Goal: Transaction & Acquisition: Subscribe to service/newsletter

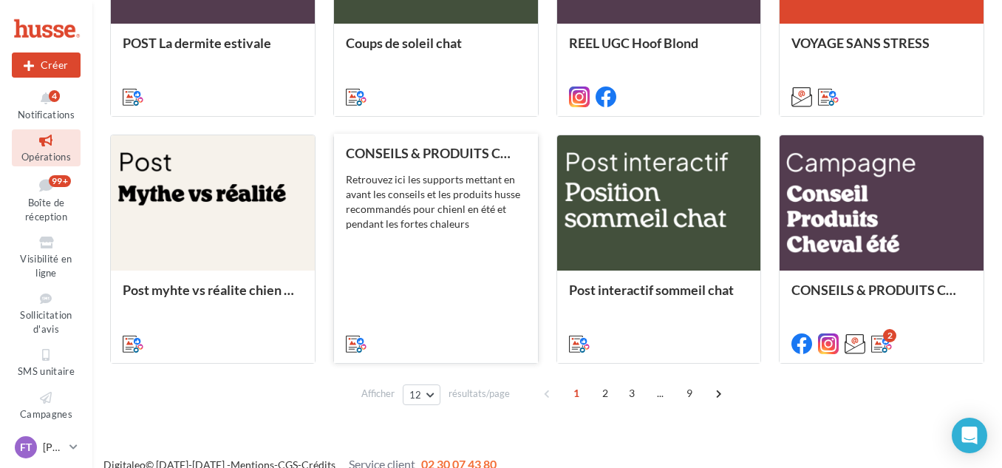
scroll to position [799, 0]
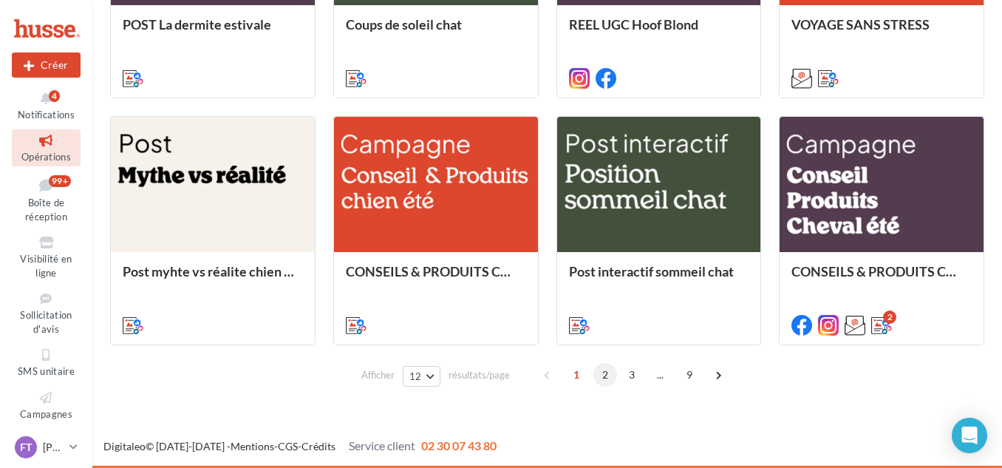
click at [606, 379] on span "2" at bounding box center [605, 375] width 24 height 24
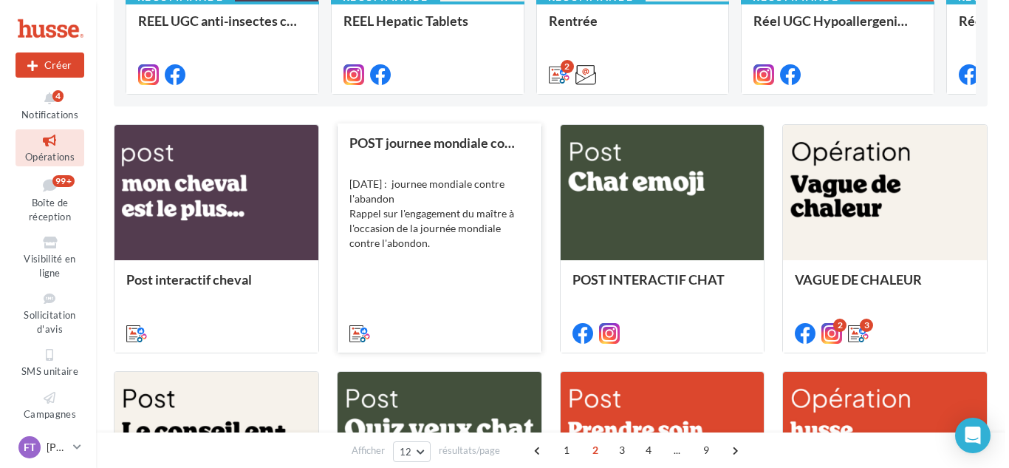
scroll to position [288, 0]
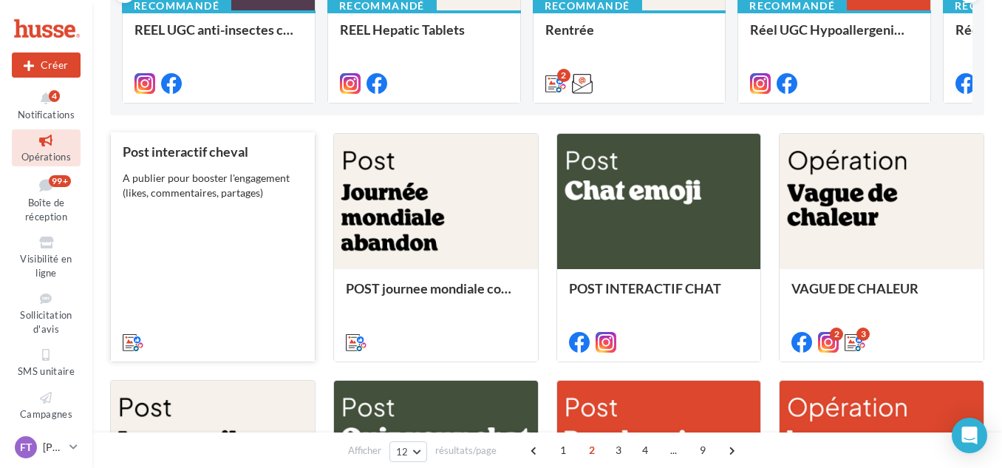
click at [237, 274] on div "Post interactif cheval A publier pour booster l'engagement (likes, commentaires…" at bounding box center [213, 246] width 180 height 204
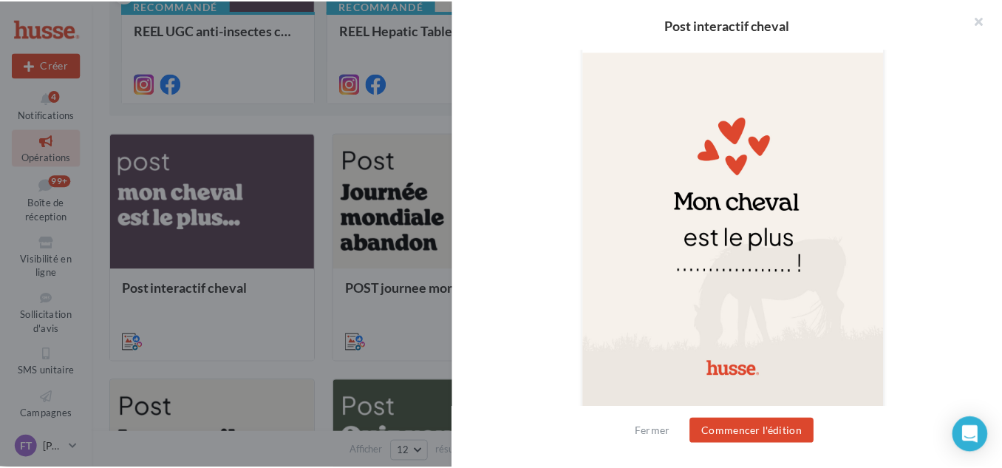
scroll to position [542, 0]
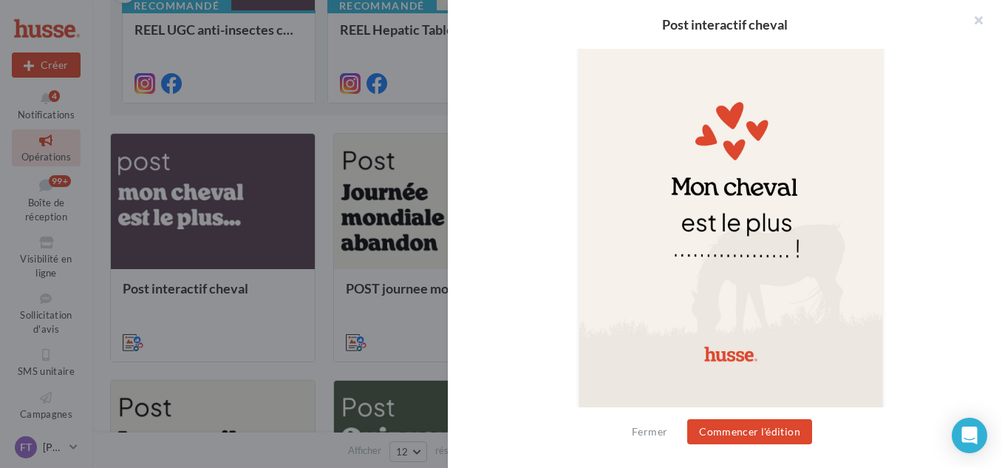
click at [332, 114] on div at bounding box center [501, 234] width 1002 height 468
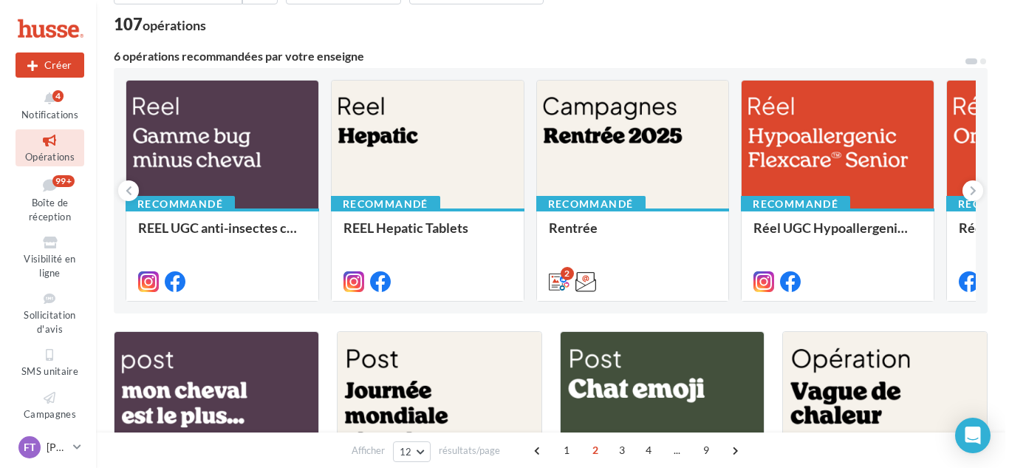
scroll to position [222, 0]
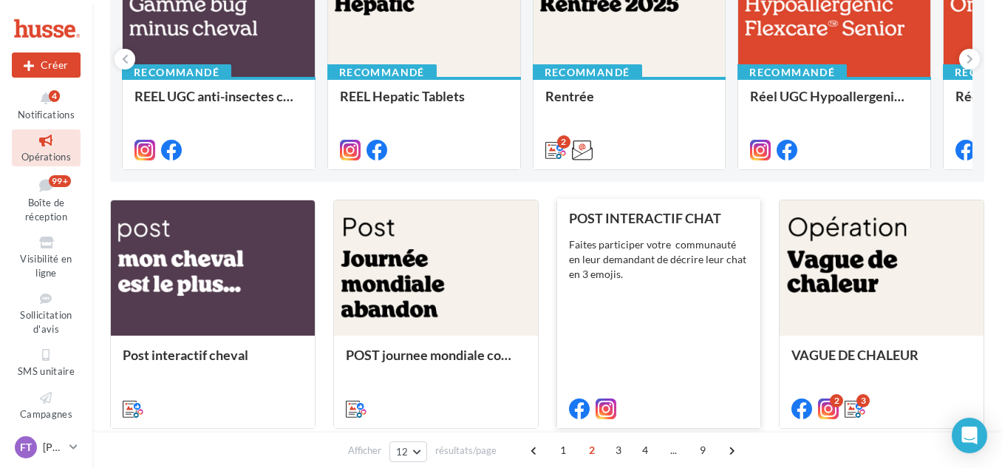
click at [646, 312] on div "POST INTERACTIF CHAT Faites participer votre communauté en leur demandant de dé…" at bounding box center [659, 313] width 180 height 204
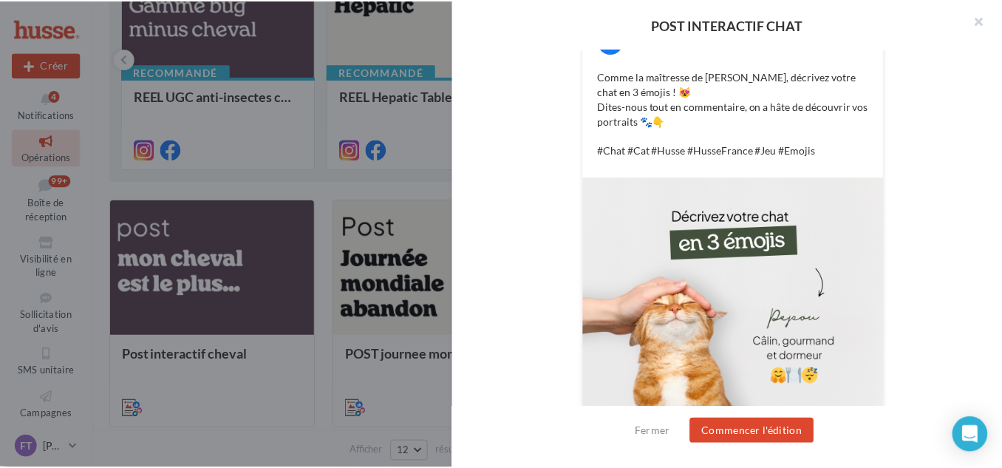
scroll to position [326, 0]
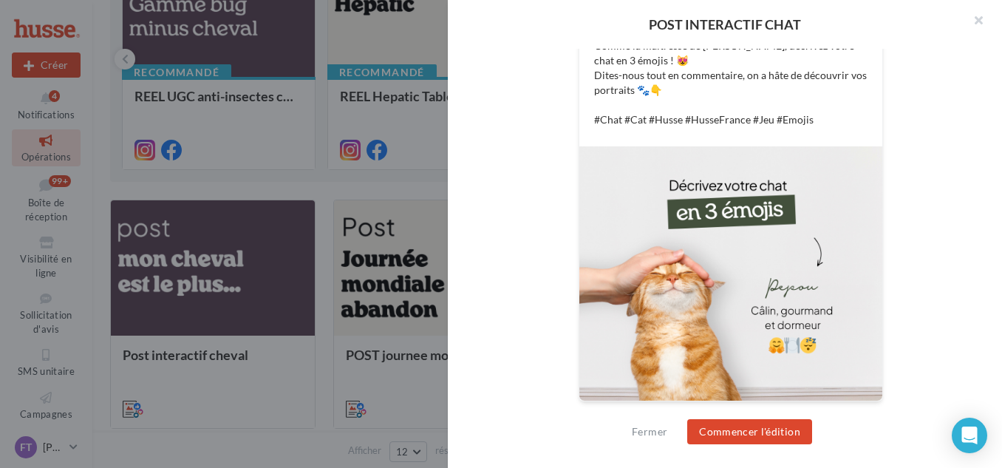
click at [416, 190] on div at bounding box center [501, 234] width 1002 height 468
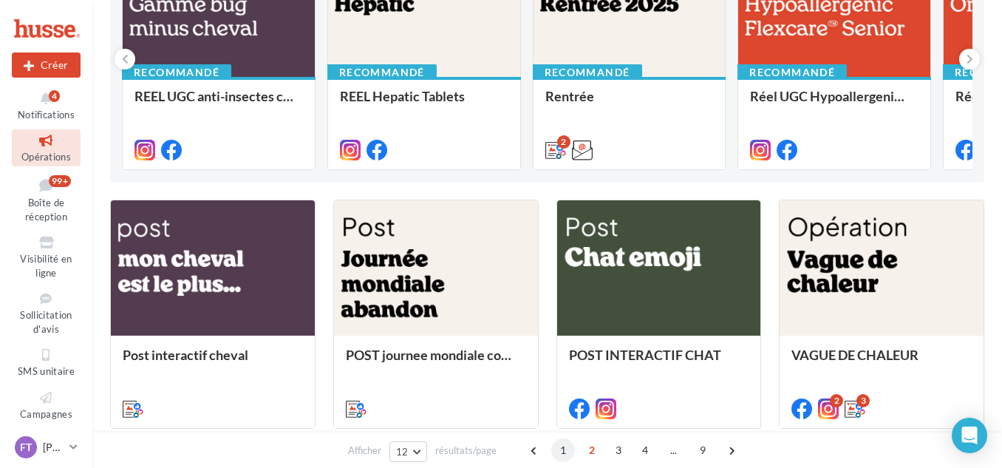
click at [558, 451] on span "1" at bounding box center [563, 450] width 24 height 24
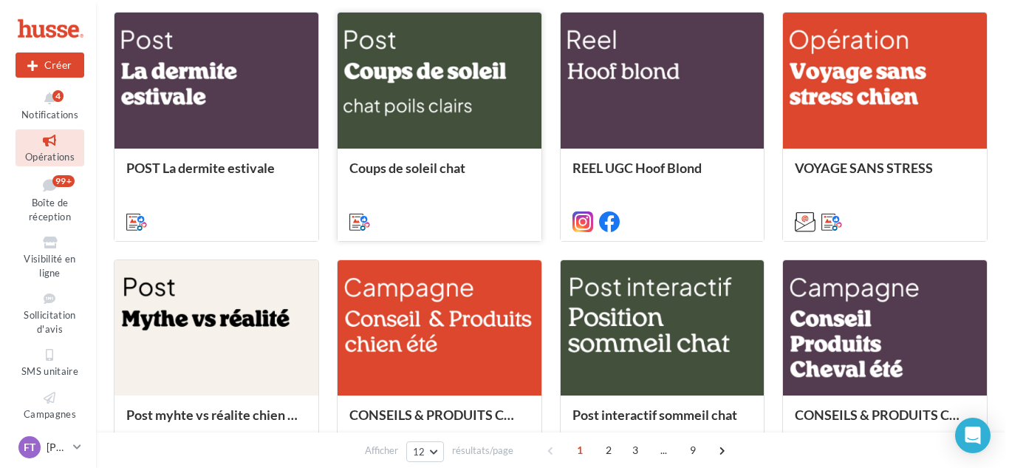
scroll to position [652, 0]
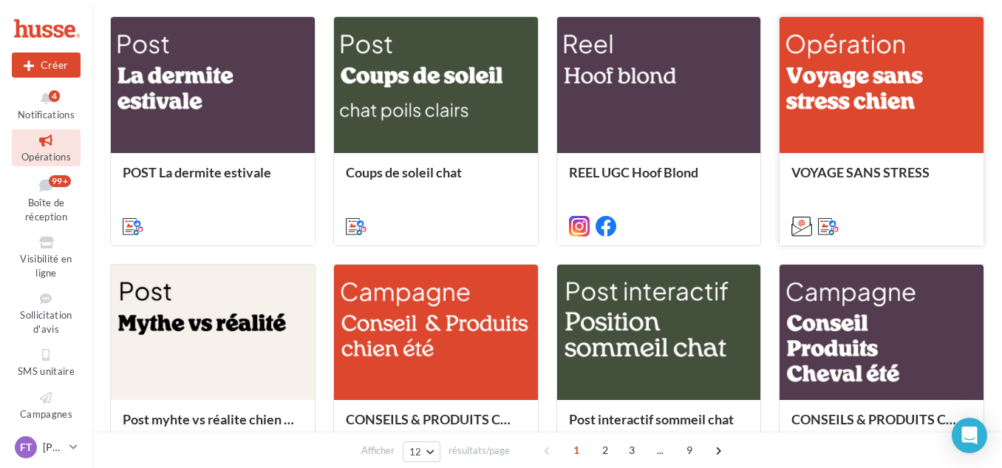
click at [864, 119] on div at bounding box center [881, 85] width 204 height 137
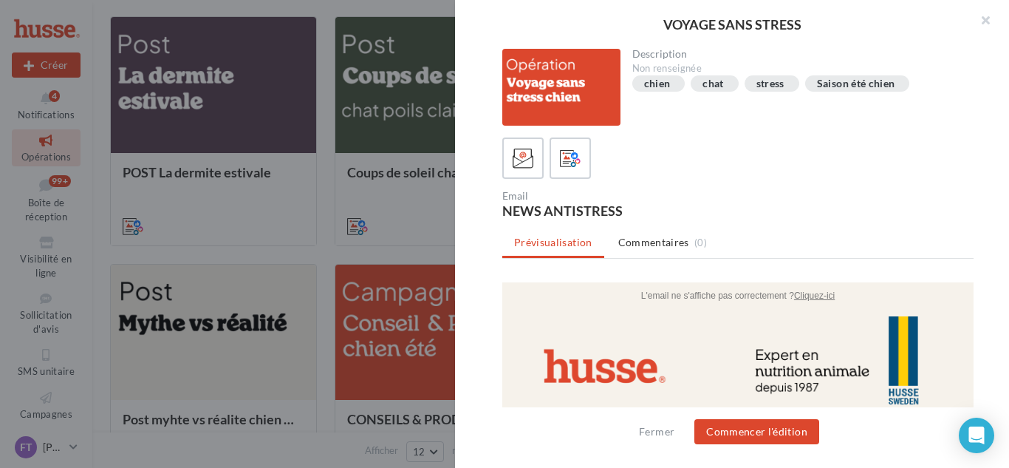
scroll to position [0, 0]
click at [579, 154] on icon at bounding box center [570, 158] width 21 height 21
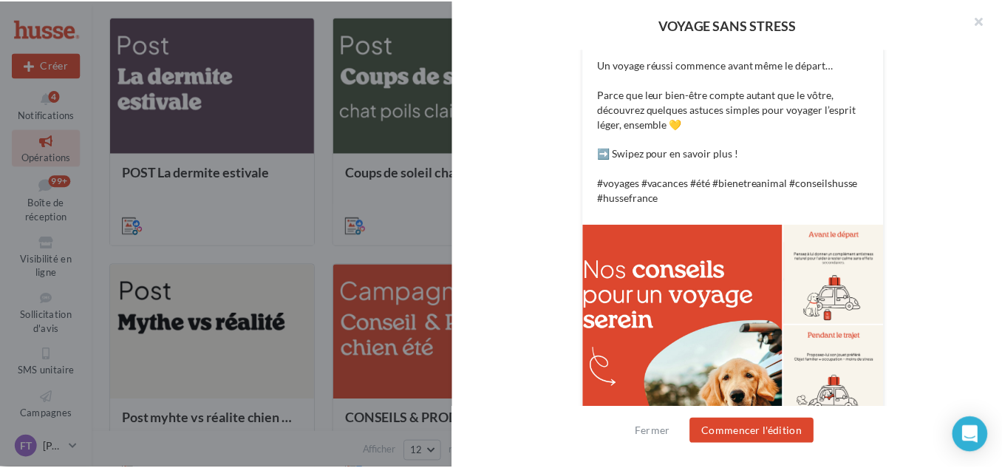
scroll to position [443, 0]
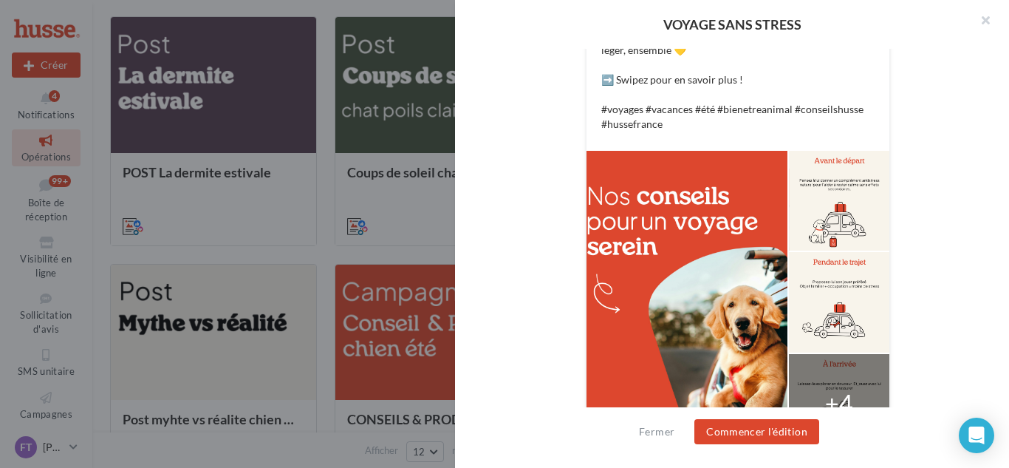
click at [529, 154] on div "FB Ma page Facebook 🐶 Voyager avec son chien, c’est du bonheur… à condition d’ê…" at bounding box center [737, 159] width 471 height 629
click at [412, 260] on div at bounding box center [504, 234] width 1009 height 468
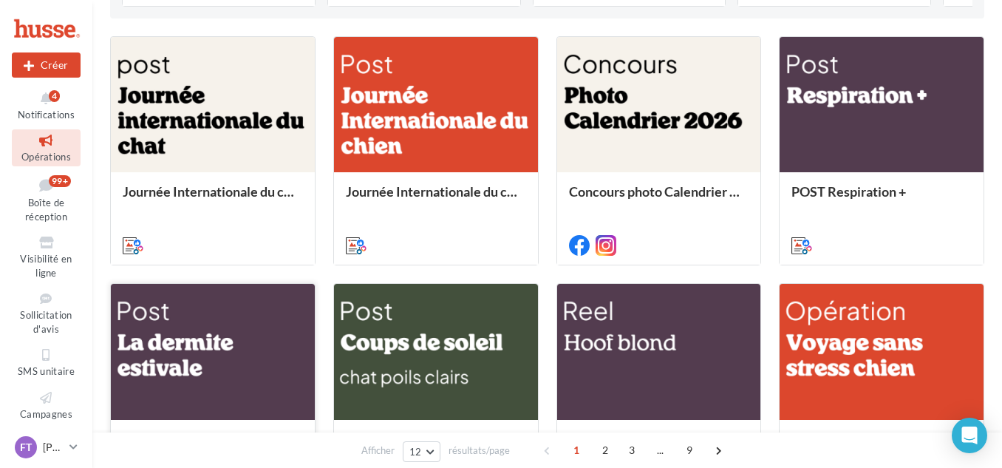
scroll to position [356, 0]
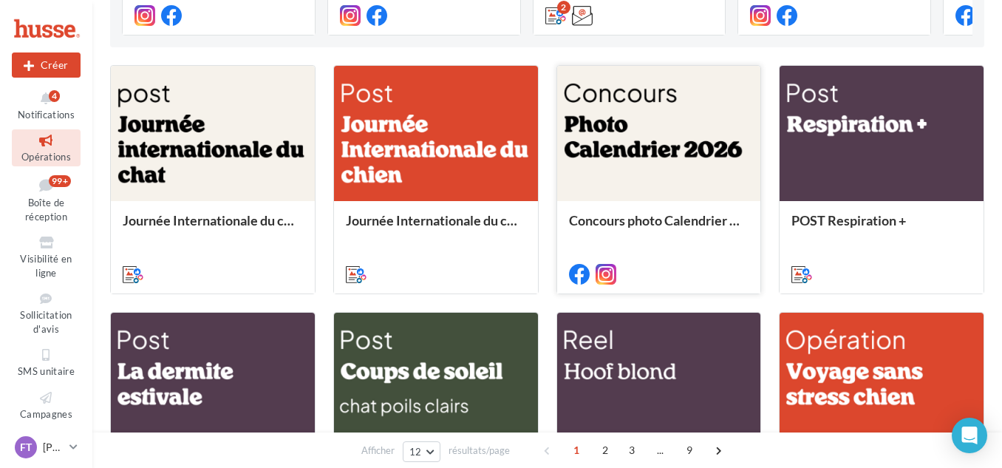
click at [685, 149] on div at bounding box center [659, 134] width 204 height 137
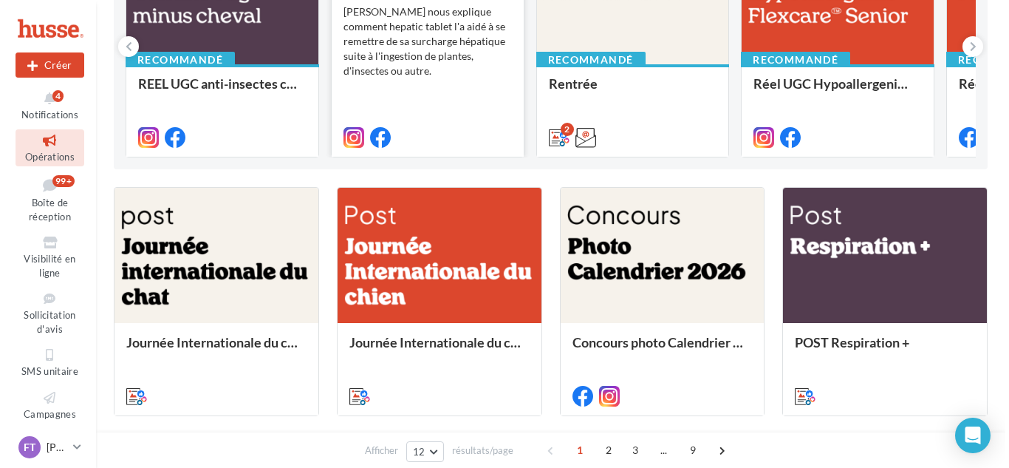
scroll to position [208, 0]
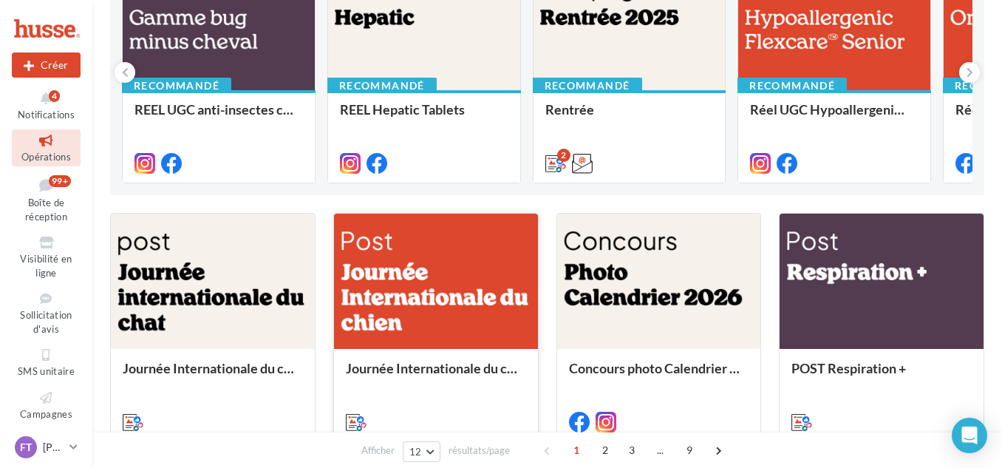
click at [419, 287] on div at bounding box center [436, 281] width 204 height 137
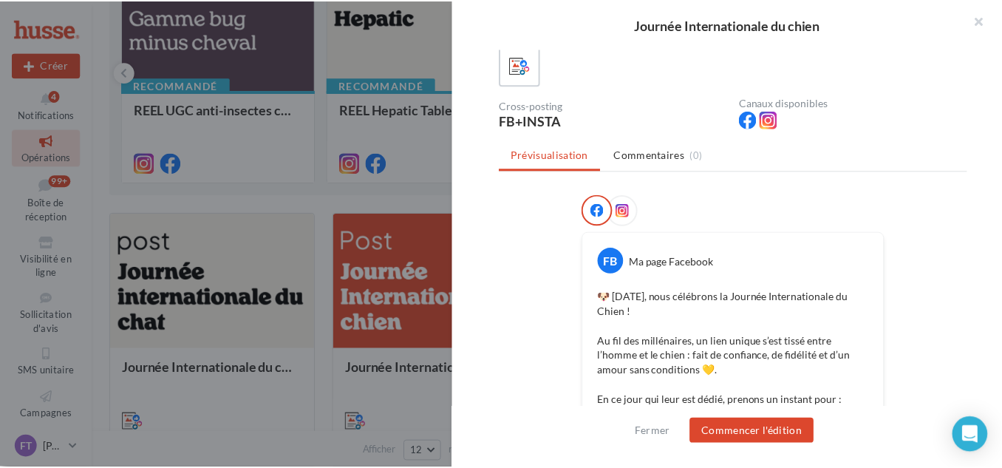
scroll to position [74, 0]
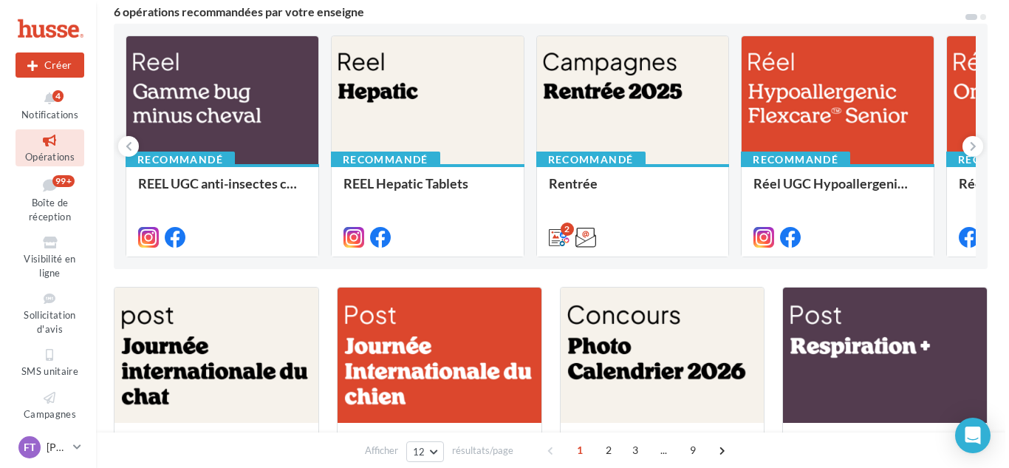
scroll to position [61, 0]
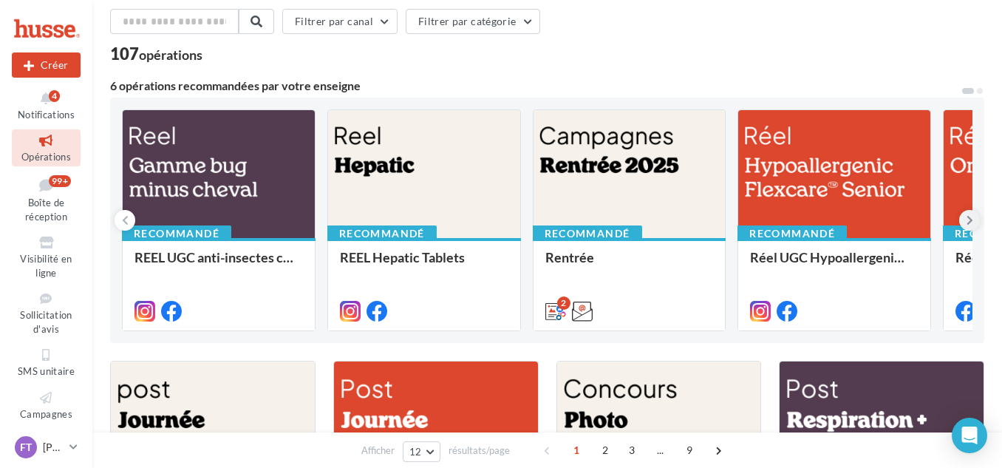
click at [966, 220] on icon at bounding box center [969, 220] width 7 height 15
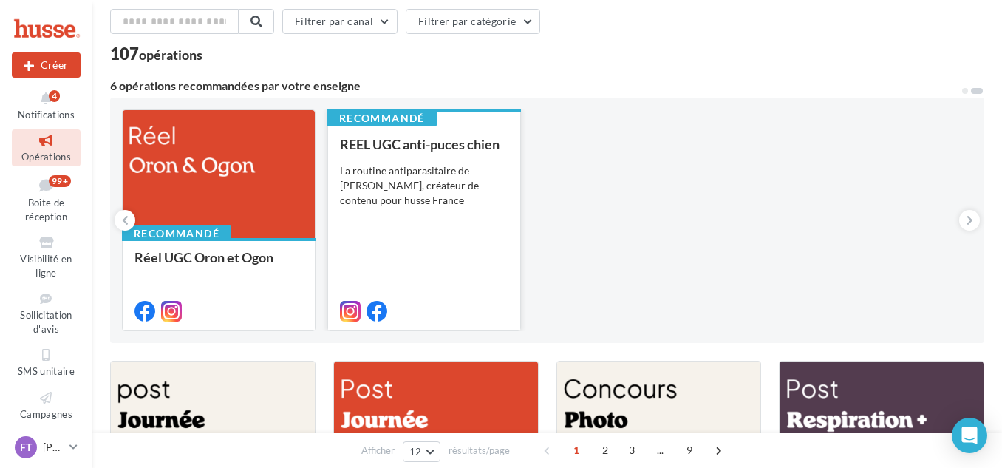
click at [451, 196] on div "La routine antiparasitaire de [PERSON_NAME], créateur de contenu pour husse Fra…" at bounding box center [424, 185] width 168 height 44
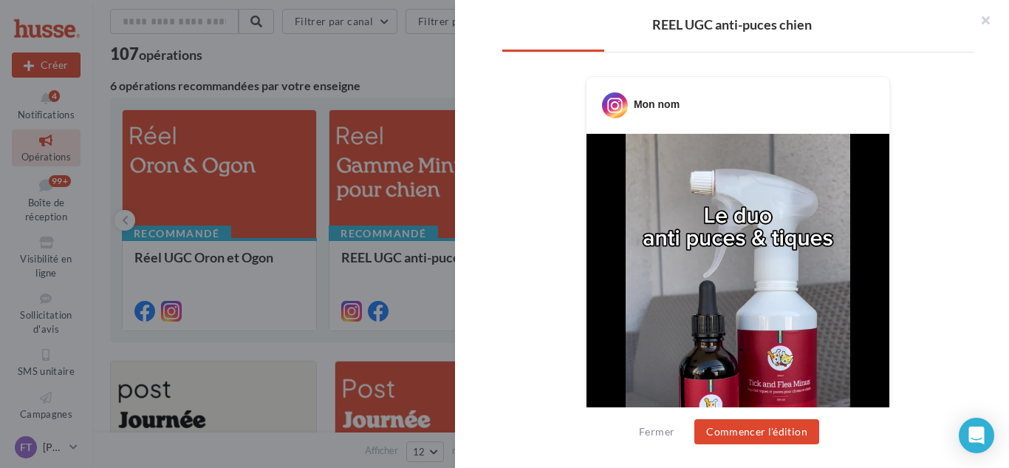
scroll to position [295, 0]
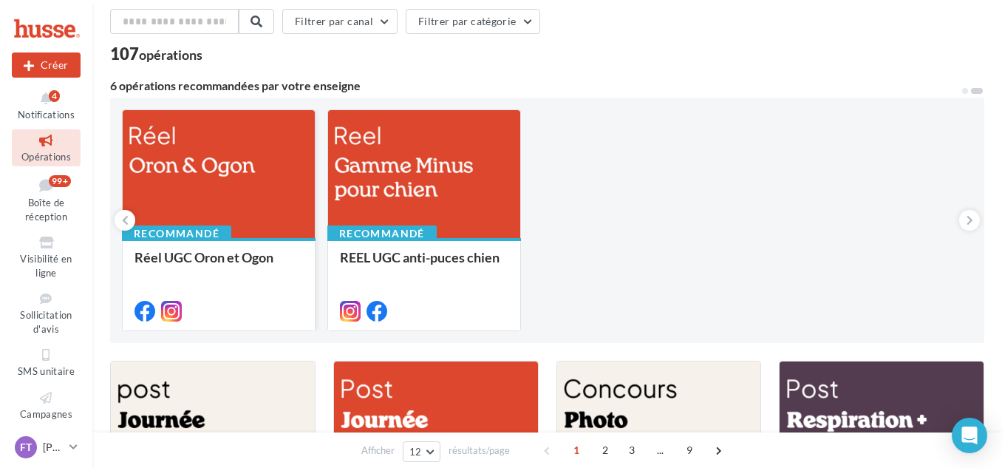
click at [255, 193] on div at bounding box center [219, 174] width 192 height 129
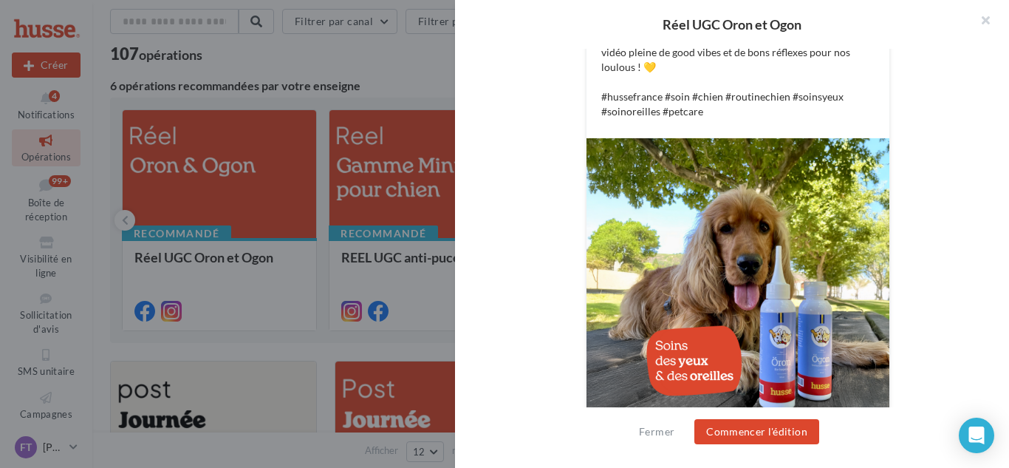
scroll to position [493, 0]
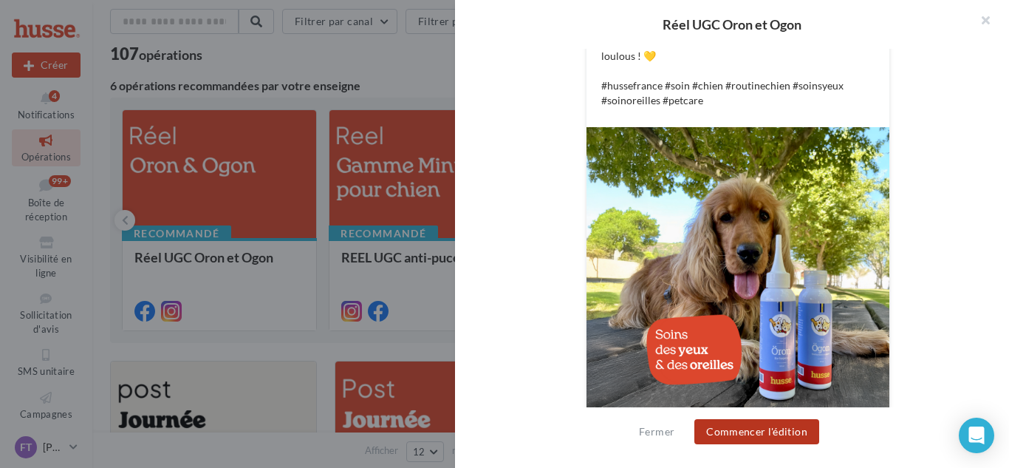
click at [790, 425] on button "Commencer l'édition" at bounding box center [756, 431] width 125 height 25
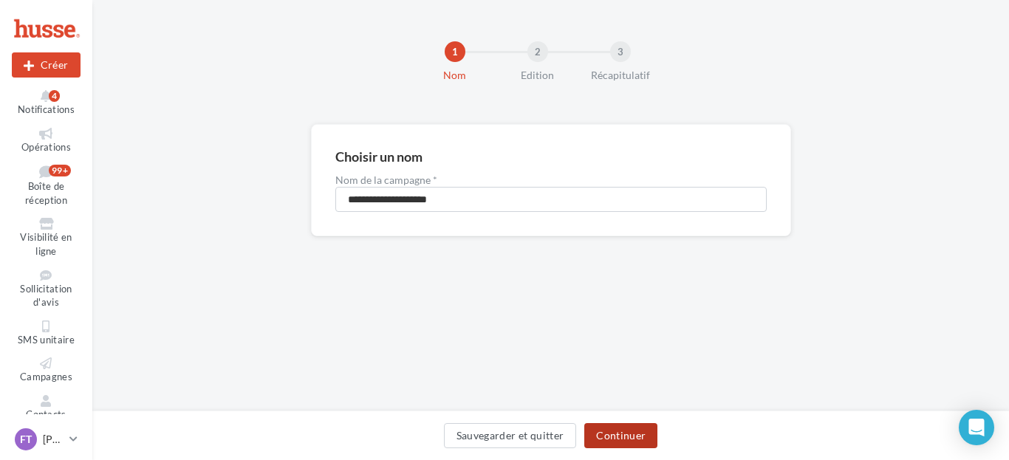
click at [621, 429] on button "Continuer" at bounding box center [620, 435] width 73 height 25
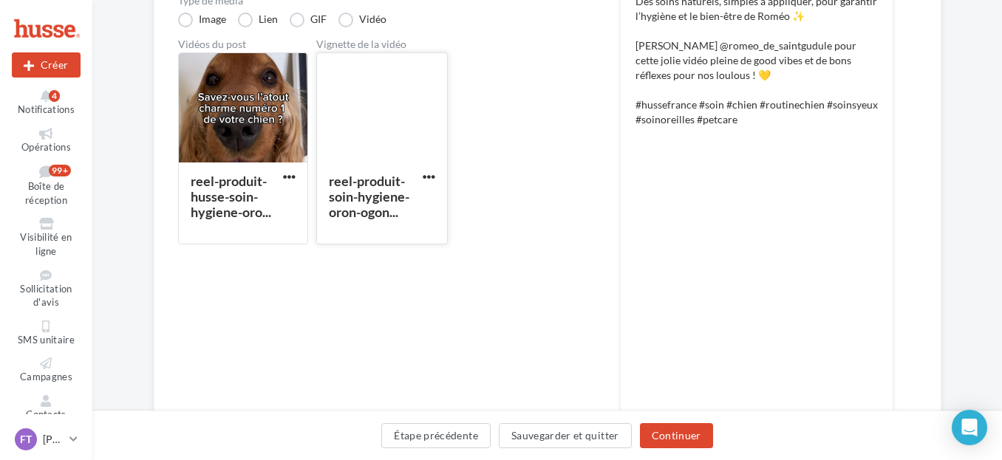
scroll to position [369, 0]
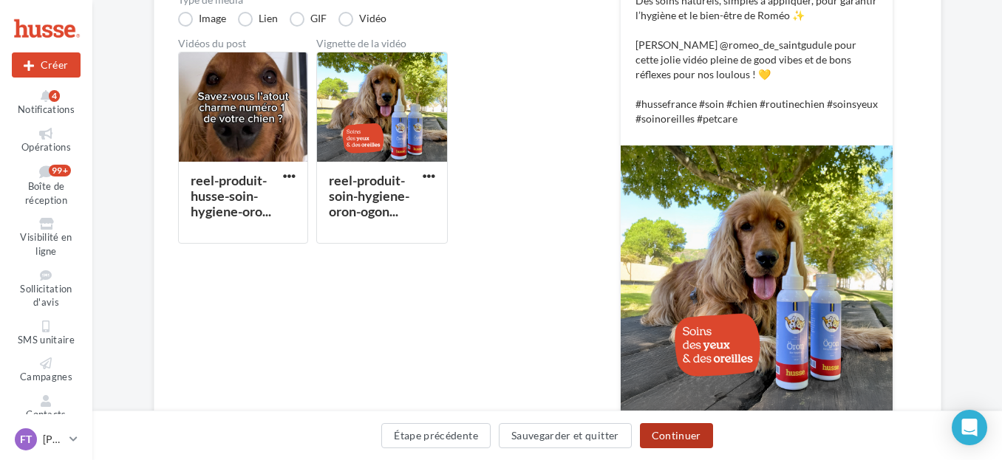
click at [663, 437] on button "Continuer" at bounding box center [676, 435] width 73 height 25
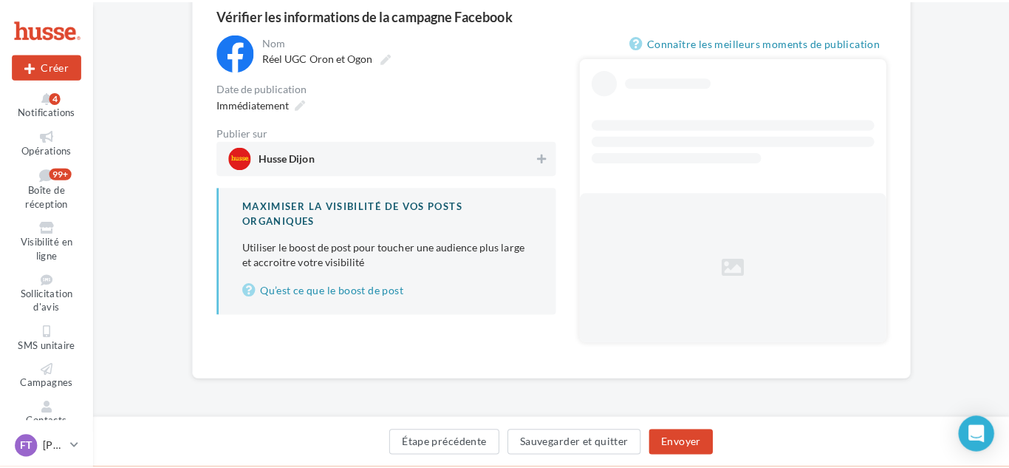
scroll to position [102, 0]
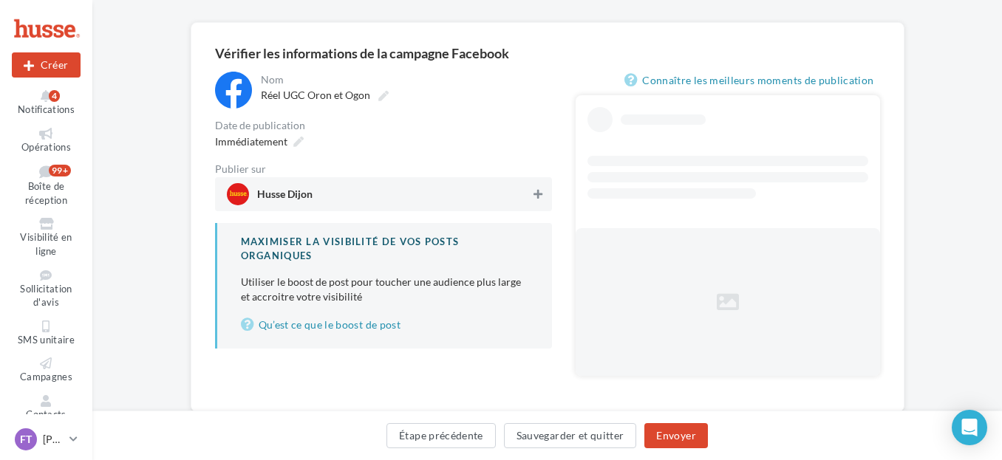
click at [543, 196] on button at bounding box center [537, 194] width 15 height 18
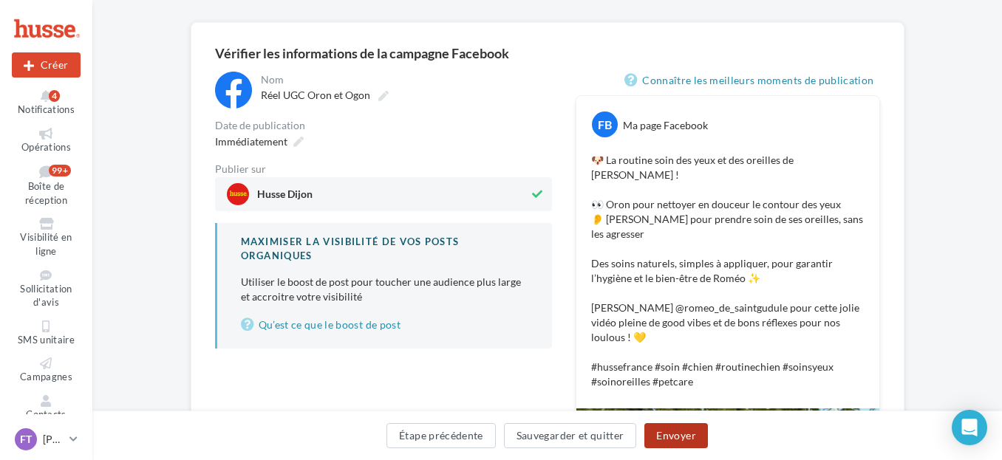
click at [691, 431] on button "Envoyer" at bounding box center [675, 435] width 63 height 25
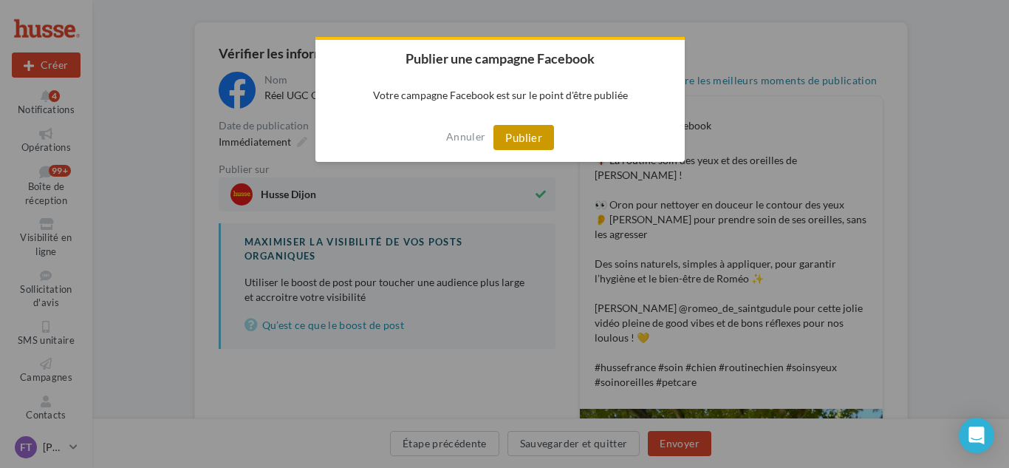
click at [508, 143] on button "Publier" at bounding box center [523, 137] width 61 height 25
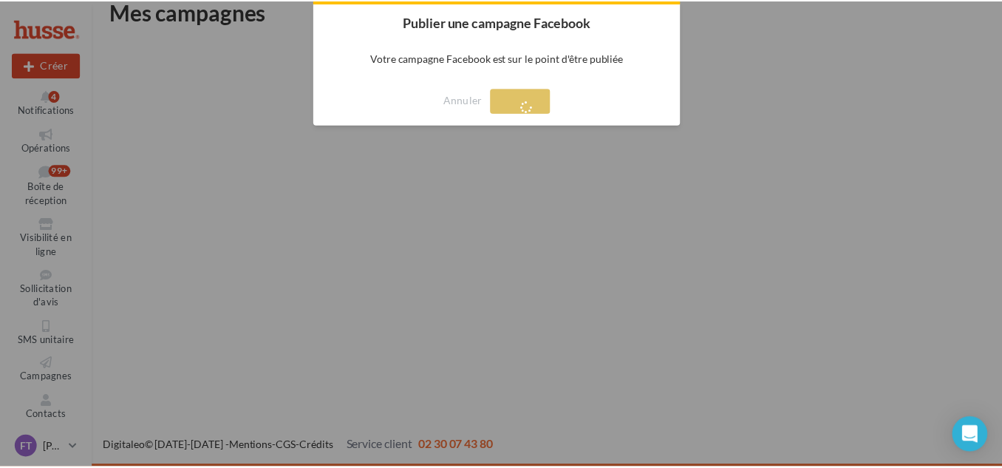
scroll to position [24, 0]
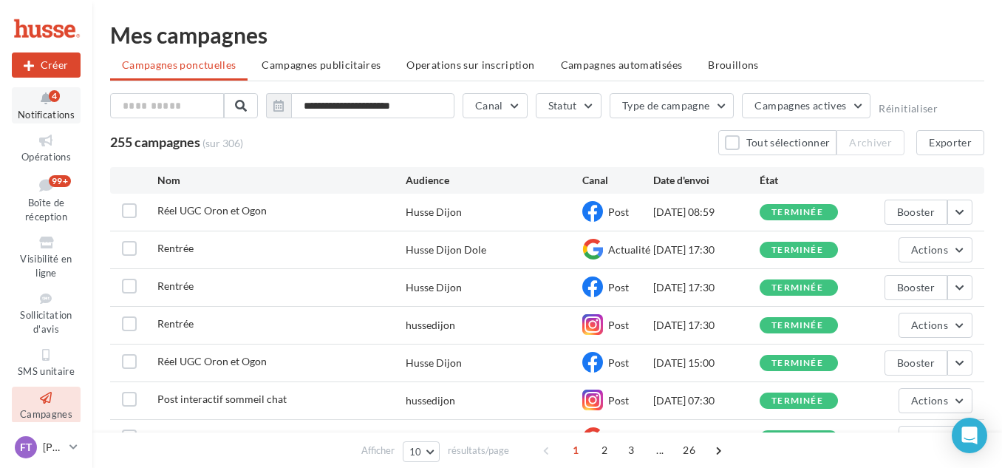
click at [49, 101] on div "4" at bounding box center [54, 95] width 11 height 16
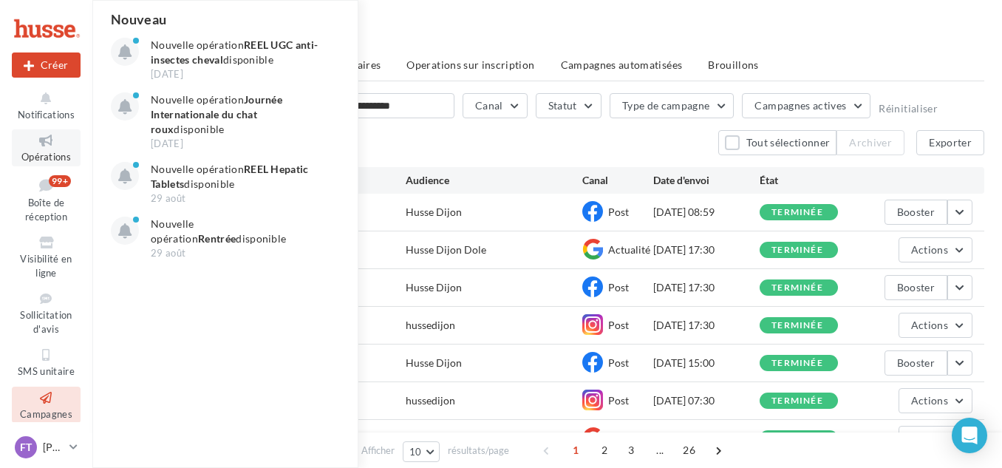
click at [47, 143] on icon at bounding box center [46, 140] width 60 height 17
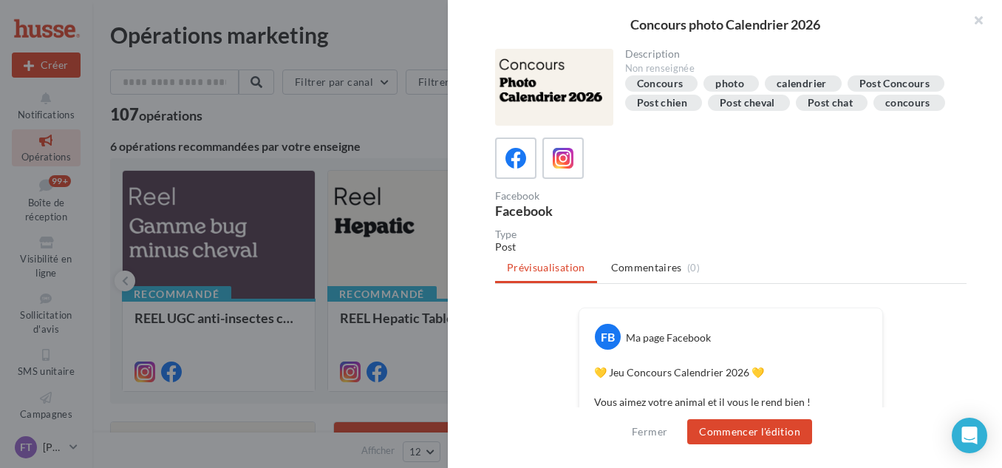
click at [389, 400] on div at bounding box center [501, 234] width 1002 height 468
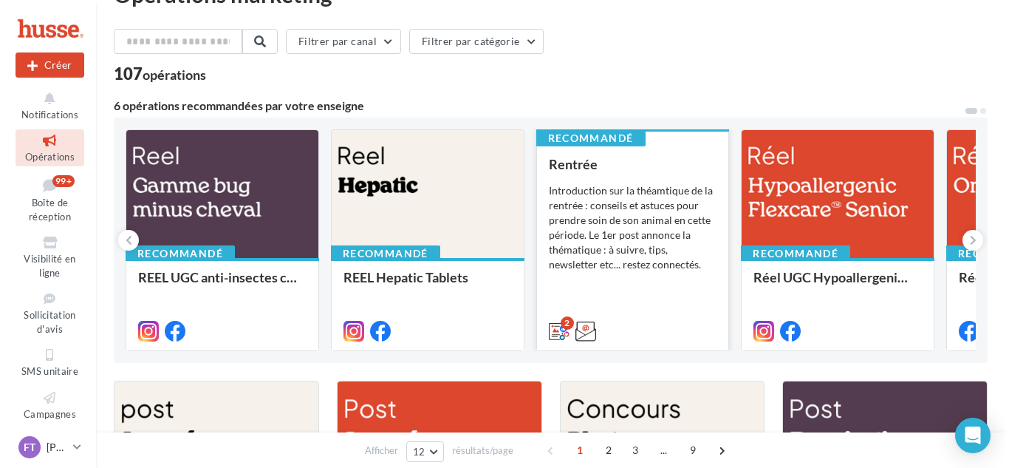
scroll to position [74, 0]
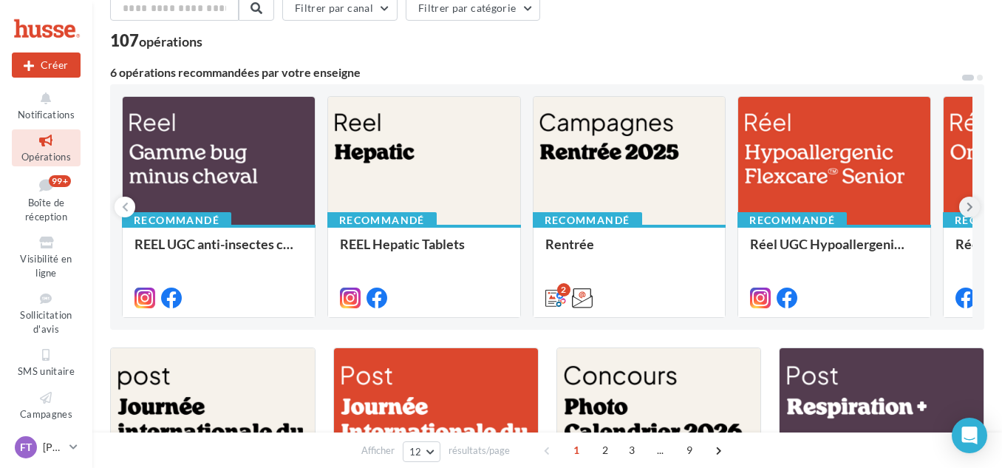
click at [970, 213] on icon at bounding box center [969, 206] width 7 height 15
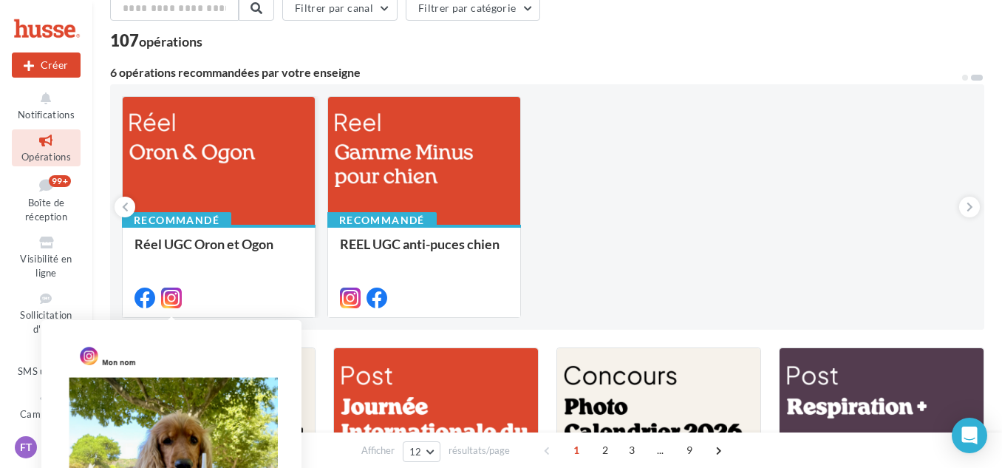
click at [172, 302] on icon at bounding box center [171, 297] width 21 height 21
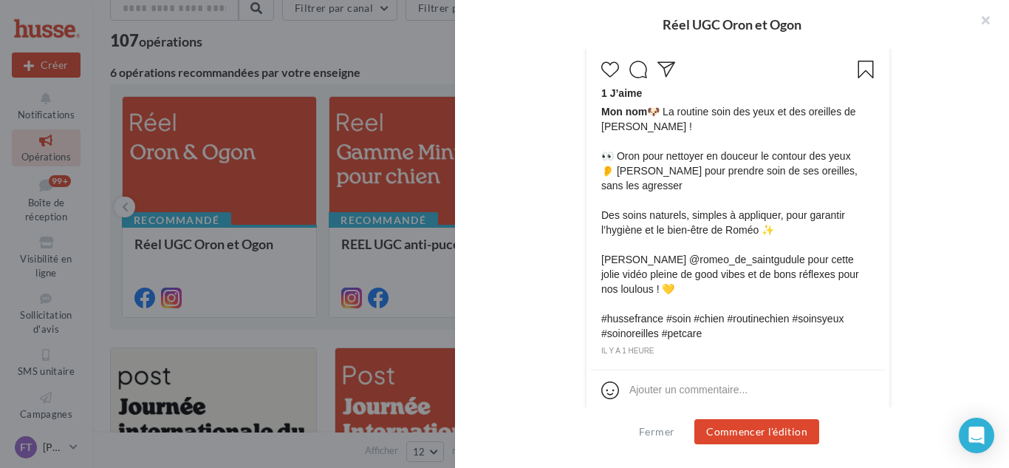
scroll to position [630, 0]
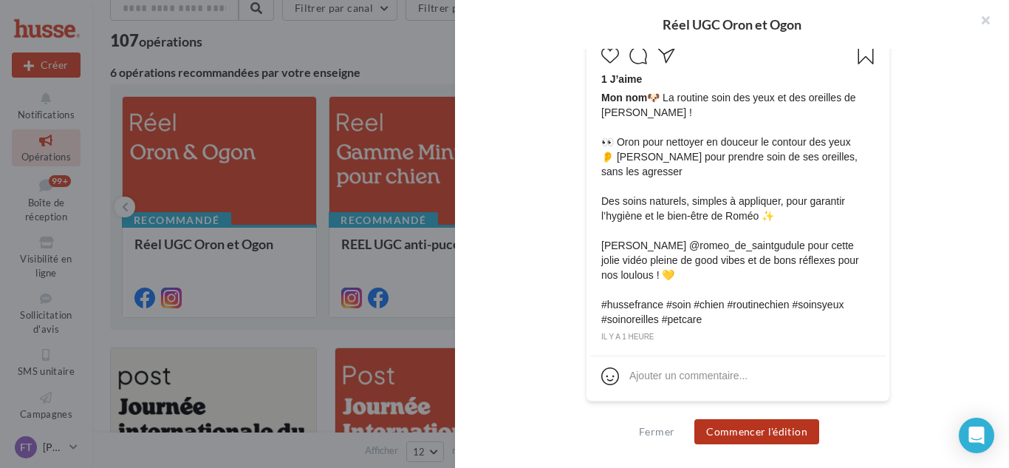
click at [744, 434] on button "Commencer l'édition" at bounding box center [756, 431] width 125 height 25
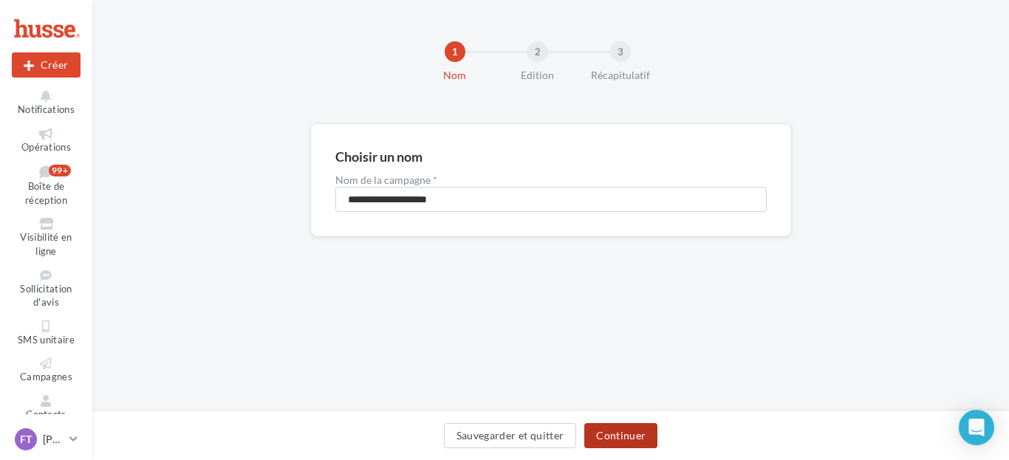
click at [630, 440] on button "Continuer" at bounding box center [620, 435] width 73 height 25
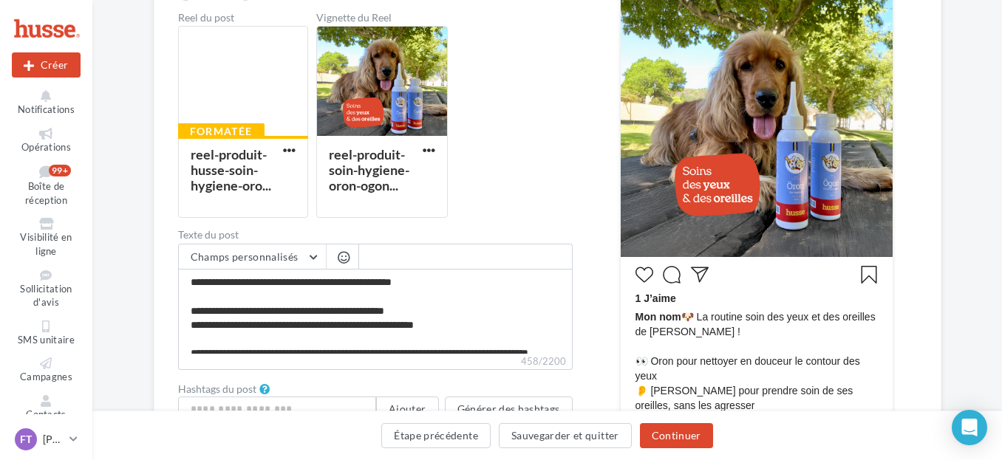
scroll to position [295, 0]
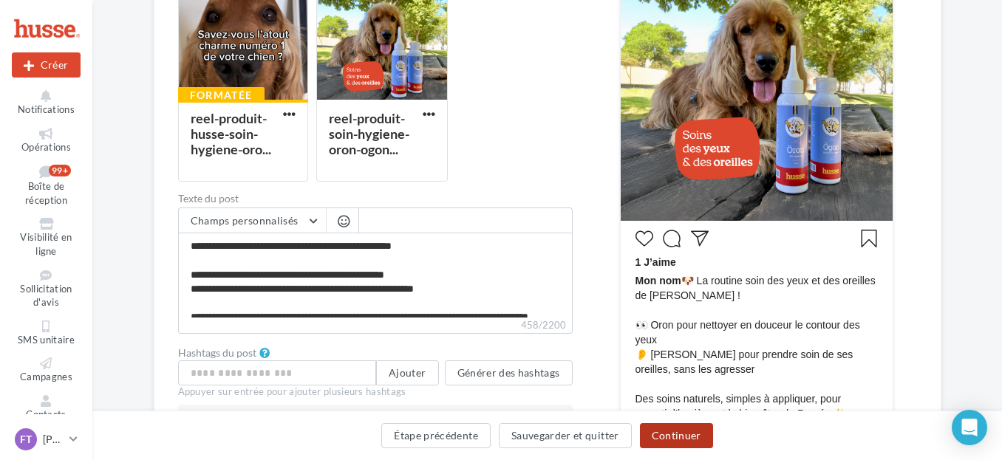
click at [672, 439] on button "Continuer" at bounding box center [676, 435] width 73 height 25
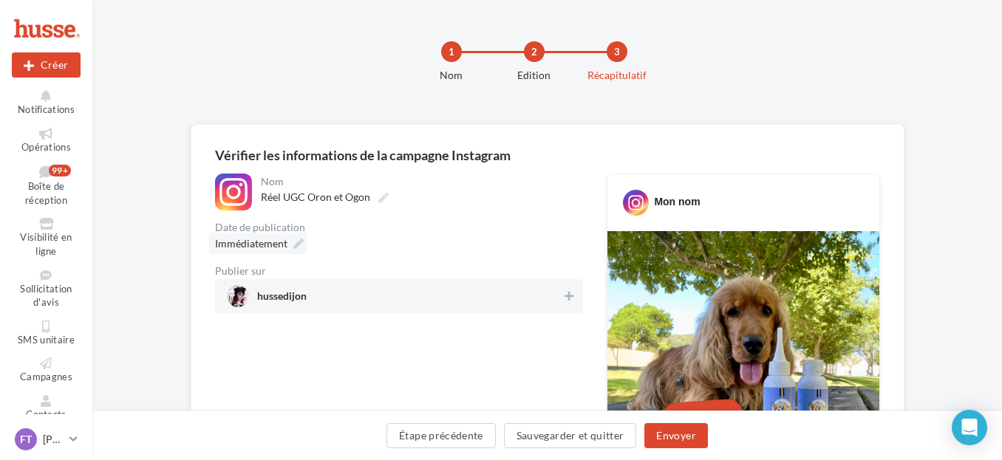
click at [265, 249] on span "Immédiatement" at bounding box center [251, 243] width 72 height 13
click at [462, 199] on div "Réel UGC Oron et Ogon" at bounding box center [420, 197] width 319 height 21
click at [296, 238] on div "Immédiatement" at bounding box center [258, 243] width 98 height 21
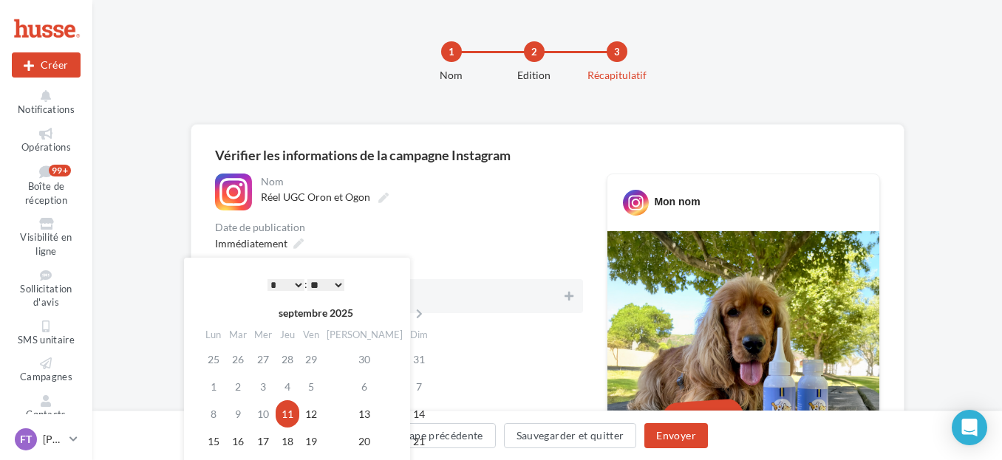
click at [298, 283] on select "* * * * * * * * * * ** ** ** ** ** ** ** ** ** ** ** ** ** **" at bounding box center [285, 285] width 37 height 12
click at [324, 286] on select "** ** ** ** ** **" at bounding box center [325, 285] width 37 height 12
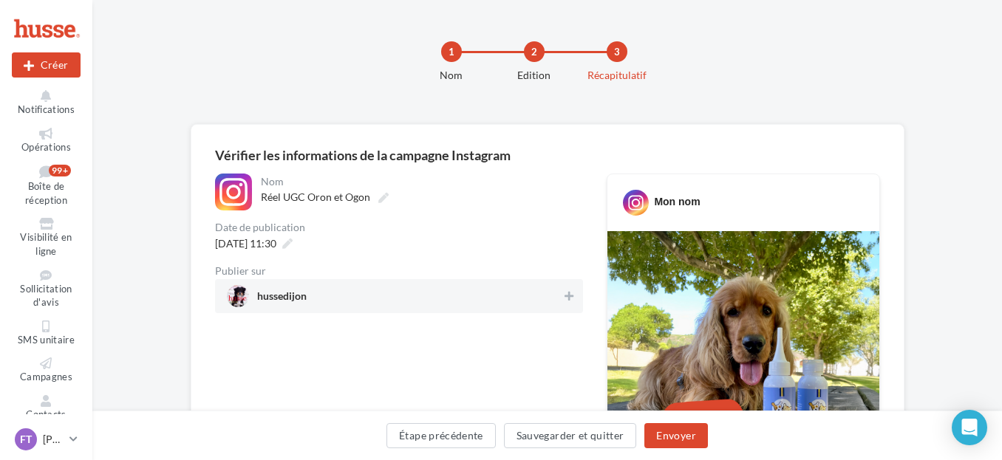
click at [429, 298] on span "hussedijon" at bounding box center [394, 296] width 335 height 22
click at [680, 428] on button "Envoyer" at bounding box center [675, 435] width 63 height 25
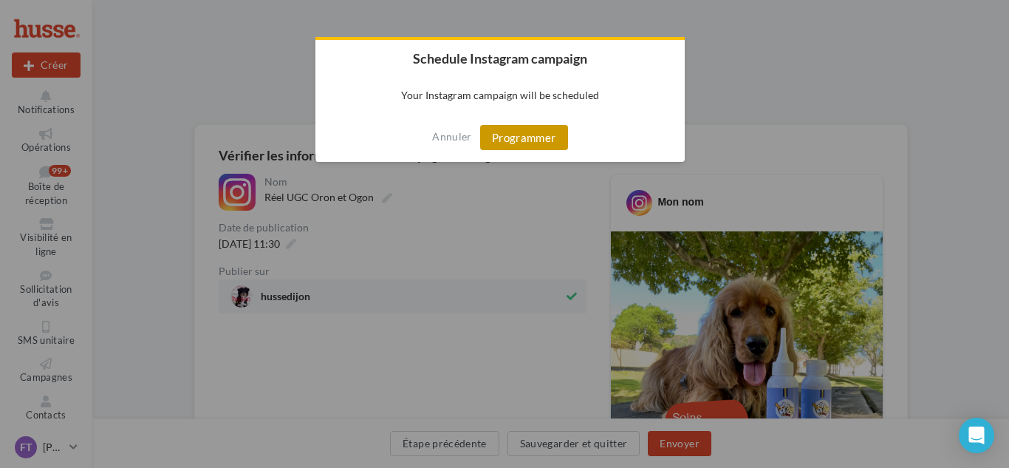
click at [520, 140] on button "Programmer" at bounding box center [524, 137] width 88 height 25
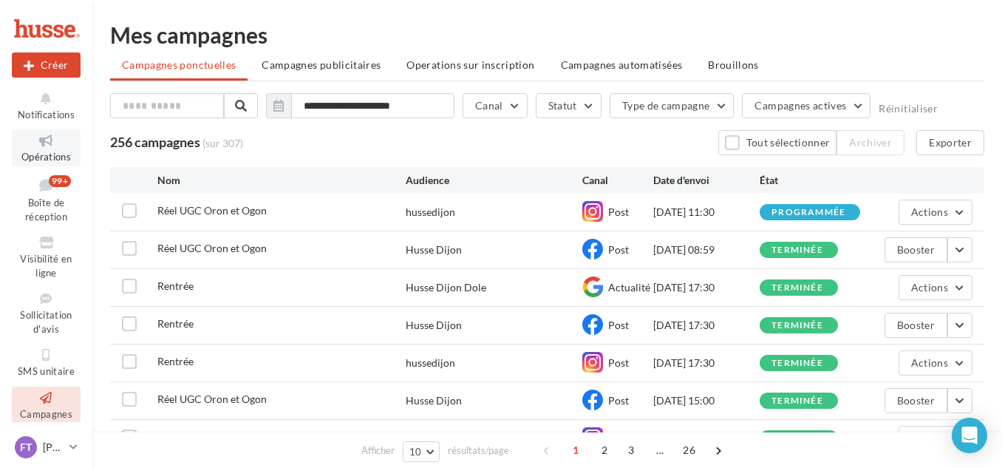
click at [39, 140] on icon at bounding box center [46, 140] width 60 height 17
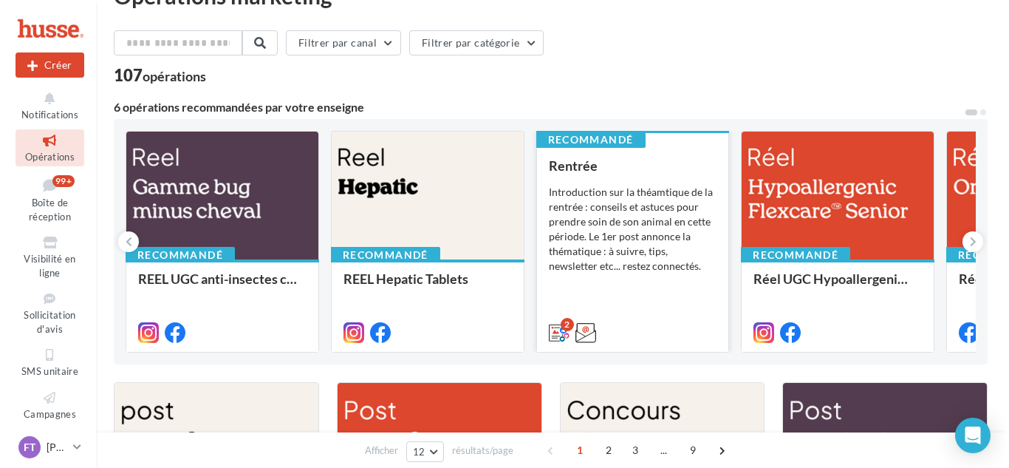
scroll to position [74, 0]
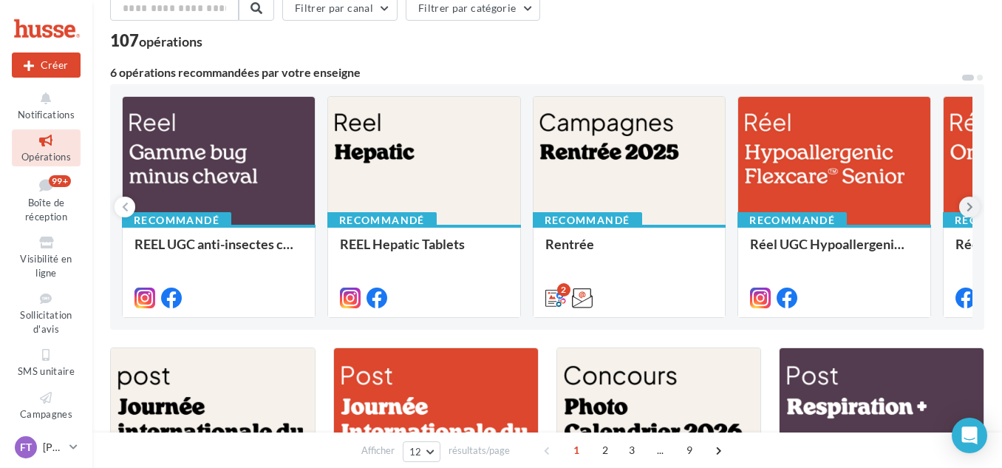
click at [966, 210] on icon at bounding box center [969, 206] width 7 height 15
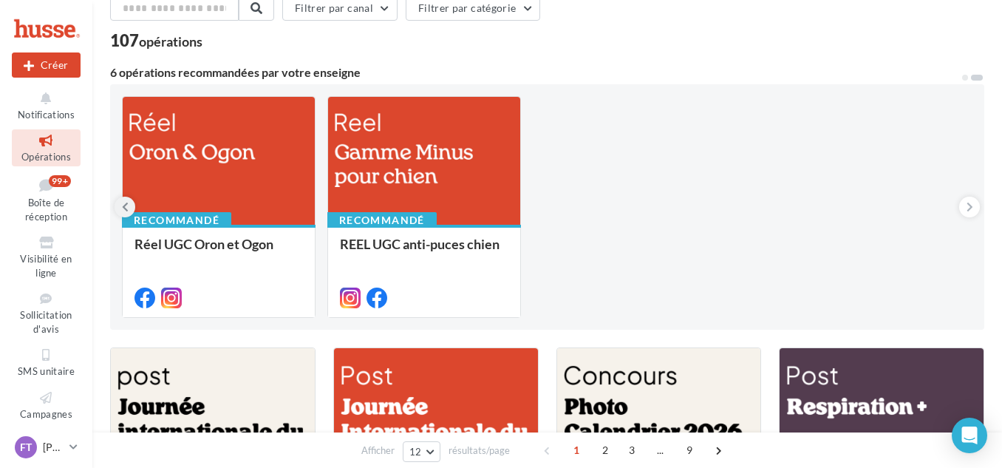
click at [126, 199] on icon at bounding box center [125, 206] width 7 height 15
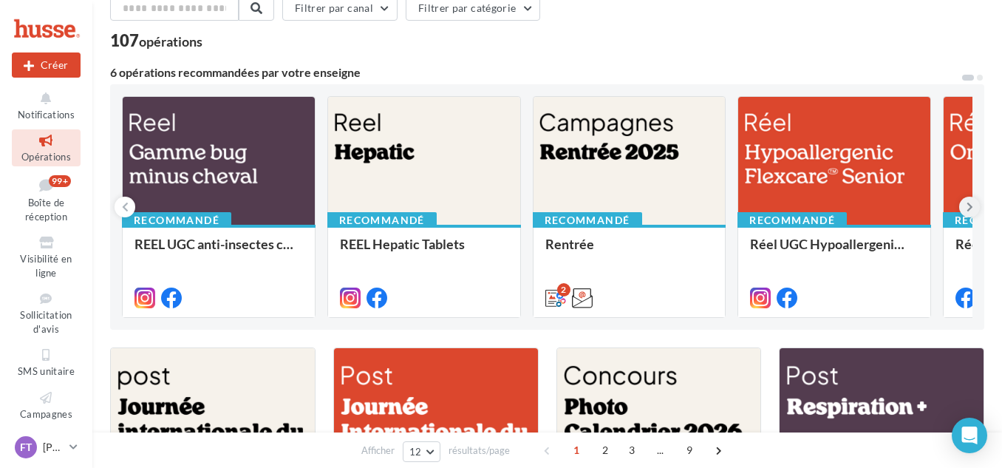
click at [967, 205] on icon at bounding box center [969, 206] width 7 height 15
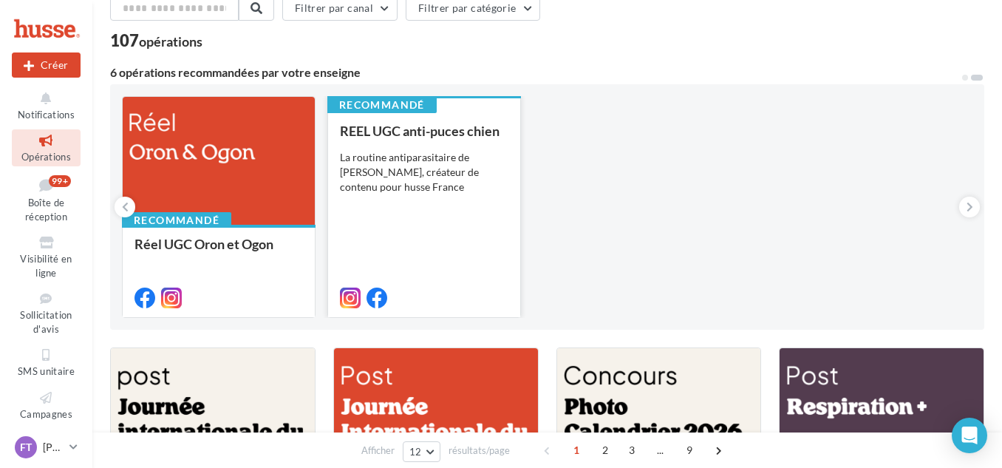
click at [505, 179] on div "La routine antiparasitaire de Romeo, créateur de contenu pour husse France" at bounding box center [424, 172] width 168 height 44
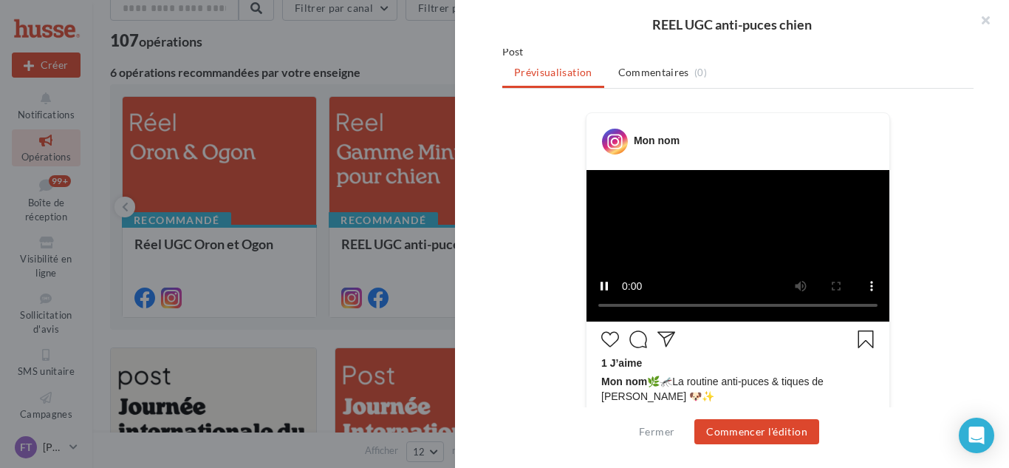
scroll to position [222, 0]
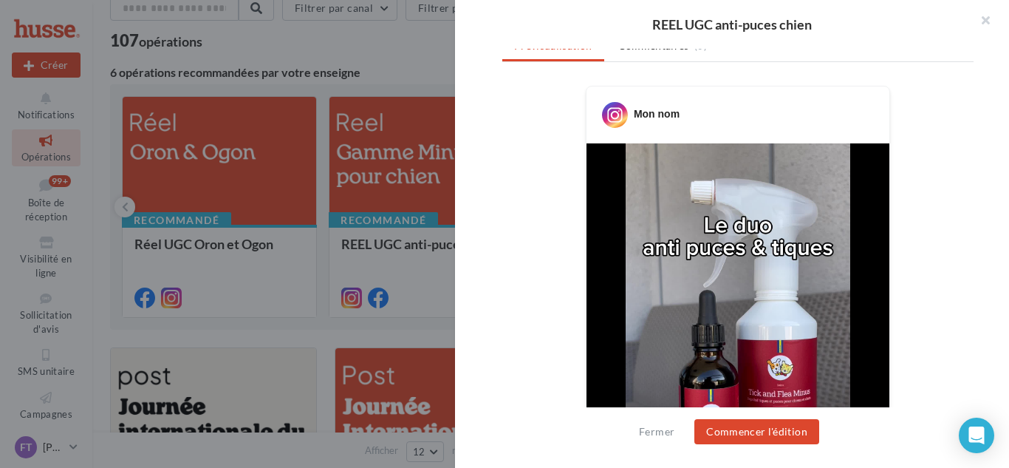
click at [403, 59] on div at bounding box center [504, 234] width 1009 height 468
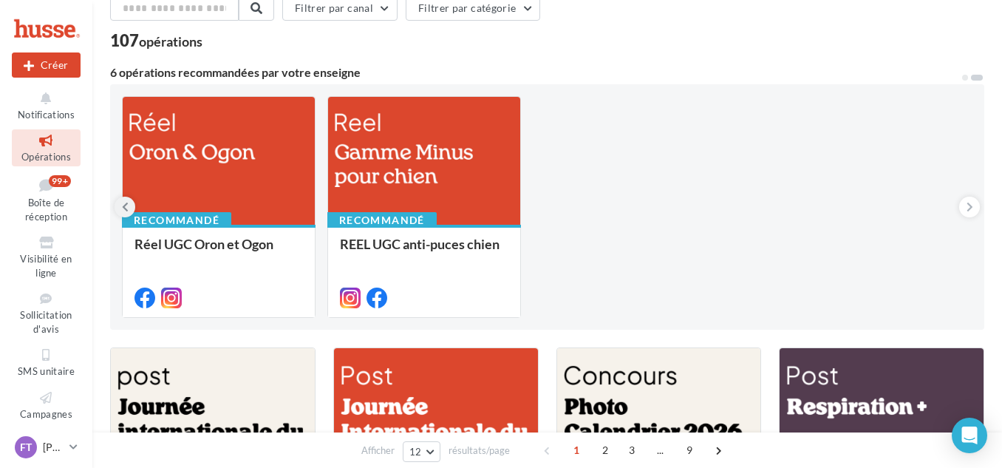
click at [124, 198] on button at bounding box center [124, 206] width 21 height 21
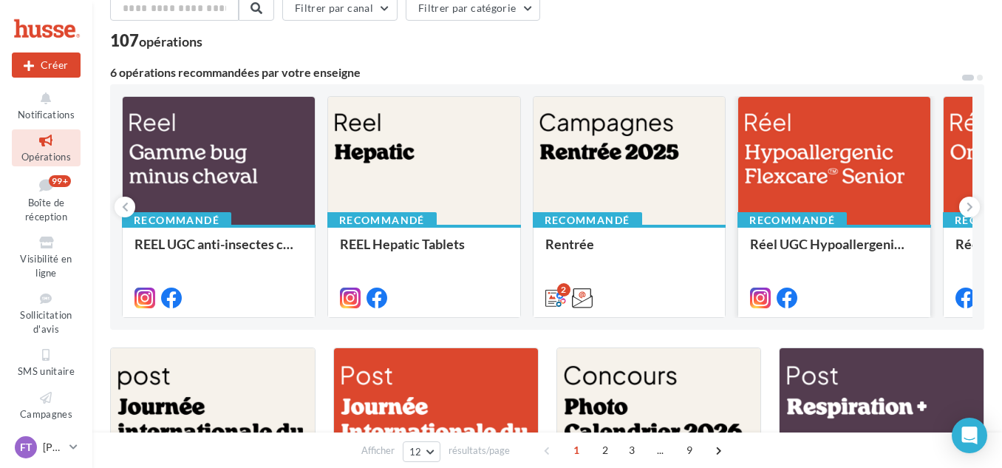
click at [852, 161] on div at bounding box center [834, 161] width 192 height 129
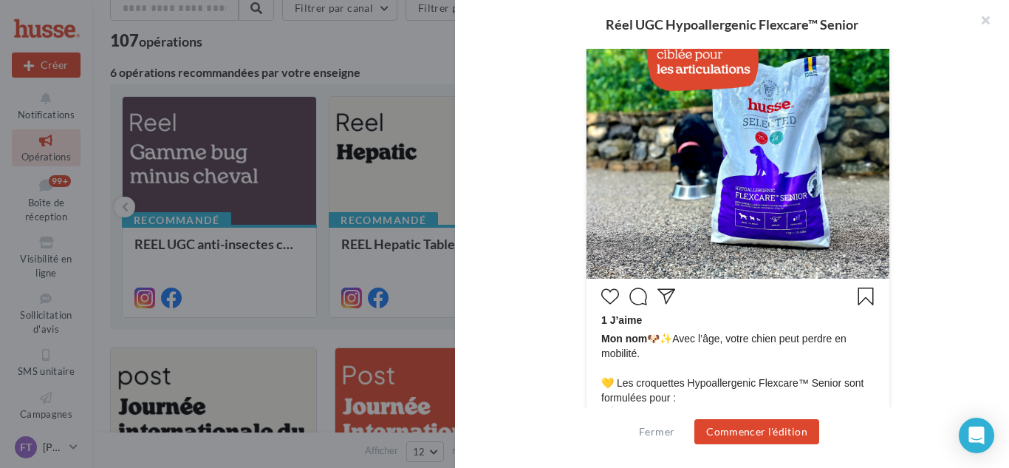
scroll to position [591, 0]
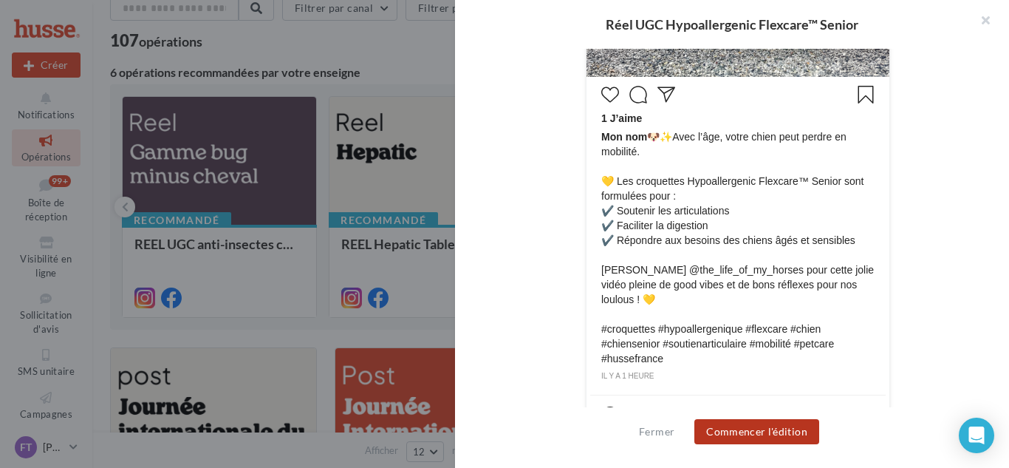
click at [782, 435] on button "Commencer l'édition" at bounding box center [756, 431] width 125 height 25
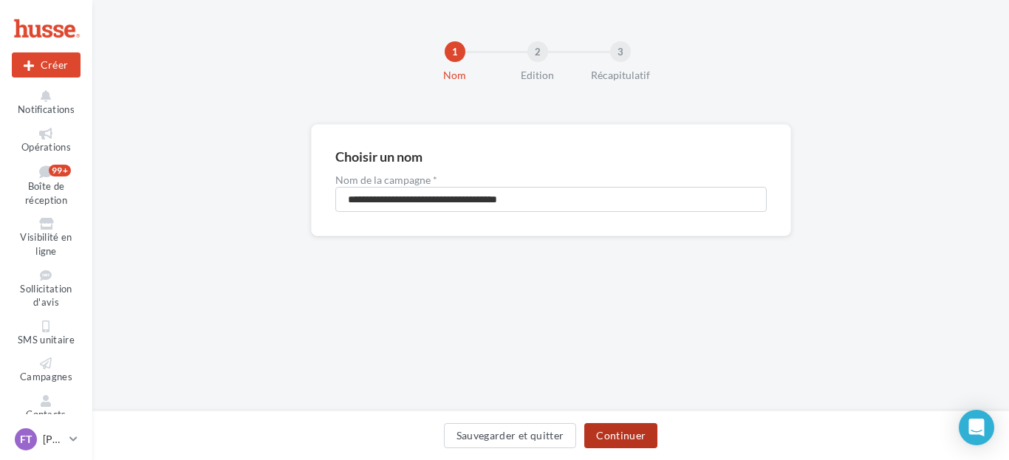
click at [625, 446] on button "Continuer" at bounding box center [620, 435] width 73 height 25
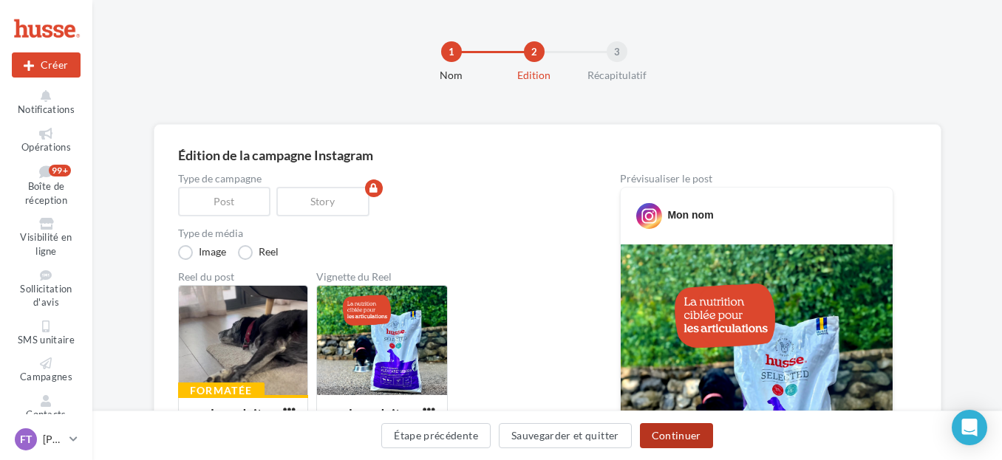
click at [671, 428] on button "Continuer" at bounding box center [676, 435] width 73 height 25
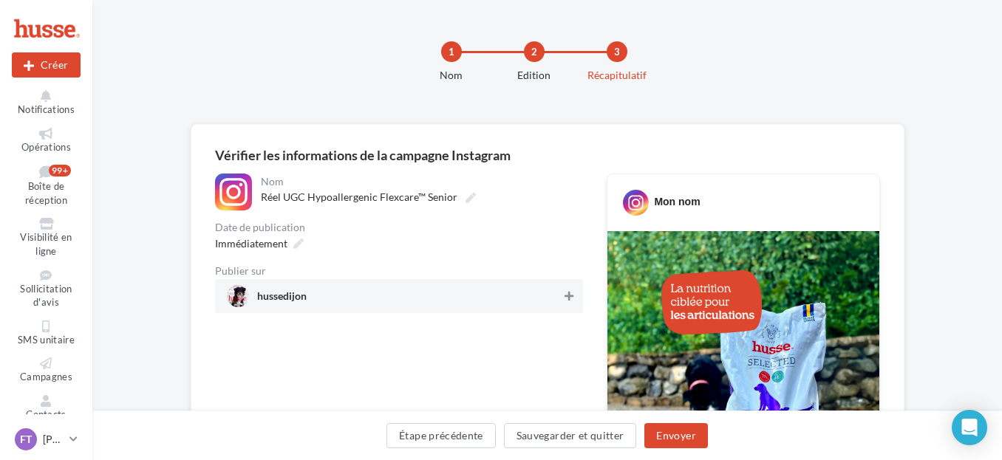
click at [570, 298] on icon at bounding box center [568, 296] width 9 height 10
click at [259, 243] on span "Immédiatement" at bounding box center [251, 243] width 72 height 13
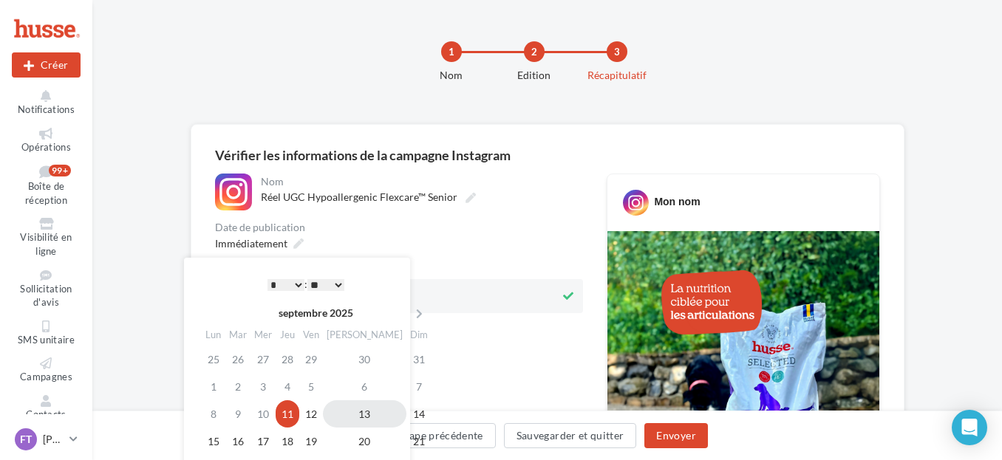
click at [354, 413] on td "13" at bounding box center [364, 413] width 83 height 27
click at [271, 284] on select "* * * * * * * * * * ** ** ** ** ** ** ** ** ** ** ** ** ** **" at bounding box center [285, 285] width 37 height 12
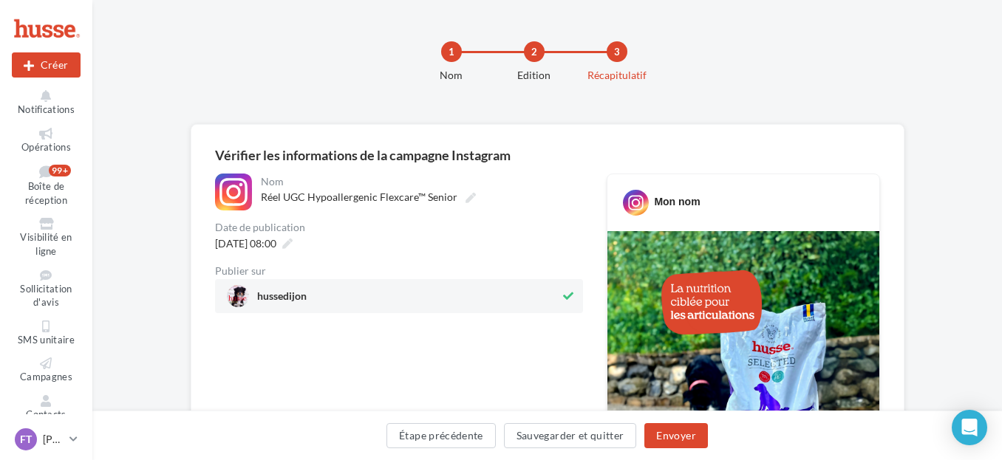
click at [455, 235] on div "[DATE] 08:00" at bounding box center [399, 243] width 368 height 21
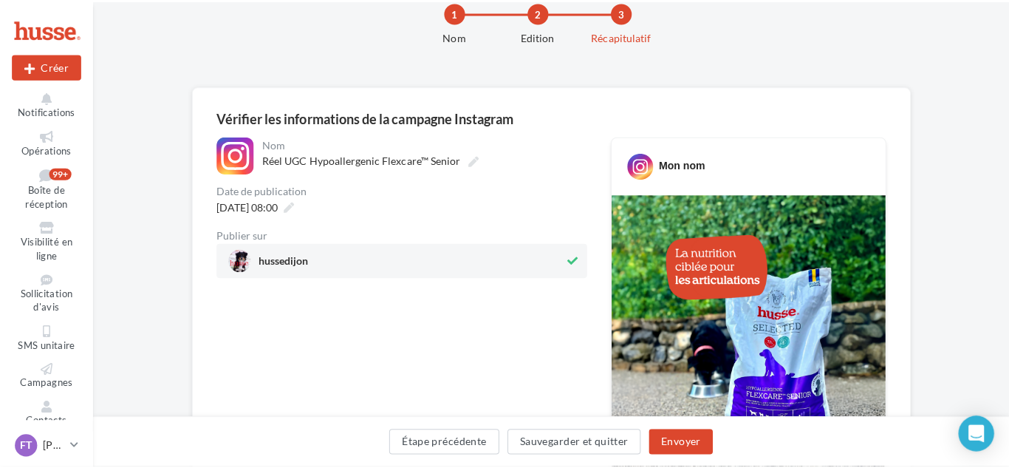
scroll to position [74, 0]
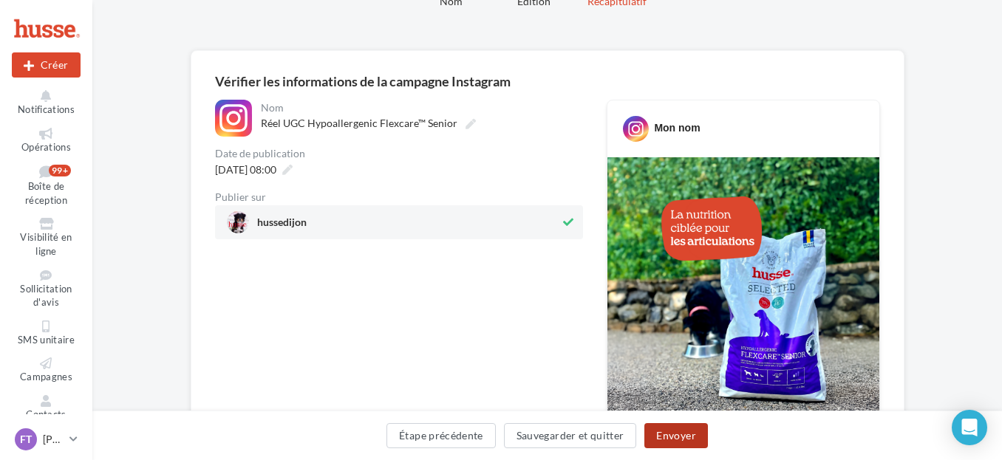
click at [659, 431] on button "Envoyer" at bounding box center [675, 435] width 63 height 25
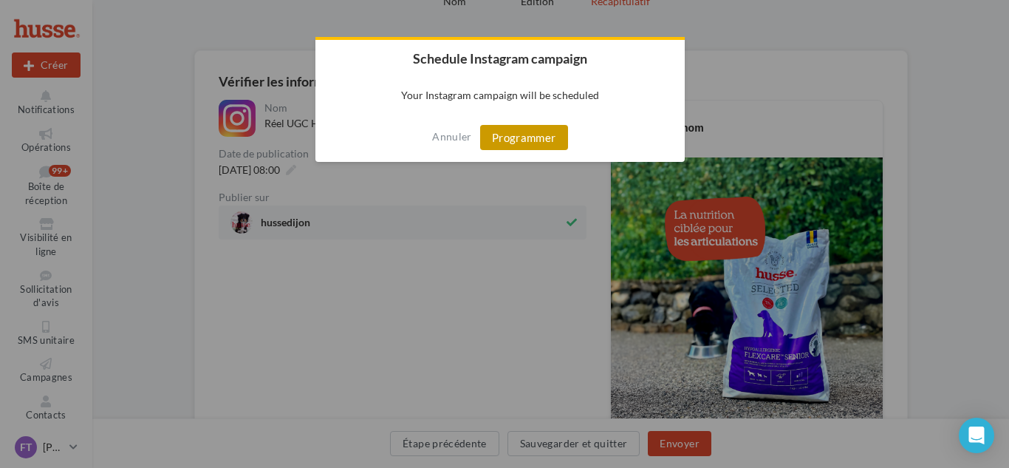
click at [507, 137] on button "Programmer" at bounding box center [524, 137] width 88 height 25
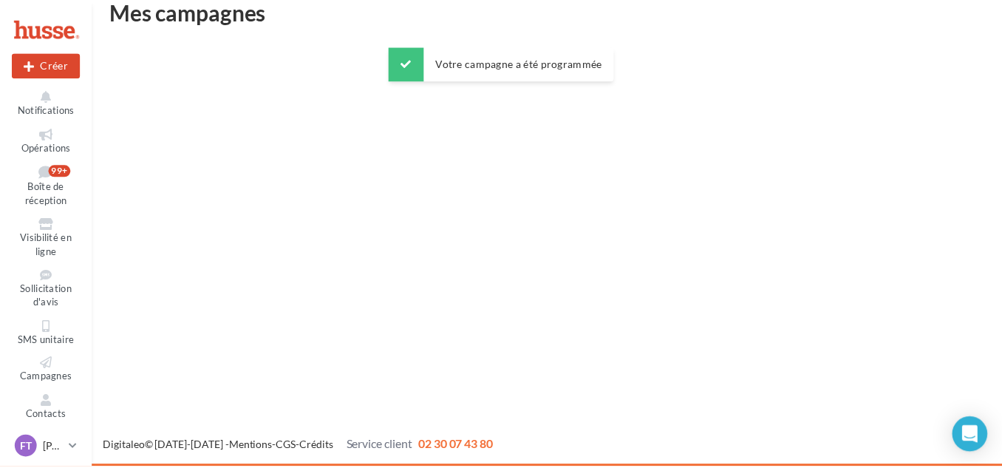
scroll to position [24, 0]
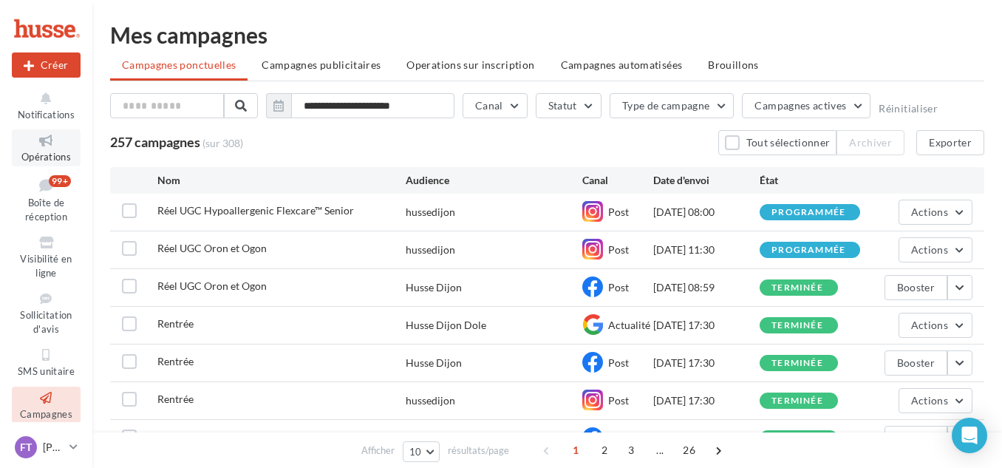
click at [44, 156] on span "Opérations" at bounding box center [45, 157] width 49 height 12
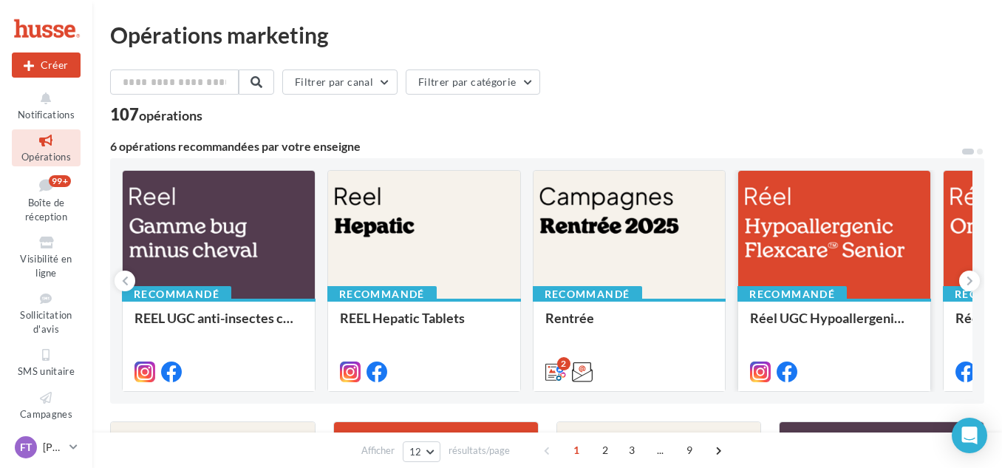
click at [813, 216] on div at bounding box center [834, 235] width 192 height 129
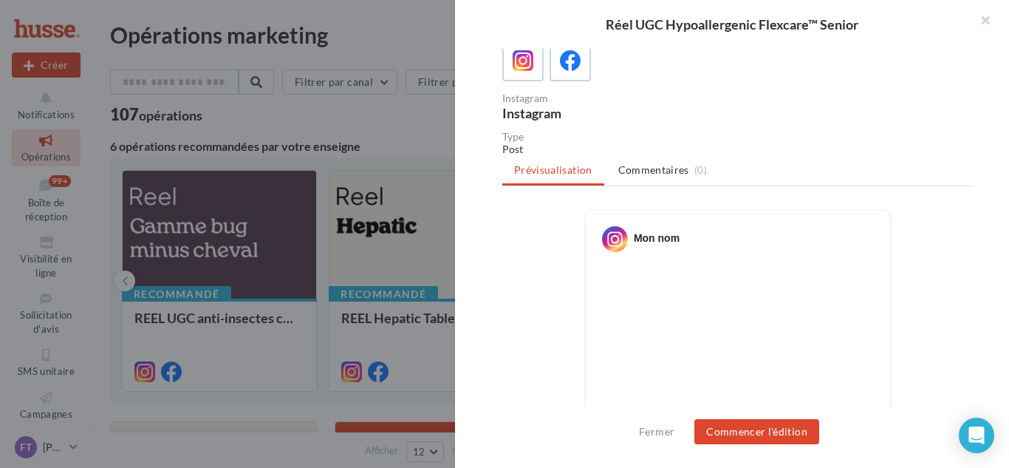
scroll to position [74, 0]
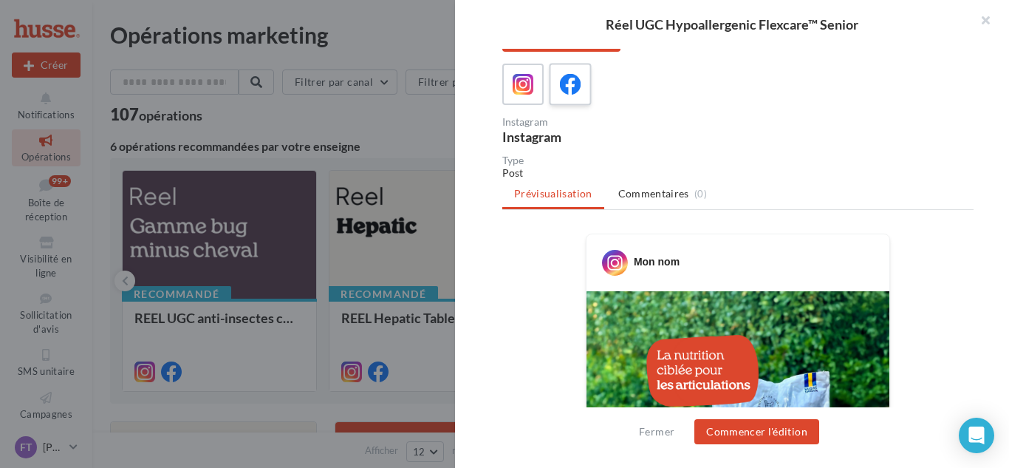
click at [566, 90] on icon at bounding box center [570, 84] width 21 height 21
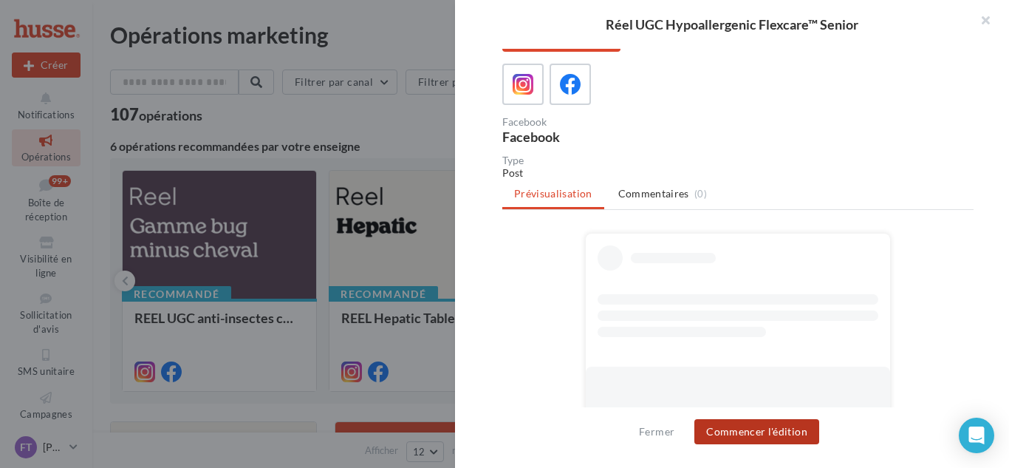
click at [756, 430] on button "Commencer l'édition" at bounding box center [756, 431] width 125 height 25
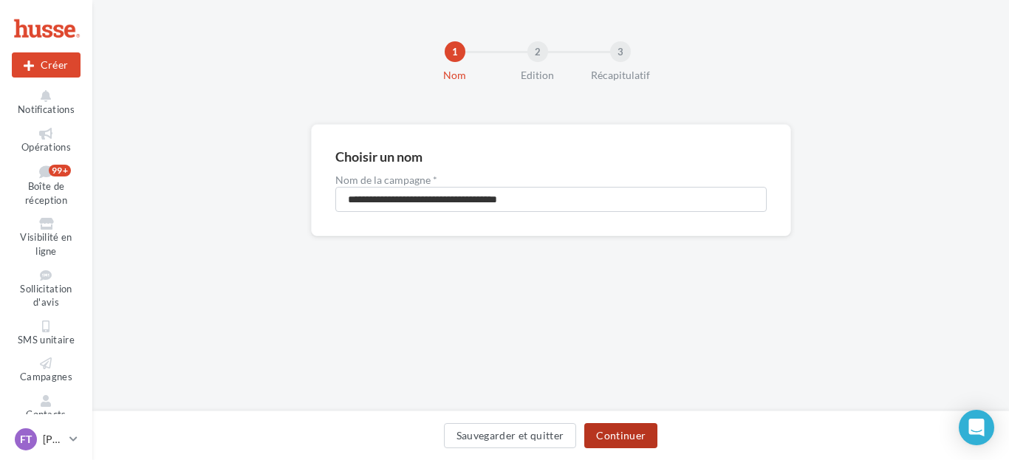
click at [618, 437] on button "Continuer" at bounding box center [620, 435] width 73 height 25
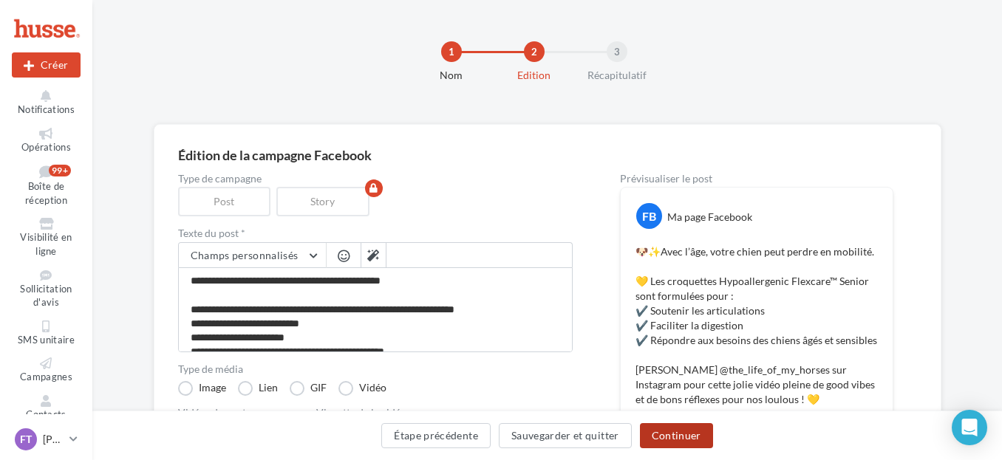
click at [685, 434] on button "Continuer" at bounding box center [676, 435] width 73 height 25
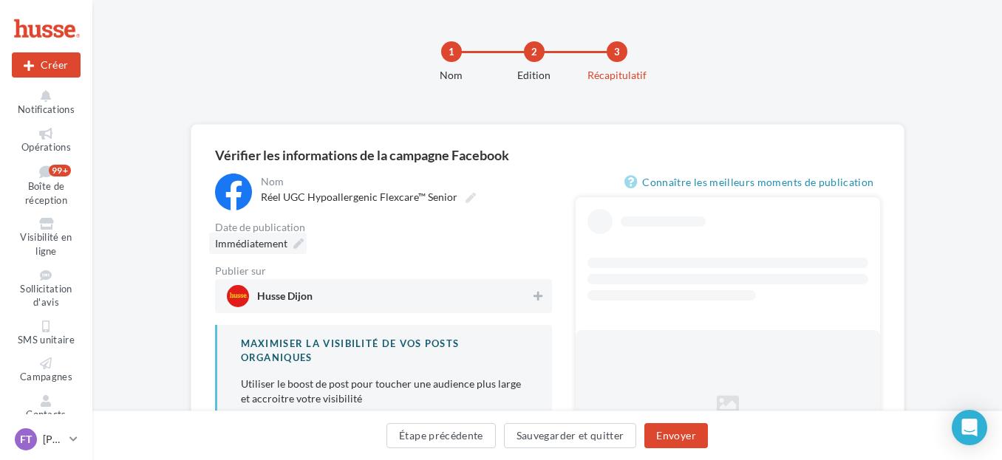
click at [278, 244] on span "Immédiatement" at bounding box center [251, 243] width 72 height 13
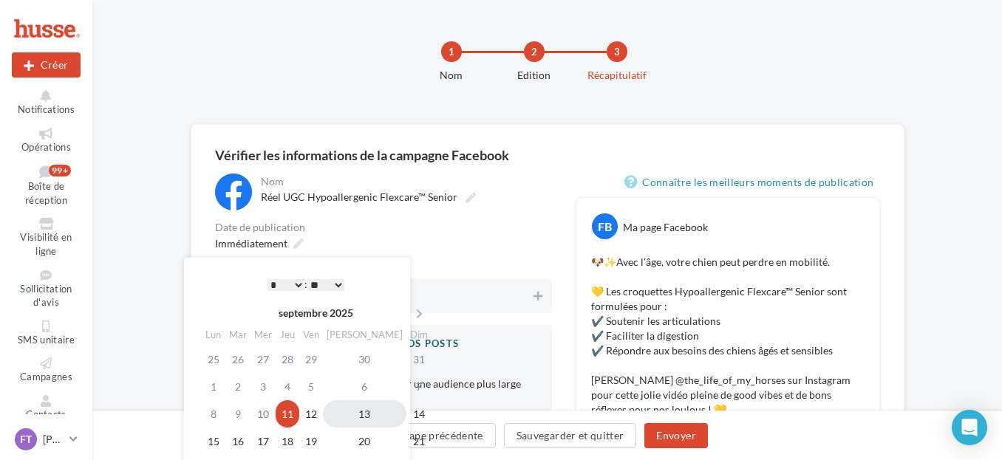
click at [346, 413] on td "13" at bounding box center [364, 413] width 83 height 27
click at [290, 284] on select "* * * * * * * * * * ** ** ** ** ** ** ** ** ** ** ** ** ** **" at bounding box center [285, 285] width 37 height 12
click at [490, 298] on span "Husse Dijon" at bounding box center [379, 296] width 304 height 22
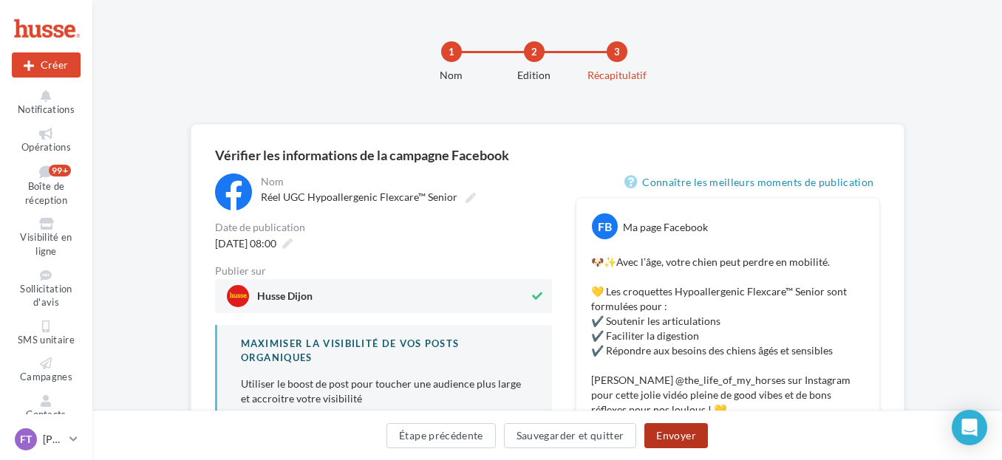
click at [673, 429] on button "Envoyer" at bounding box center [675, 435] width 63 height 25
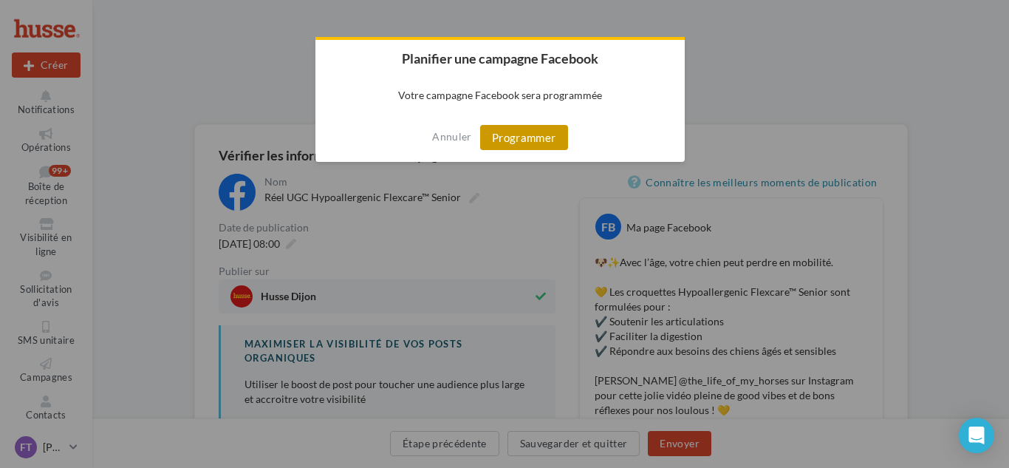
click at [541, 133] on button "Programmer" at bounding box center [524, 137] width 88 height 25
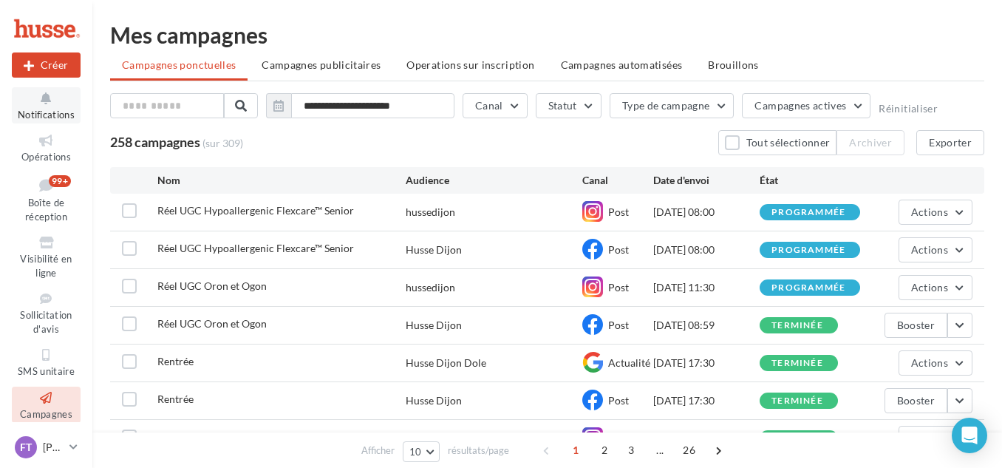
click at [52, 105] on icon at bounding box center [46, 98] width 60 height 17
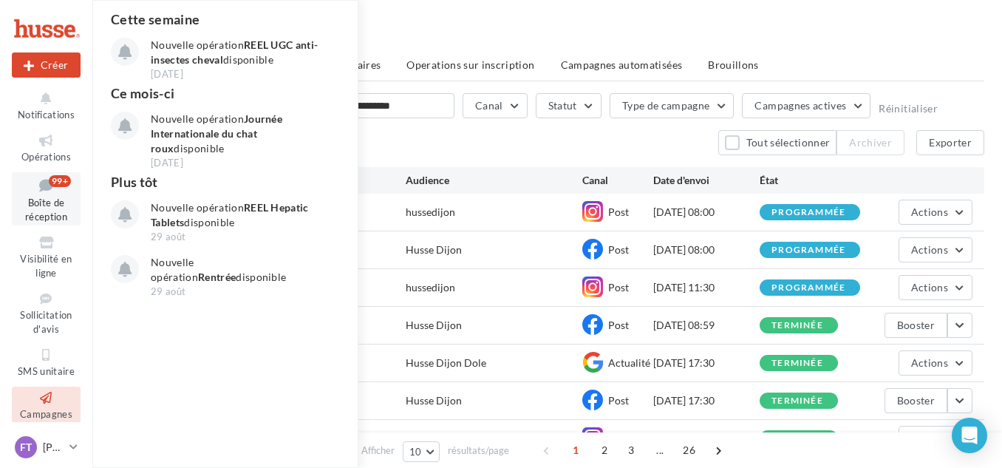
click at [41, 203] on span "Boîte de réception" at bounding box center [46, 209] width 42 height 26
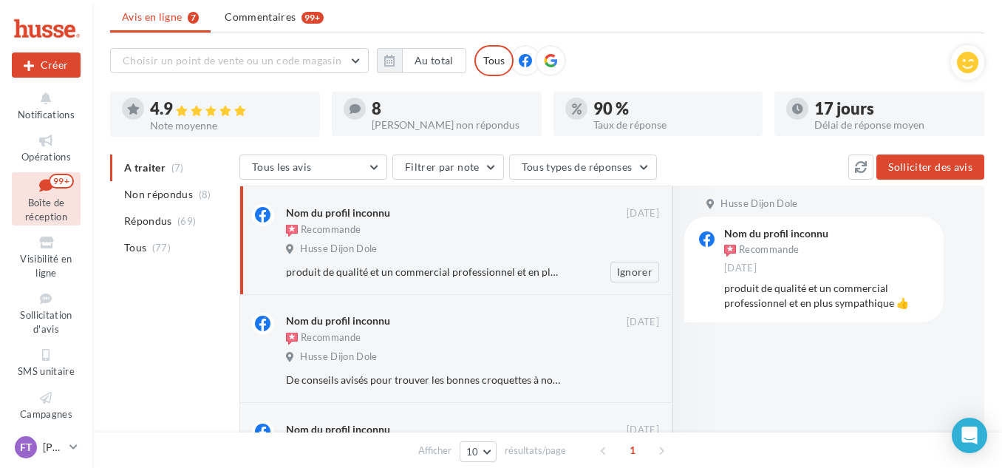
scroll to position [74, 0]
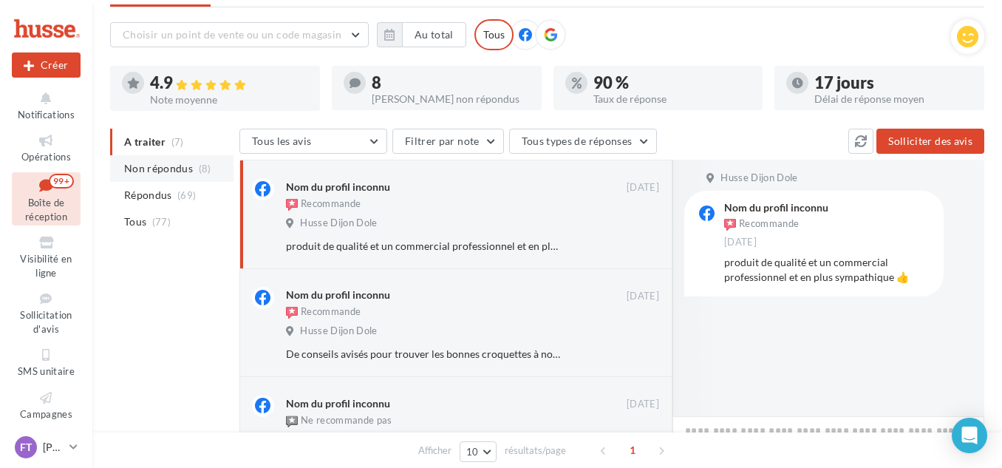
click at [165, 163] on span "Non répondus" at bounding box center [158, 168] width 69 height 15
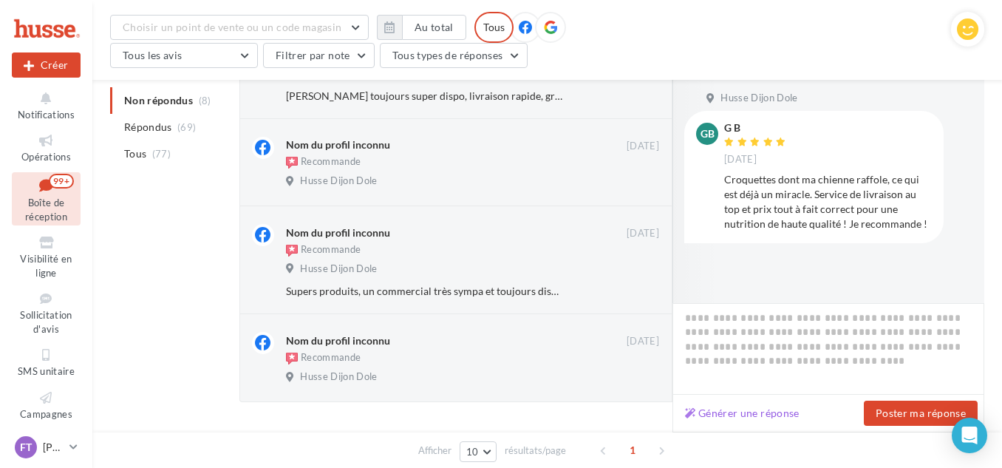
scroll to position [725, 0]
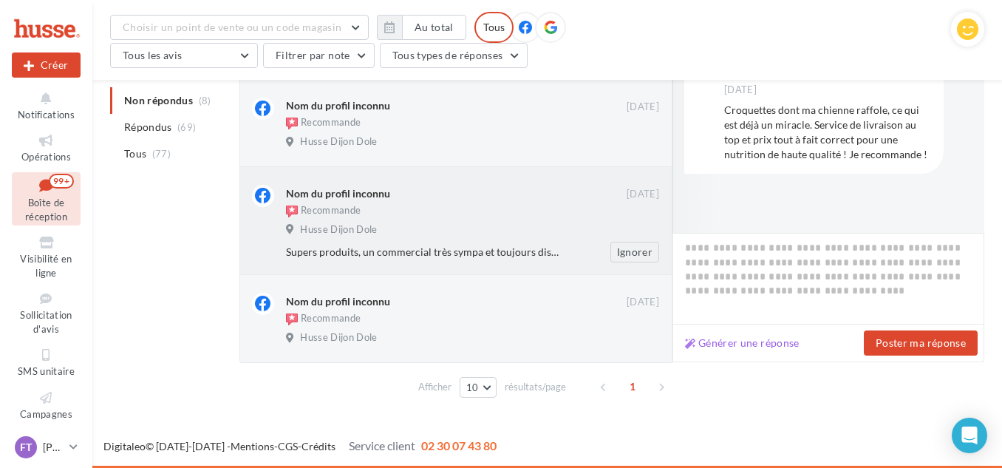
click at [494, 254] on div "Supers produits, un commercial très sympa et toujours disponible pour des conse…" at bounding box center [424, 251] width 277 height 15
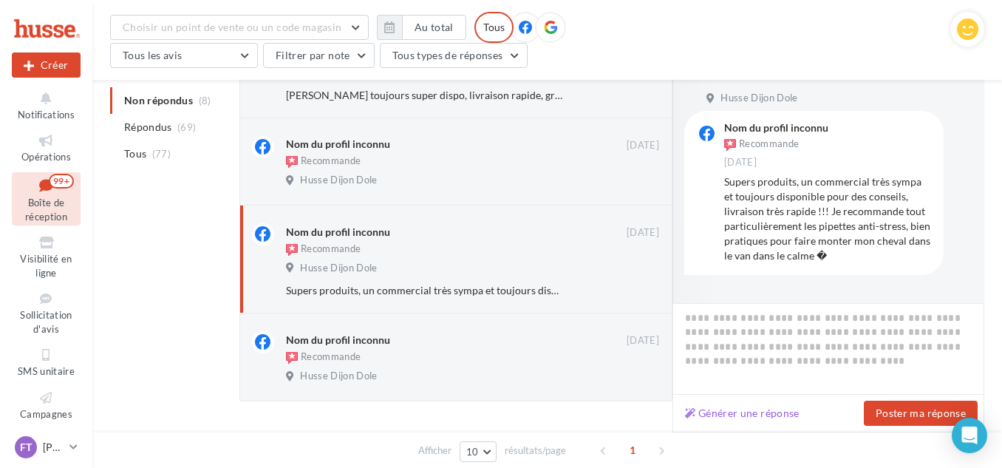
scroll to position [651, 0]
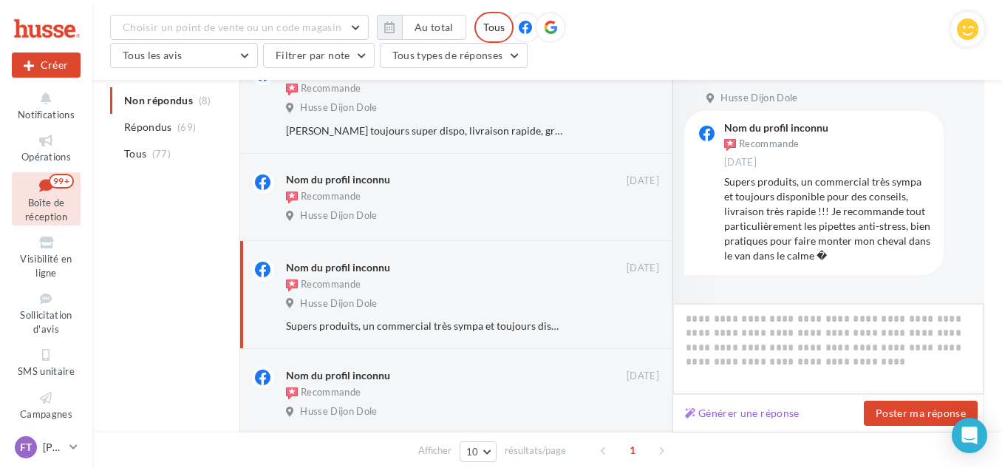
click at [762, 330] on textarea at bounding box center [828, 349] width 312 height 92
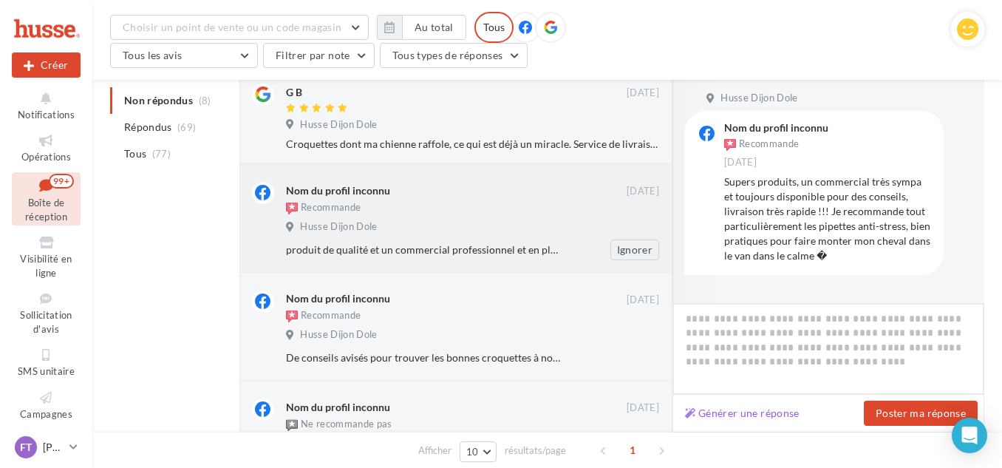
scroll to position [281, 0]
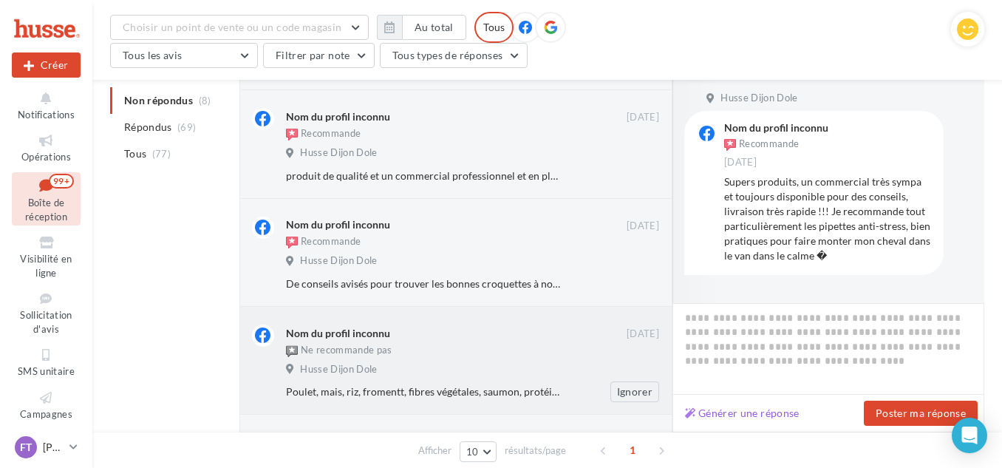
click at [439, 366] on div "Husse Dijon Dole" at bounding box center [472, 371] width 373 height 16
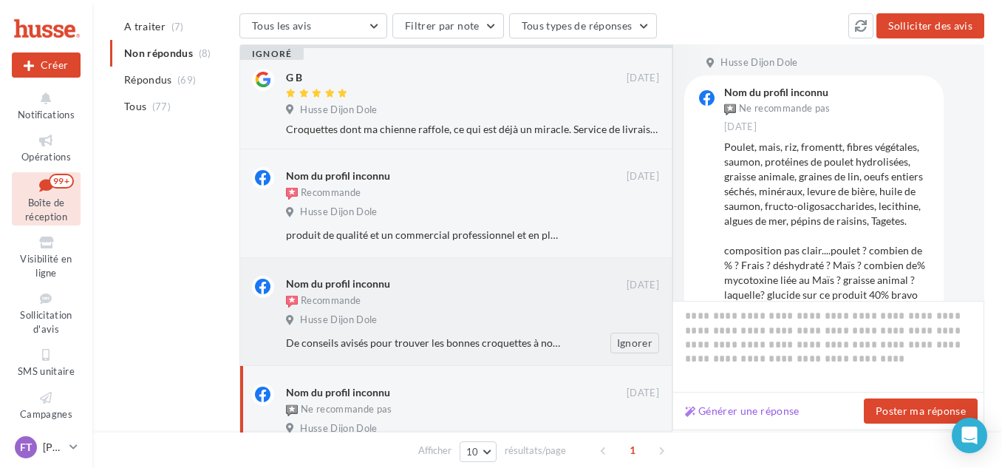
scroll to position [0, 0]
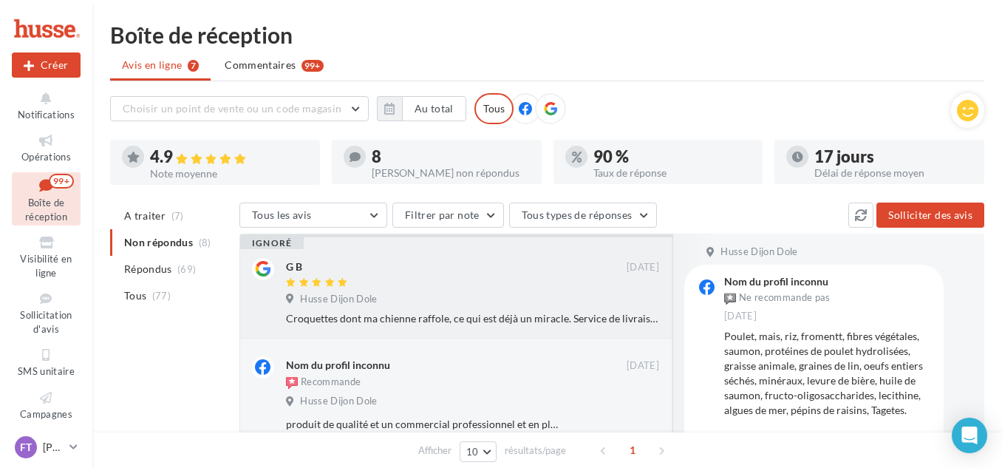
click at [392, 287] on div at bounding box center [456, 283] width 341 height 13
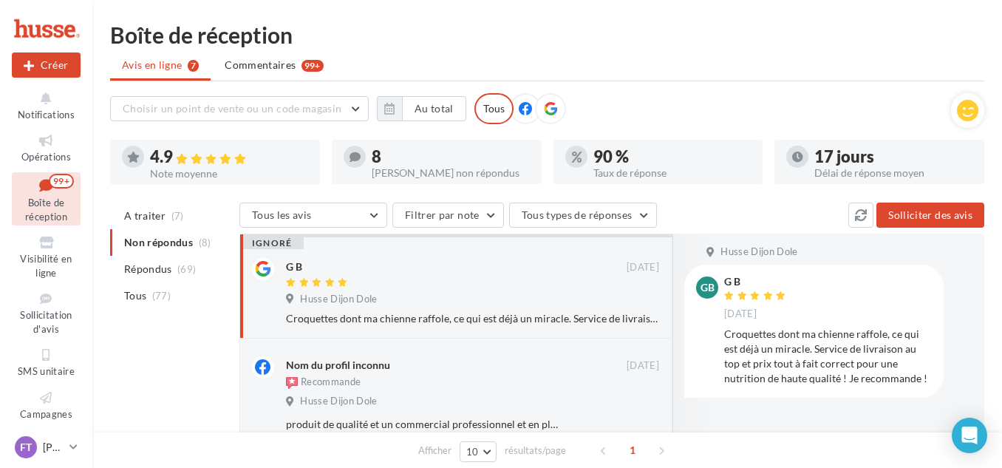
click at [158, 246] on ul "A traiter (7) Non répondus (8) Répondus (69) Tous (77)" at bounding box center [171, 255] width 123 height 106
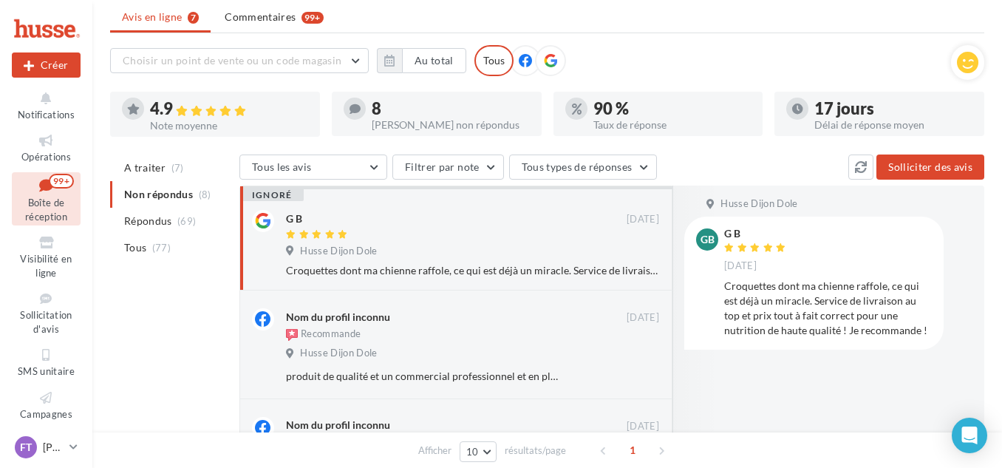
scroll to position [74, 0]
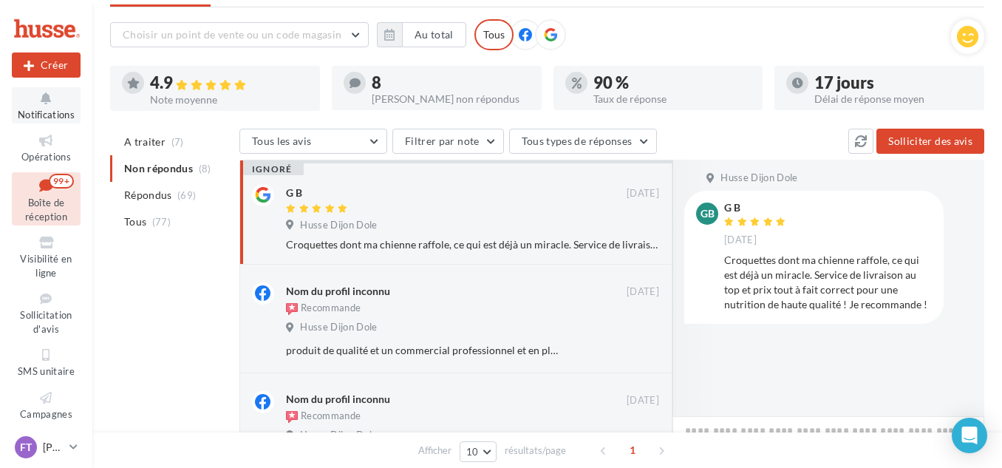
click at [62, 100] on icon at bounding box center [46, 98] width 60 height 17
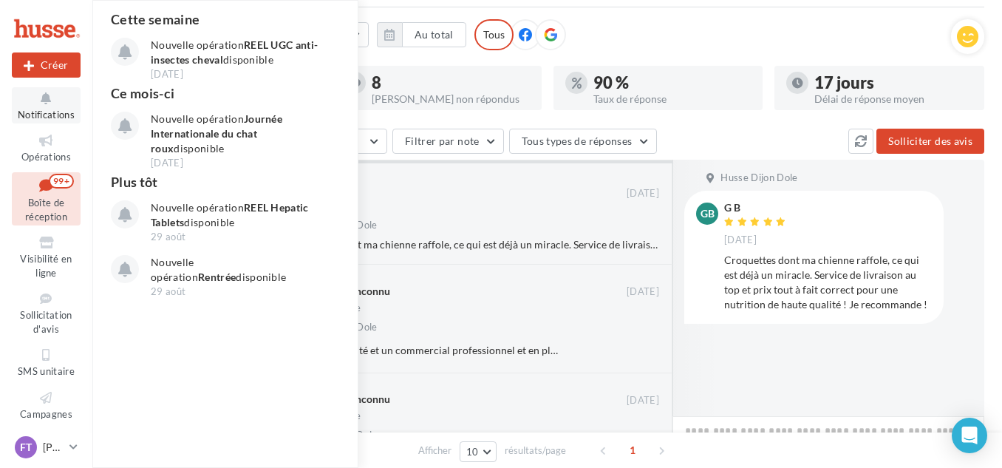
click at [62, 100] on icon at bounding box center [46, 98] width 60 height 17
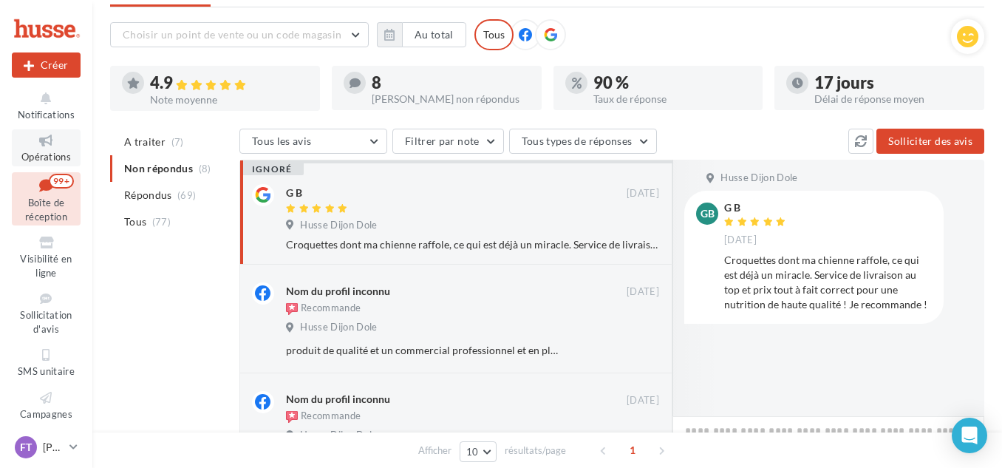
click at [38, 136] on icon at bounding box center [46, 140] width 60 height 17
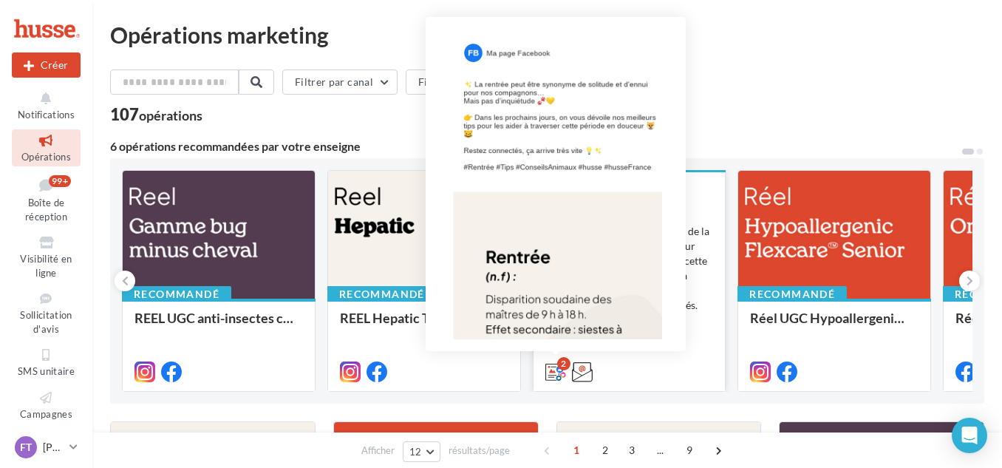
click at [557, 377] on icon at bounding box center [555, 371] width 21 height 21
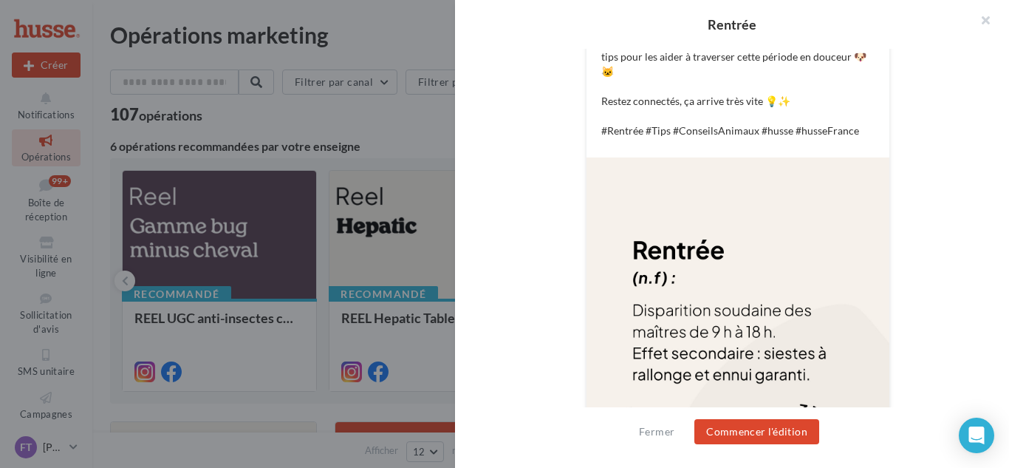
scroll to position [400, 0]
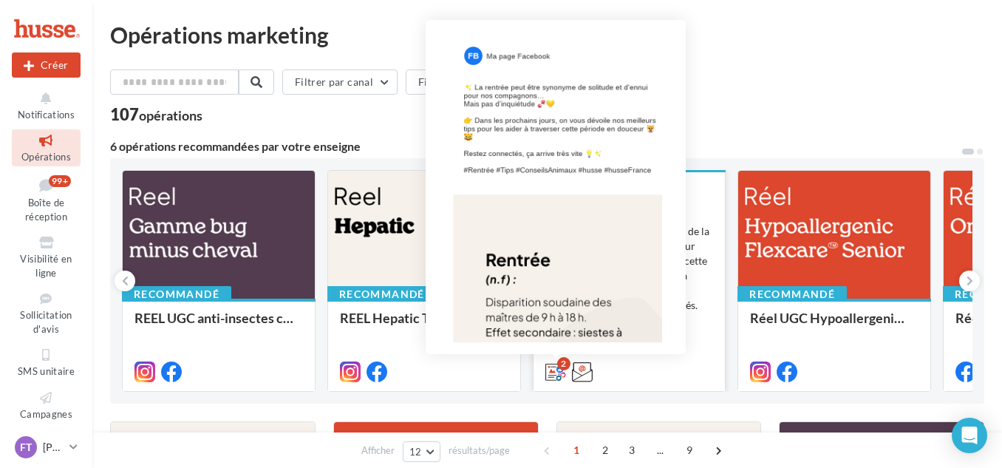
click at [552, 369] on icon at bounding box center [555, 371] width 21 height 21
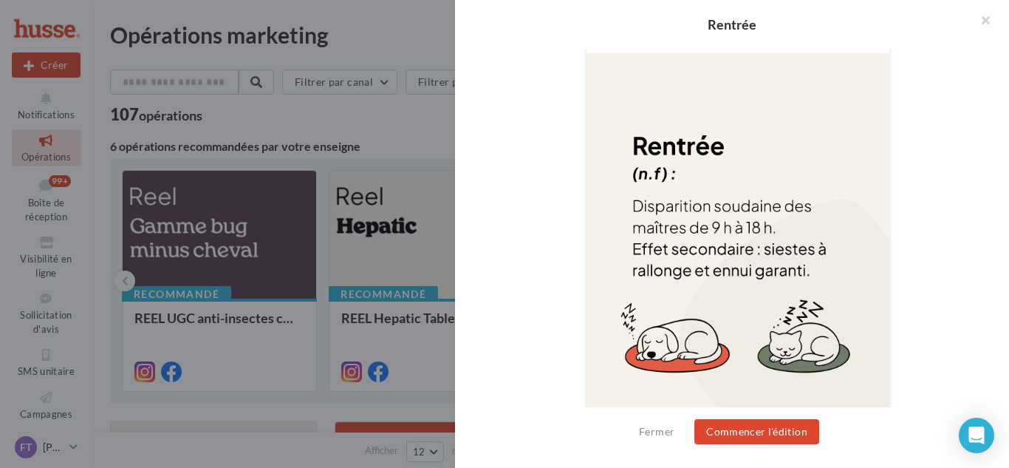
scroll to position [548, 0]
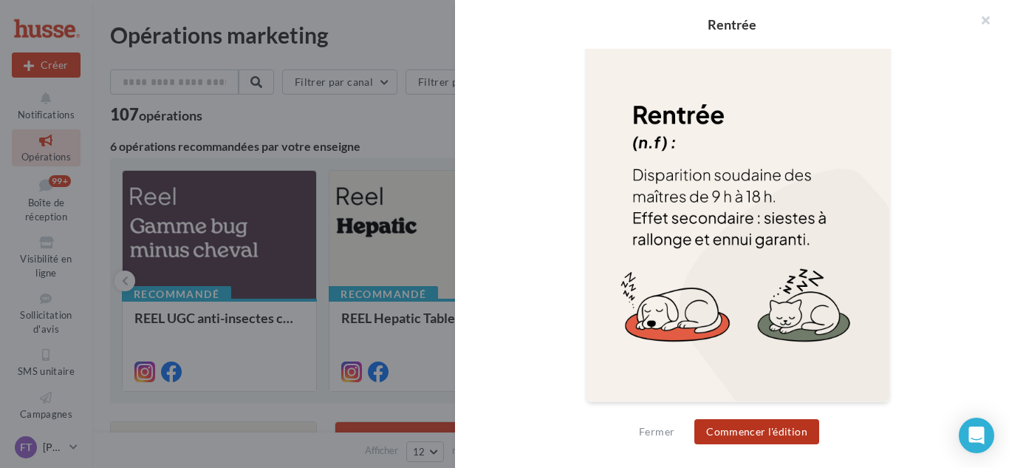
click at [745, 441] on button "Commencer l'édition" at bounding box center [756, 431] width 125 height 25
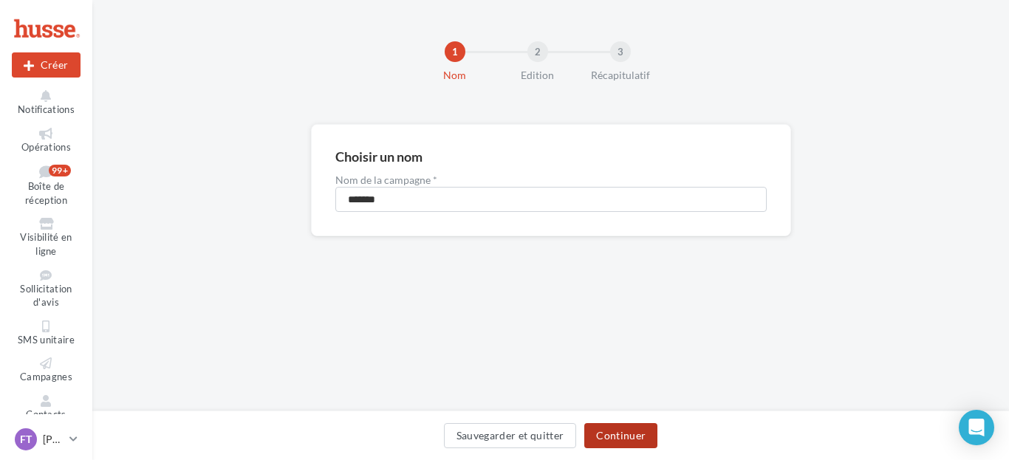
click at [611, 429] on button "Continuer" at bounding box center [620, 435] width 73 height 25
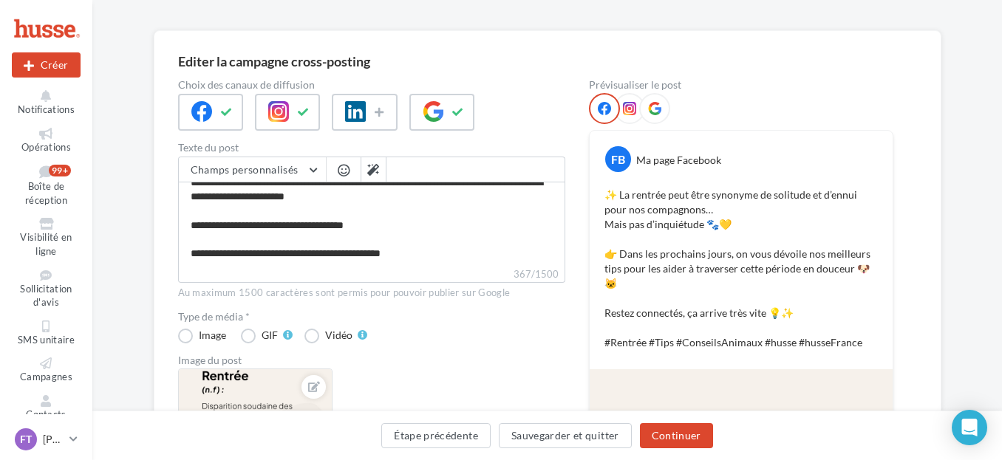
scroll to position [81, 0]
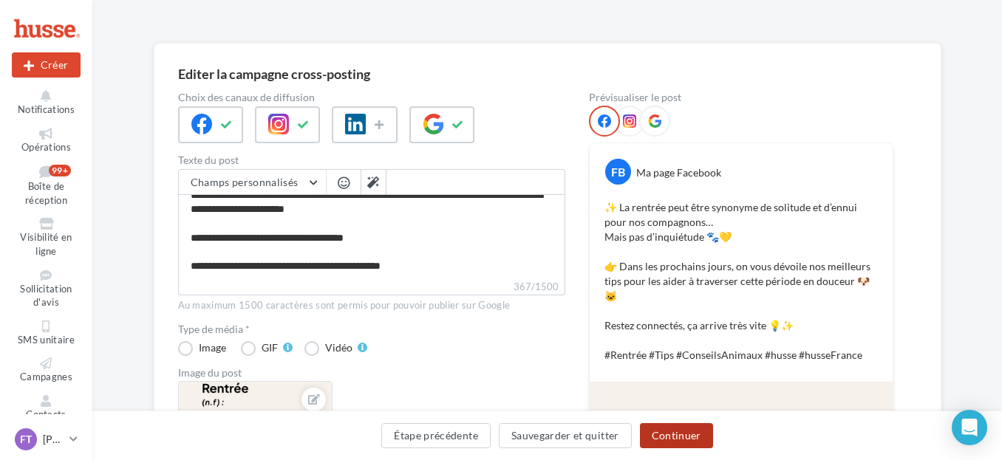
click at [669, 435] on button "Continuer" at bounding box center [676, 435] width 73 height 25
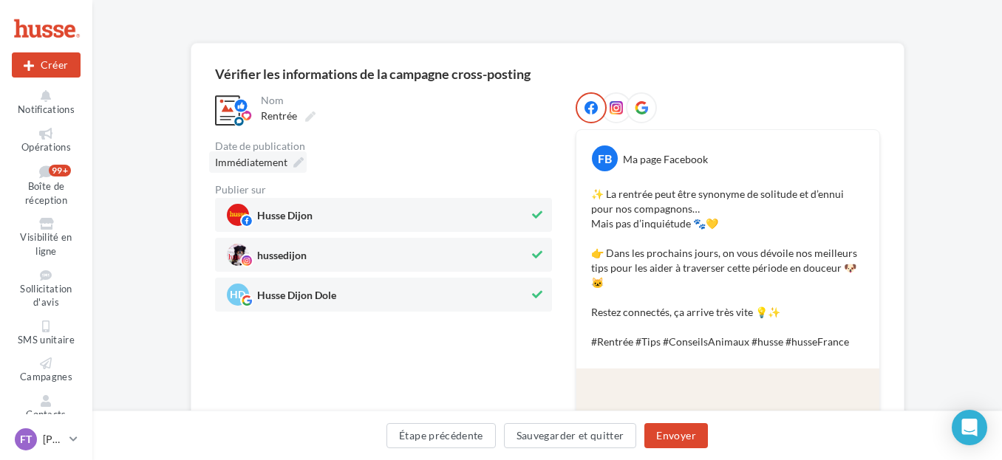
click at [293, 164] on icon at bounding box center [298, 162] width 10 height 10
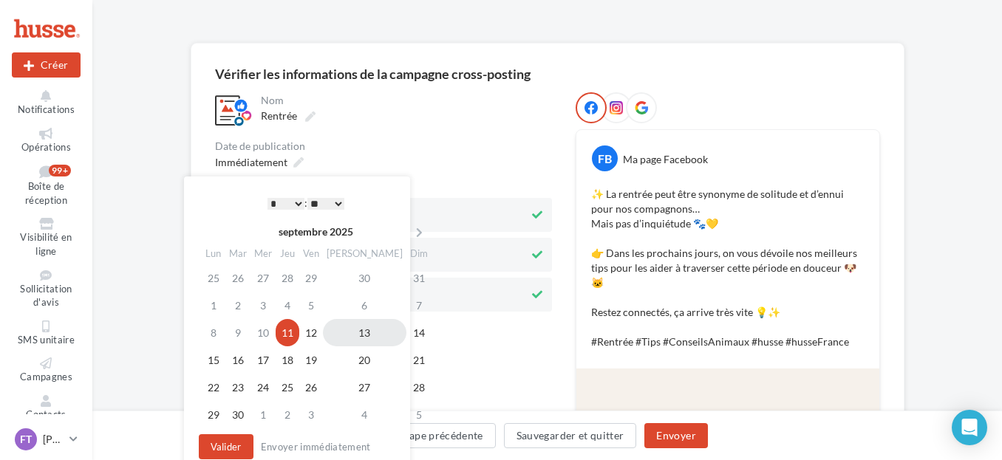
click at [343, 335] on td "13" at bounding box center [364, 332] width 83 height 27
click at [301, 208] on select "* * * * * * * * * * ** ** ** ** ** ** ** ** ** ** ** ** ** **" at bounding box center [285, 204] width 37 height 12
click at [414, 143] on div "Date de publication" at bounding box center [383, 146] width 337 height 10
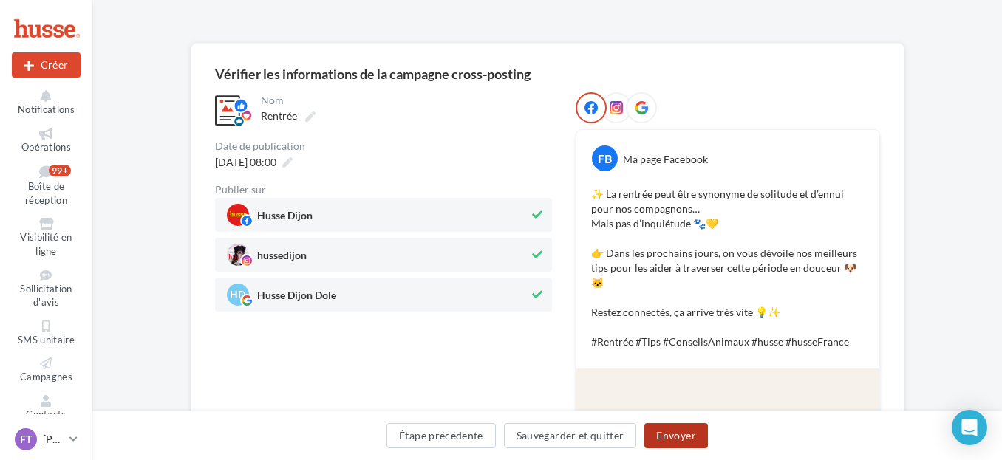
click at [670, 434] on button "Envoyer" at bounding box center [675, 435] width 63 height 25
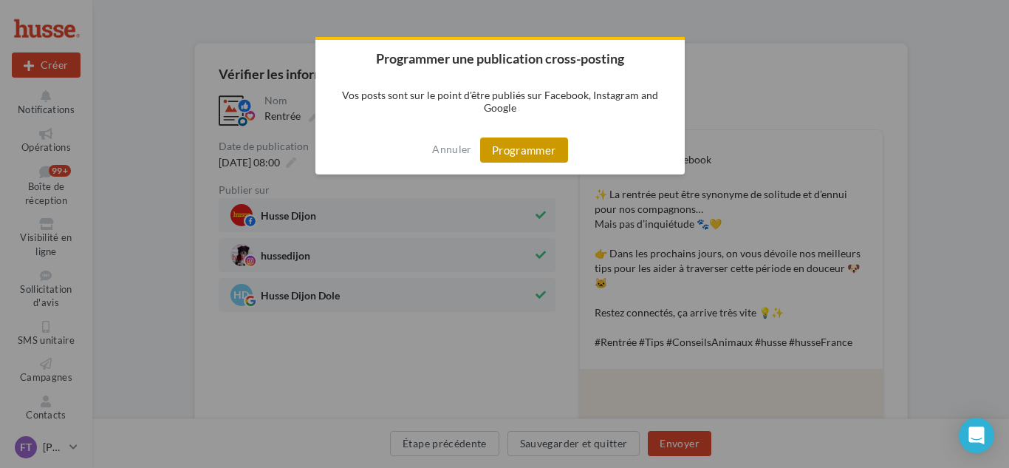
click at [521, 148] on button "Programmer" at bounding box center [524, 149] width 88 height 25
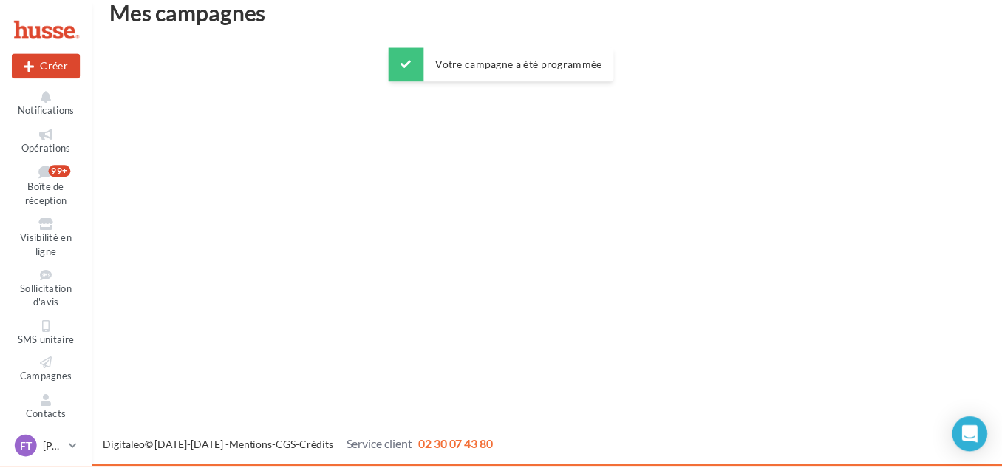
scroll to position [24, 0]
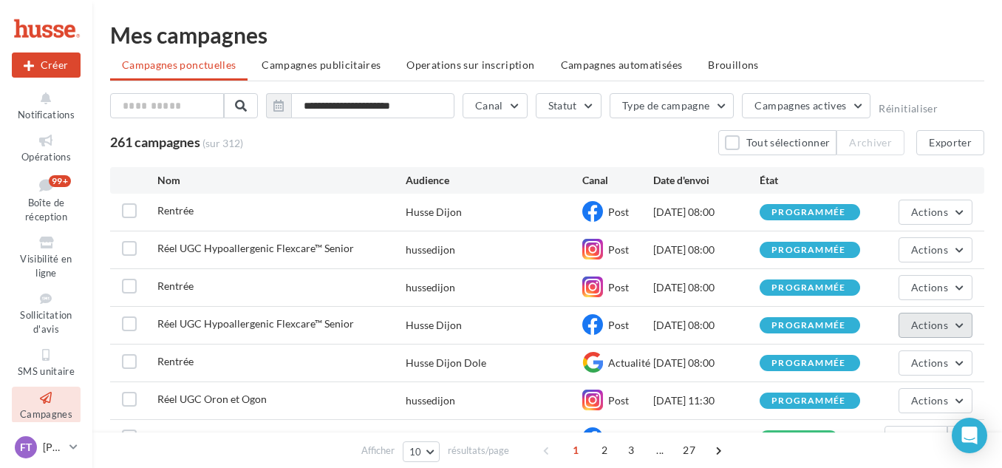
click at [927, 326] on span "Actions" at bounding box center [929, 324] width 37 height 13
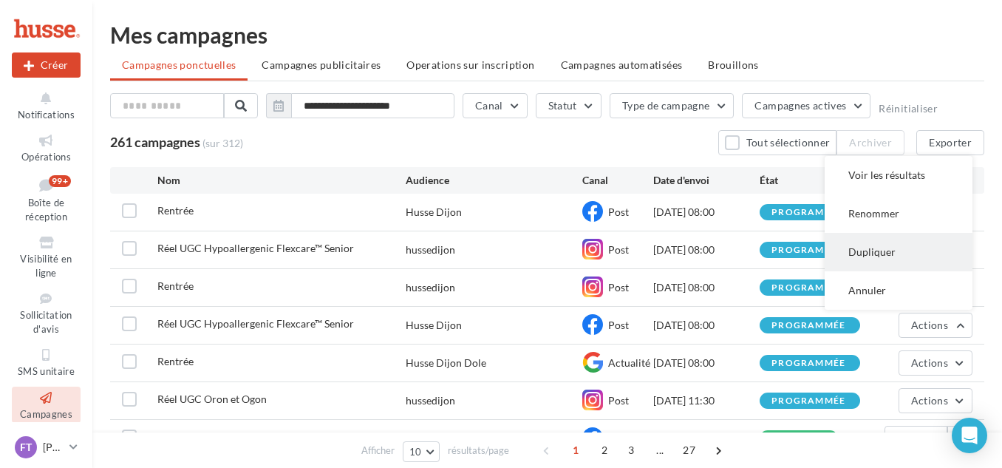
click at [865, 253] on button "Dupliquer" at bounding box center [898, 252] width 148 height 38
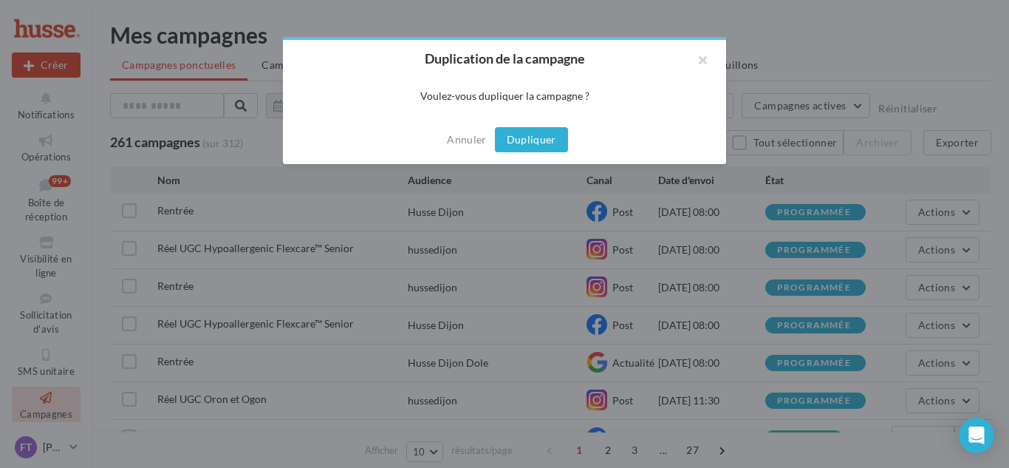
click at [538, 140] on button "Dupliquer" at bounding box center [531, 139] width 73 height 25
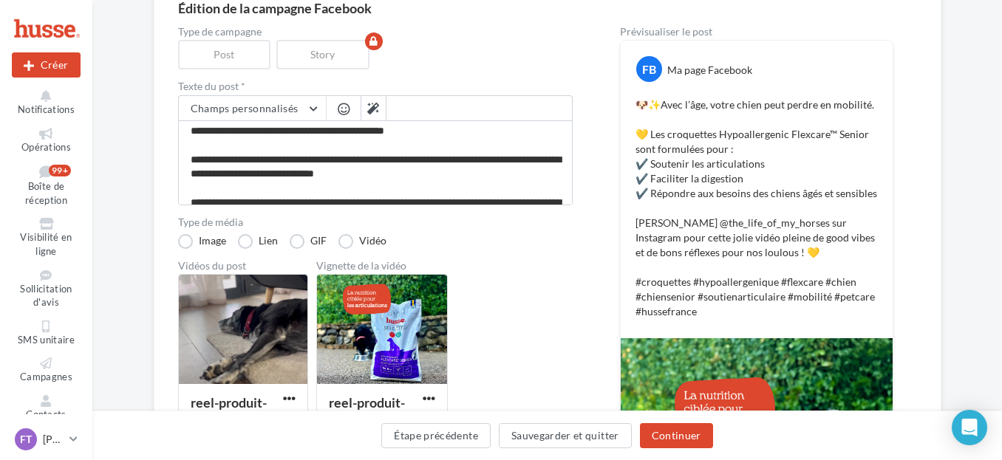
scroll to position [148, 0]
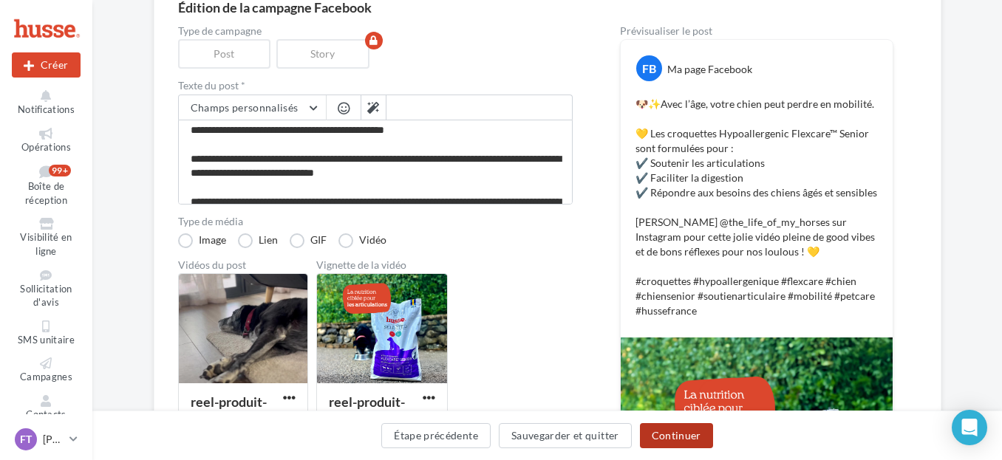
click at [676, 434] on button "Continuer" at bounding box center [676, 435] width 73 height 25
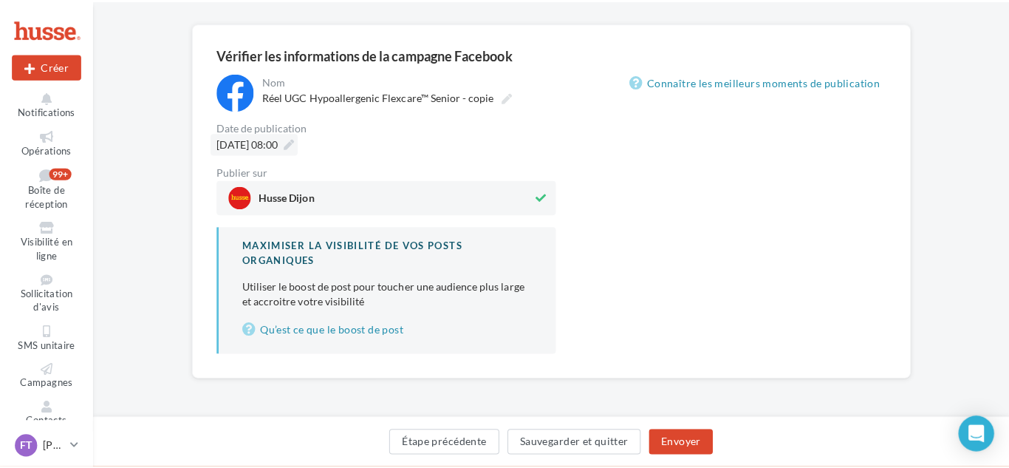
scroll to position [102, 0]
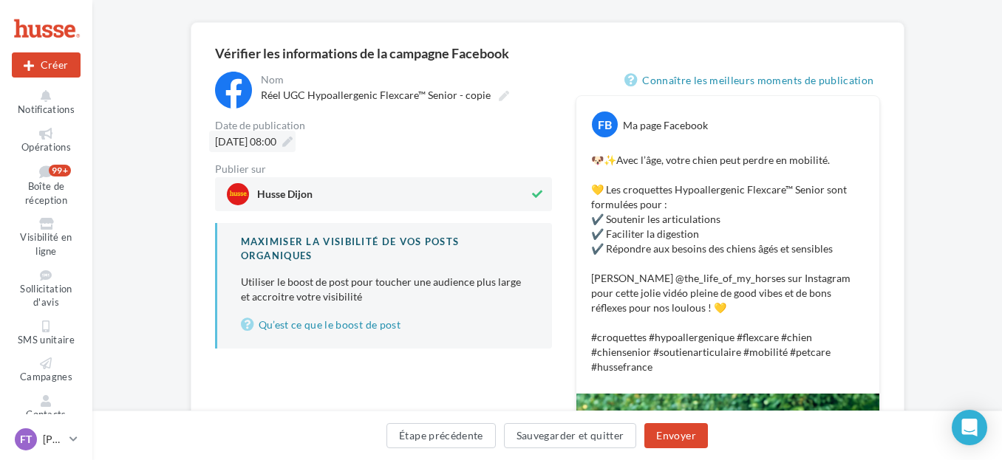
click at [293, 141] on icon at bounding box center [287, 142] width 10 height 10
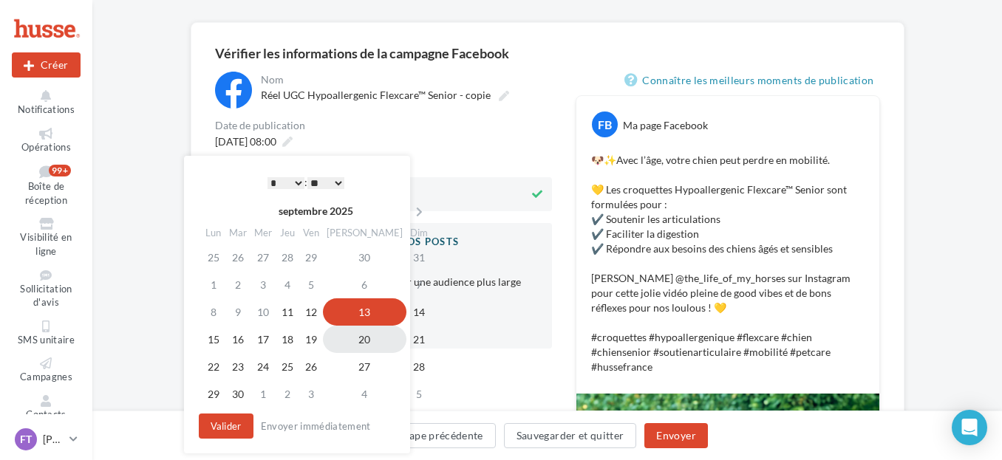
click at [347, 340] on td "20" at bounding box center [364, 339] width 83 height 27
click at [298, 182] on select "* * * * * * * * * * ** ** ** ** ** ** ** ** ** ** ** ** ** **" at bounding box center [285, 183] width 37 height 12
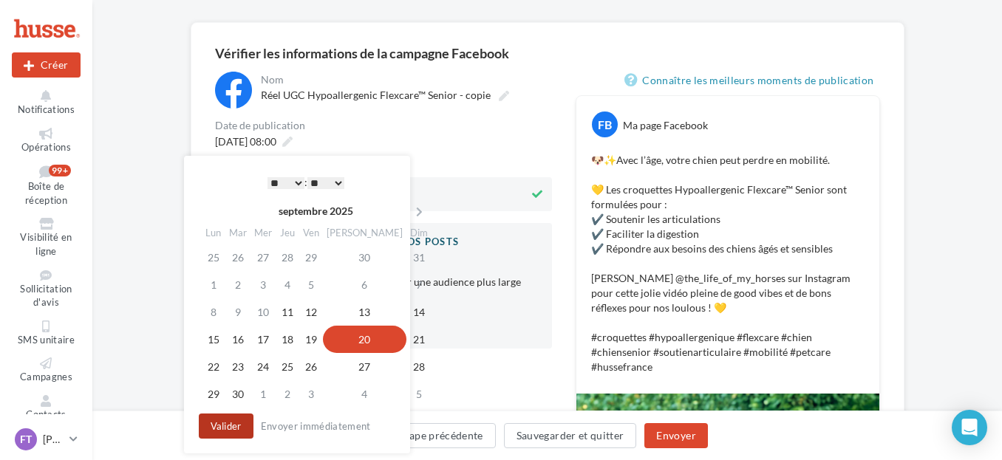
click at [231, 429] on button "Valider" at bounding box center [226, 426] width 55 height 25
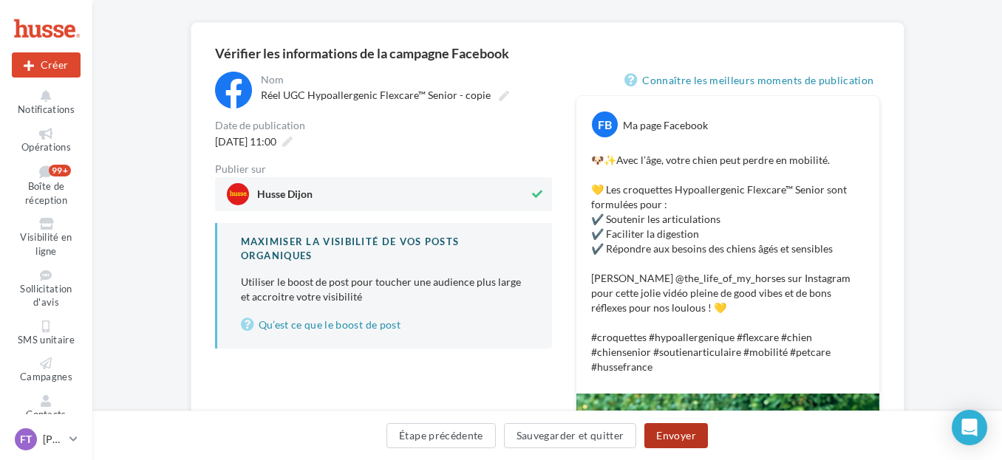
click at [678, 437] on button "Envoyer" at bounding box center [675, 435] width 63 height 25
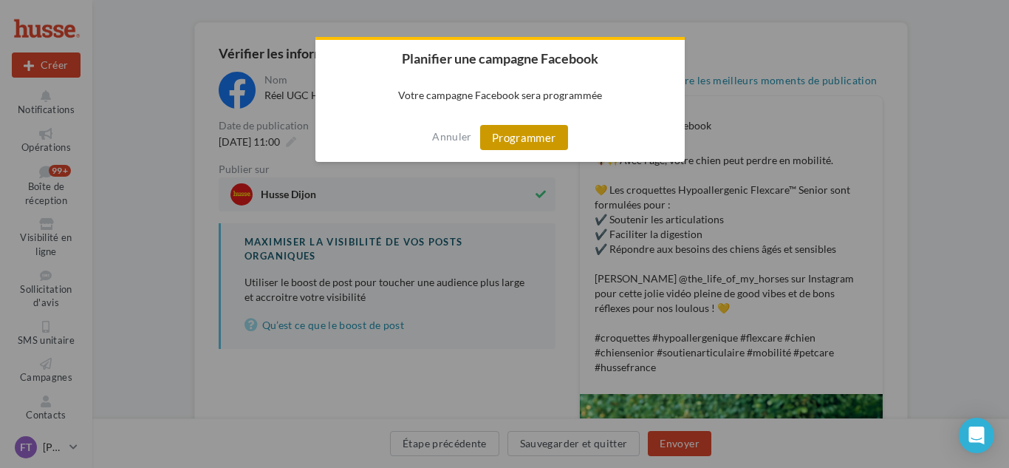
click at [519, 143] on button "Programmer" at bounding box center [524, 137] width 88 height 25
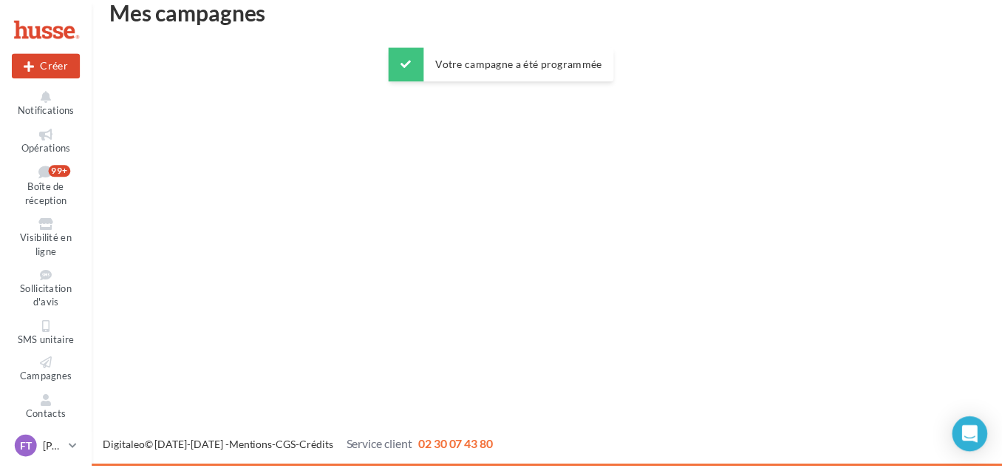
scroll to position [24, 0]
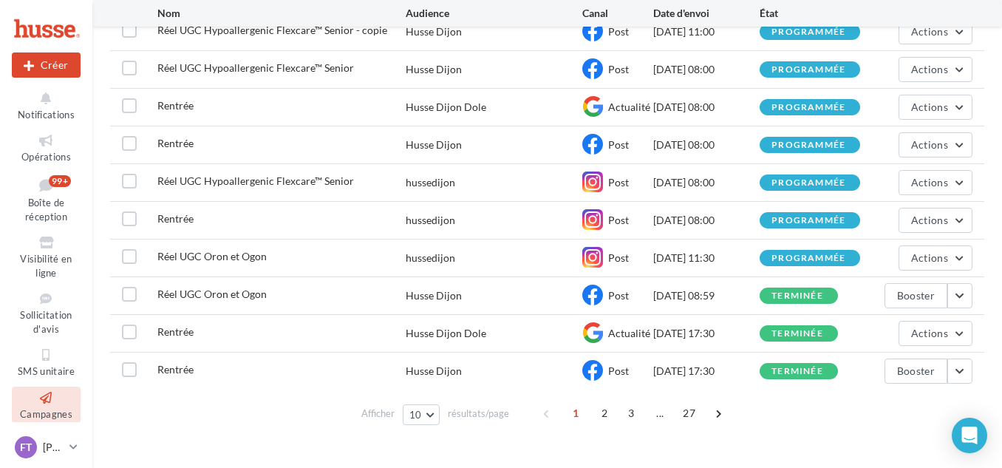
scroll to position [207, 0]
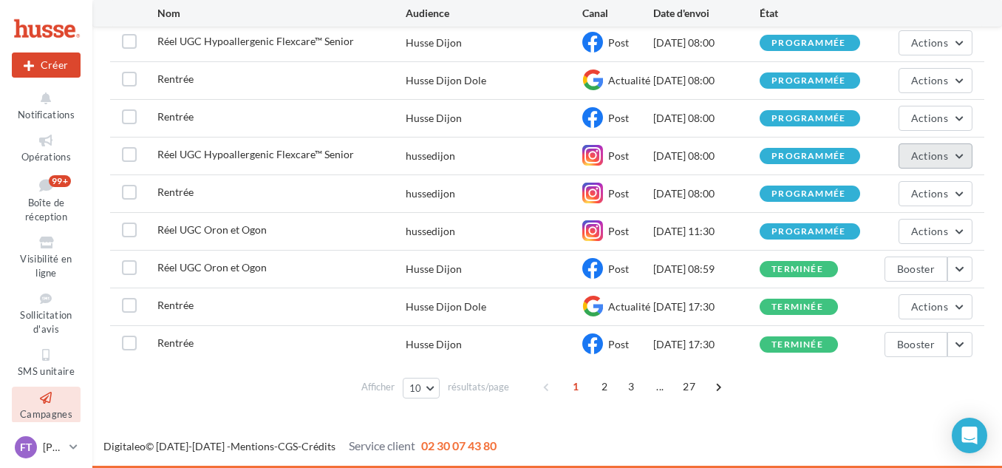
click at [938, 152] on span "Actions" at bounding box center [929, 155] width 37 height 13
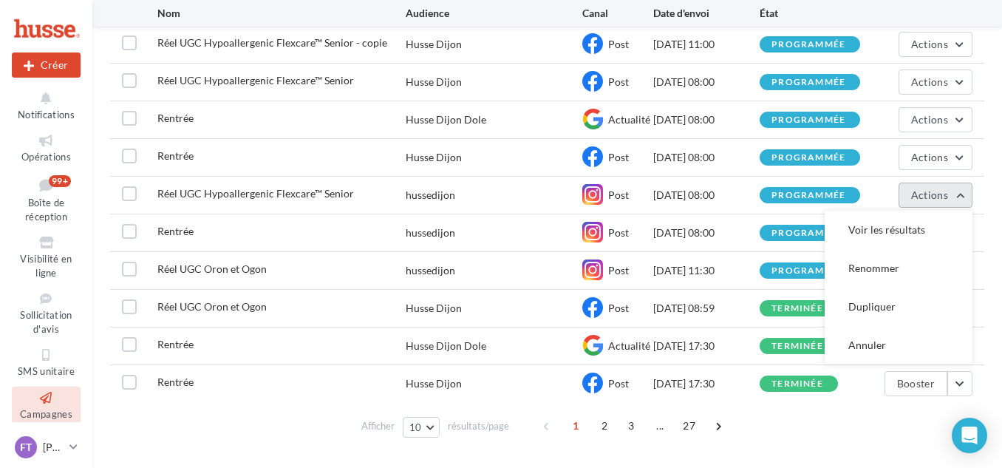
scroll to position [133, 0]
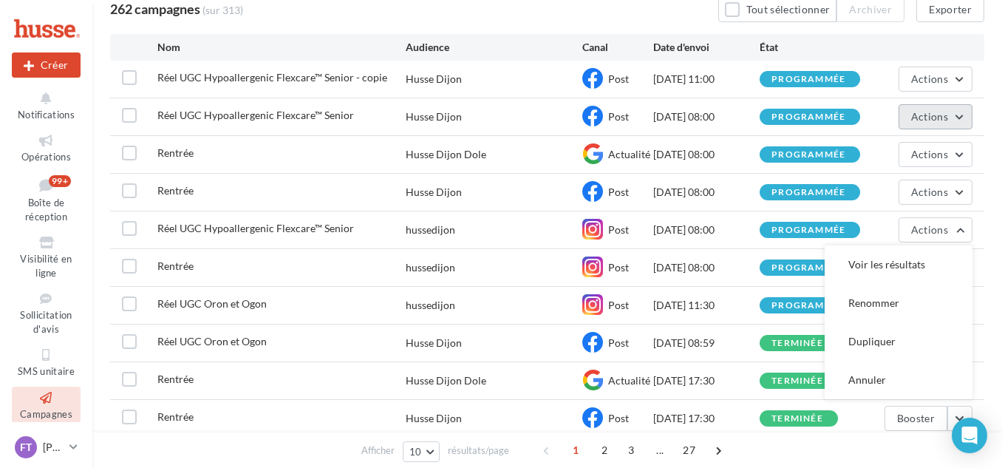
click at [943, 117] on span "Actions" at bounding box center [929, 116] width 37 height 13
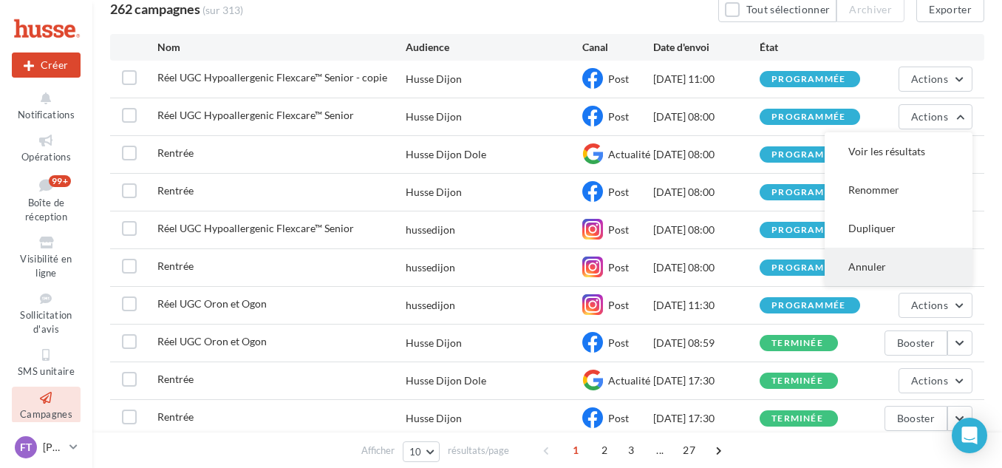
click at [884, 264] on button "Annuler" at bounding box center [898, 266] width 148 height 38
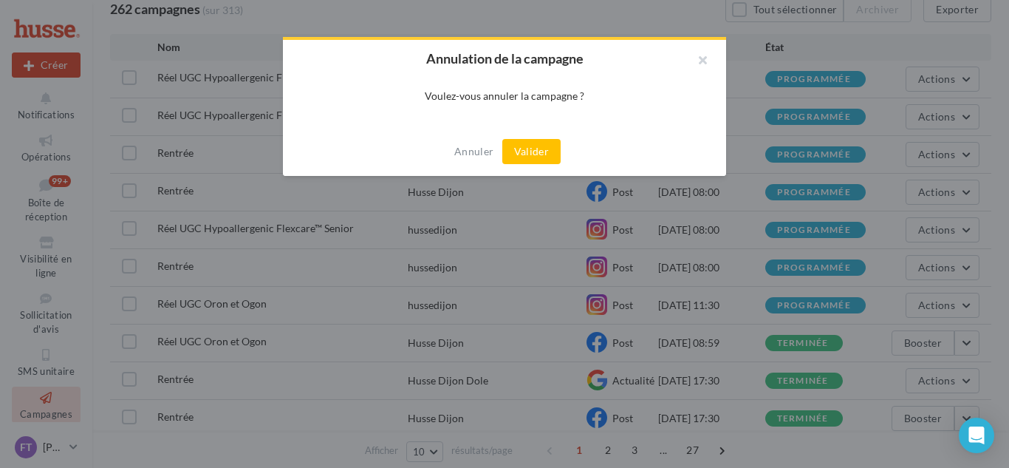
click at [536, 151] on button "Valider" at bounding box center [531, 151] width 58 height 25
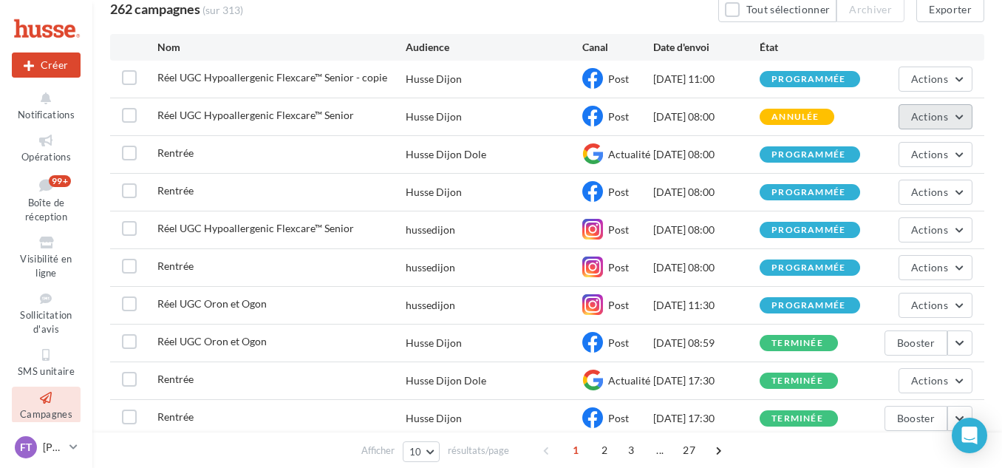
click at [944, 114] on span "Actions" at bounding box center [929, 116] width 37 height 13
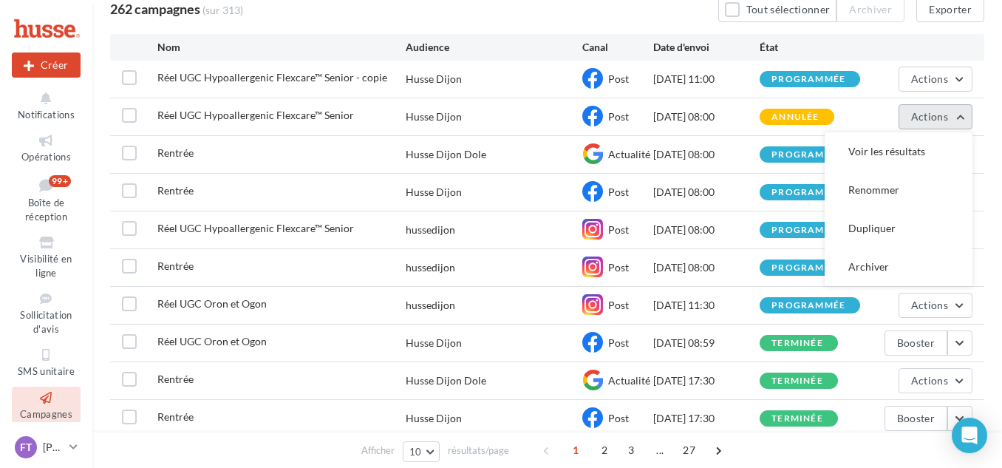
click at [944, 114] on span "Actions" at bounding box center [929, 116] width 37 height 13
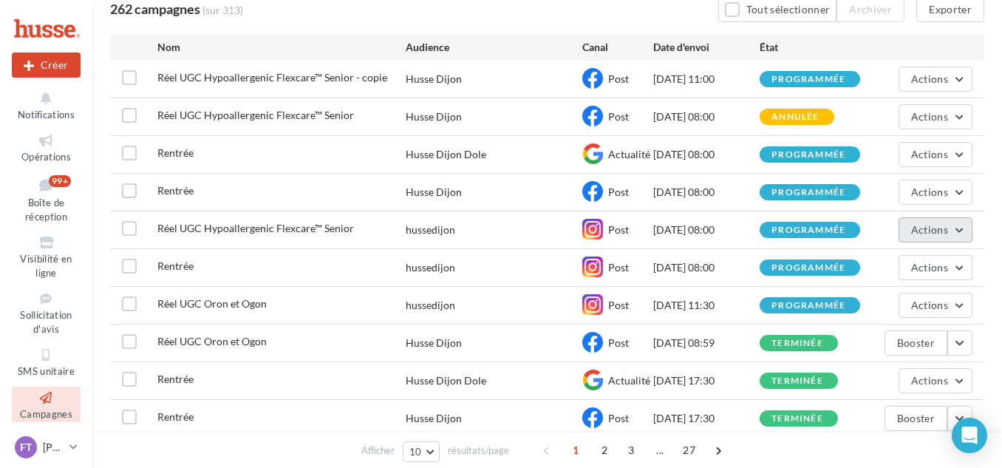
click at [929, 230] on span "Actions" at bounding box center [929, 229] width 37 height 13
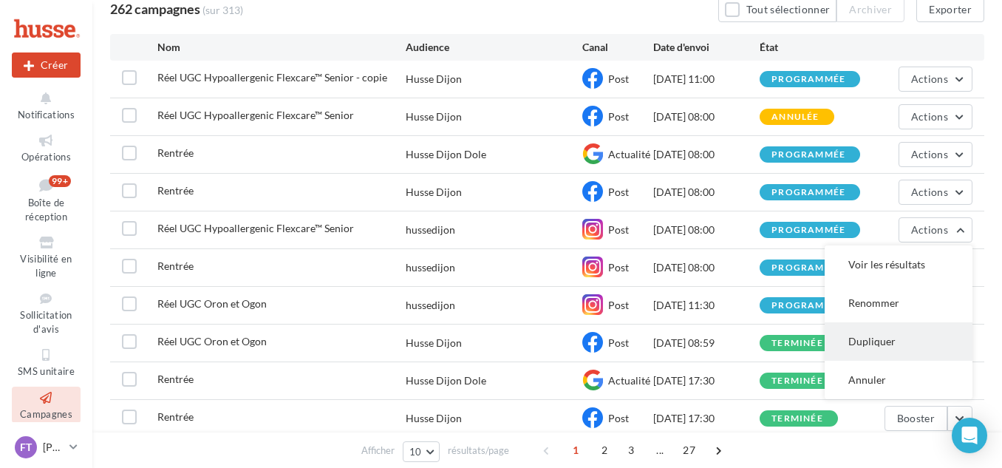
click at [872, 337] on button "Dupliquer" at bounding box center [898, 341] width 148 height 38
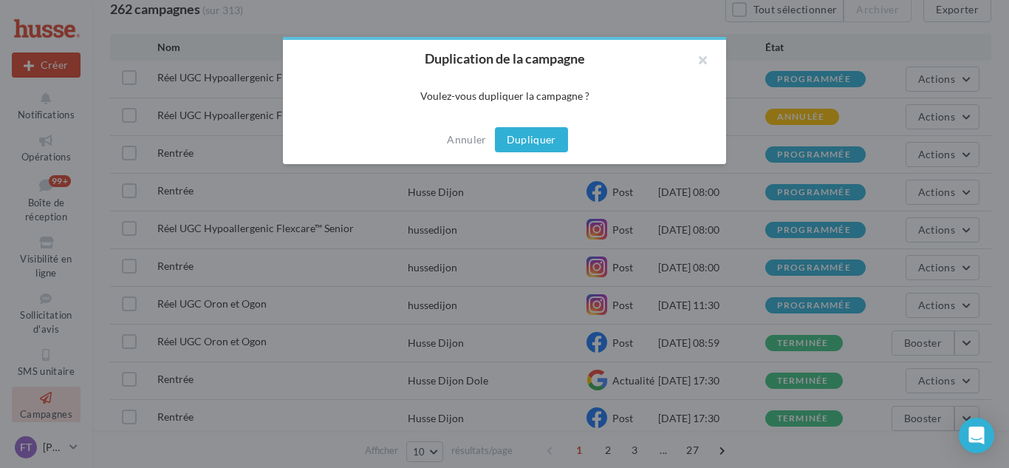
click at [549, 148] on button "Dupliquer" at bounding box center [531, 139] width 73 height 25
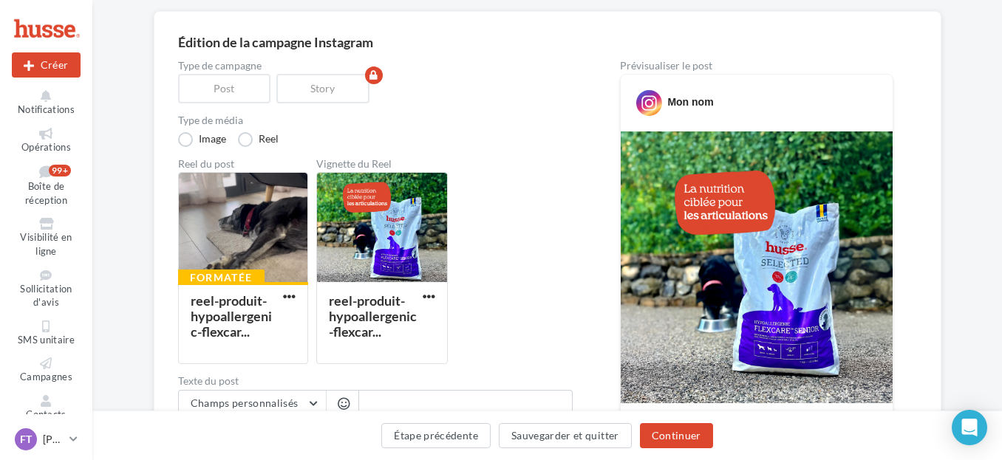
scroll to position [295, 0]
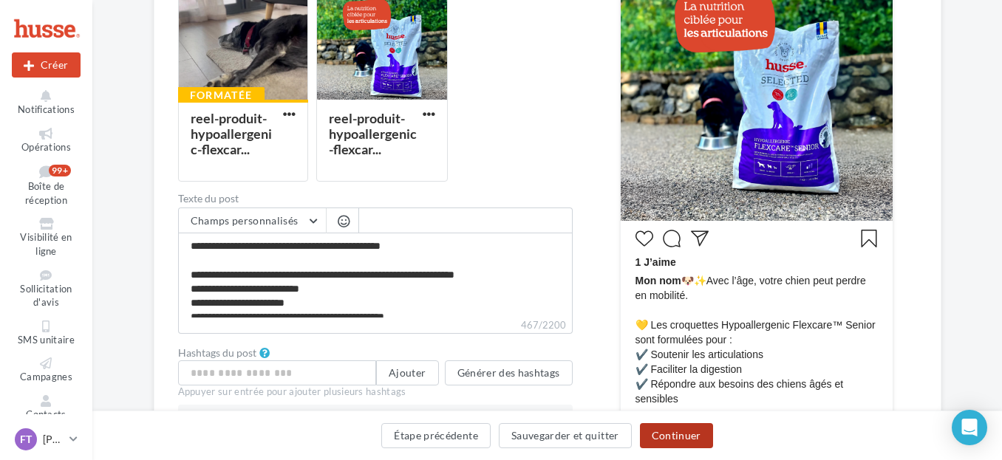
click at [695, 437] on button "Continuer" at bounding box center [676, 435] width 73 height 25
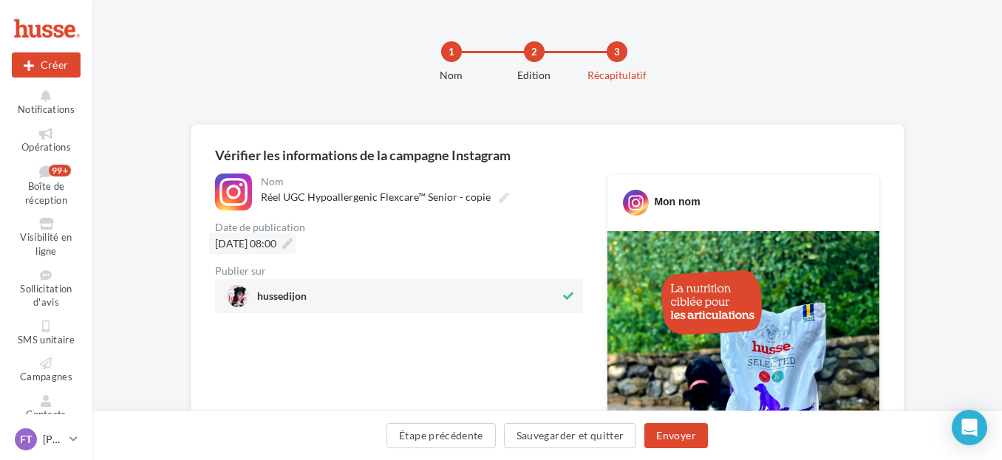
click at [276, 244] on span "13/09/2025 à 08:00" at bounding box center [245, 243] width 61 height 13
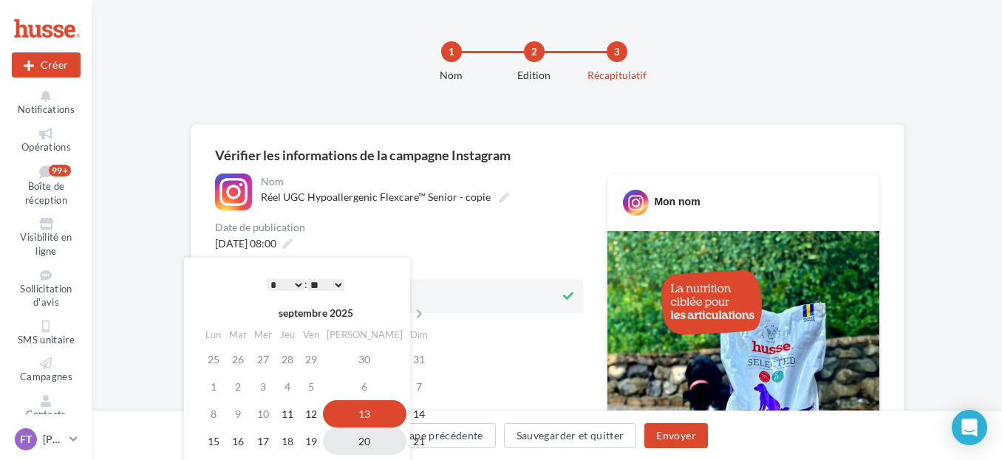
click at [350, 441] on td "20" at bounding box center [364, 441] width 83 height 27
click at [295, 245] on div "13/09/2025 à 08:00" at bounding box center [252, 243] width 86 height 21
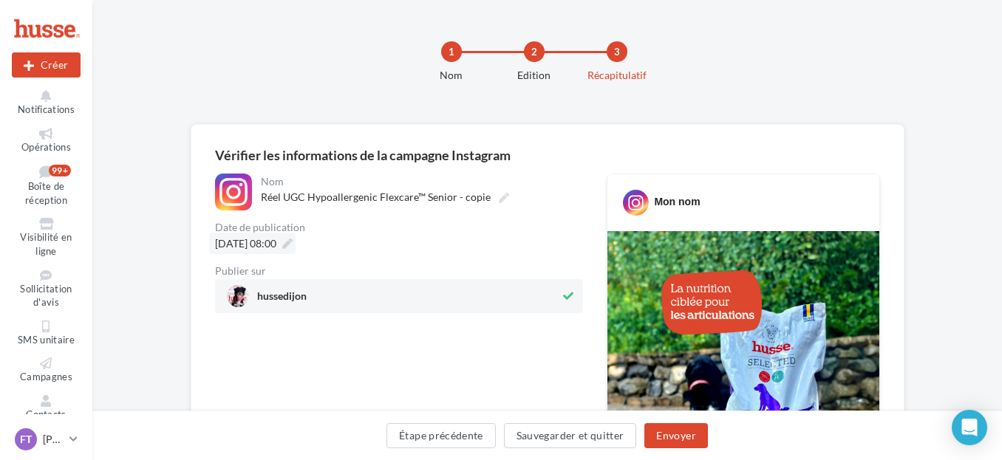
click at [293, 240] on icon at bounding box center [287, 244] width 10 height 10
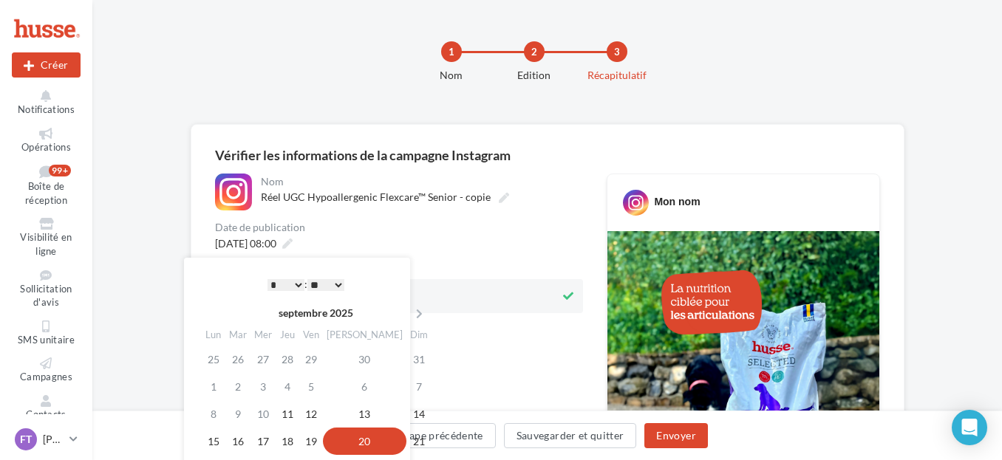
click at [288, 284] on select "* * * * * * * * * * ** ** ** ** ** ** ** ** ** ** ** ** ** **" at bounding box center [285, 285] width 37 height 12
click at [490, 280] on div "hussedijon" at bounding box center [399, 296] width 368 height 34
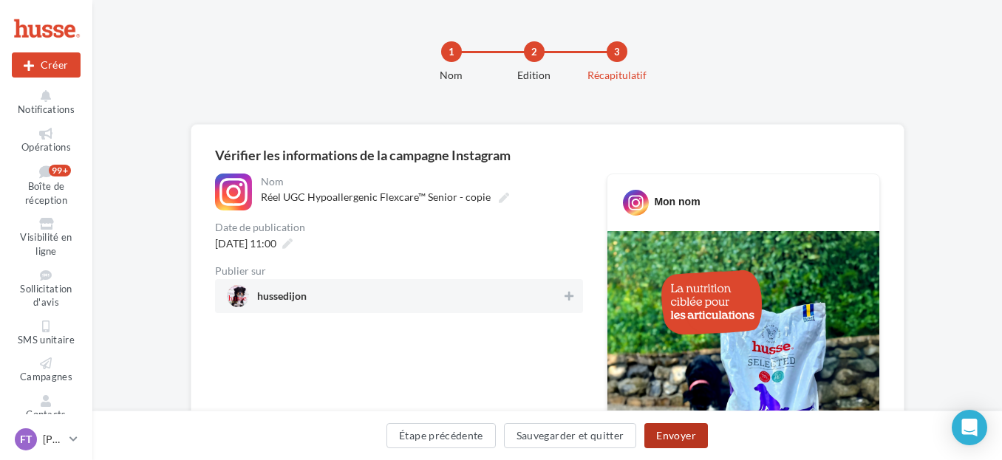
click at [688, 437] on button "Envoyer" at bounding box center [675, 435] width 63 height 25
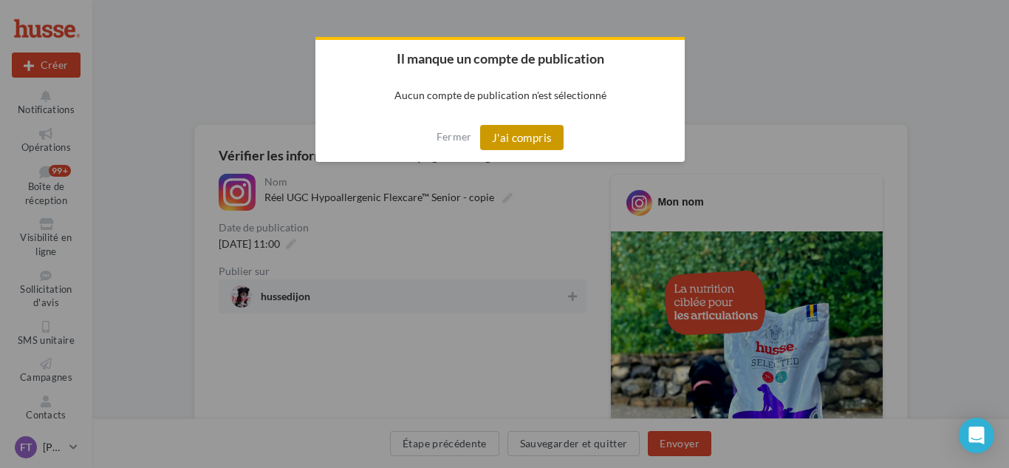
click at [541, 136] on button "J'ai compris" at bounding box center [522, 137] width 84 height 25
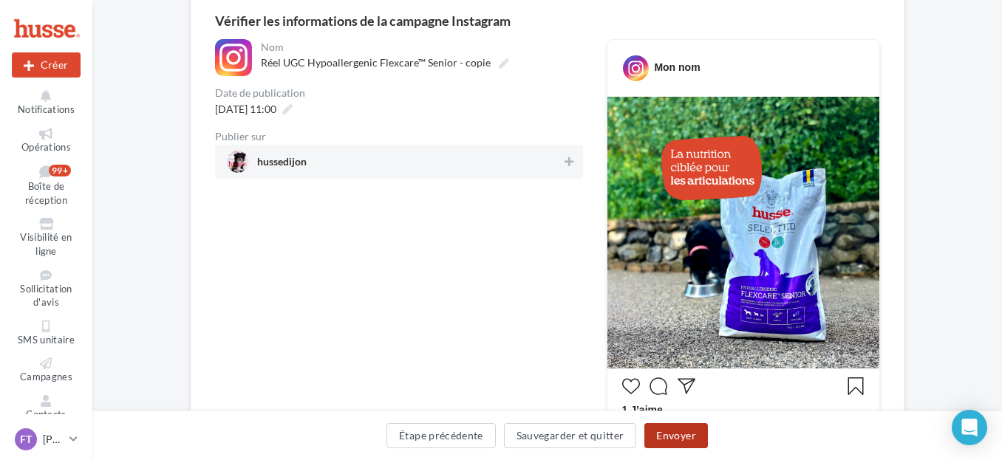
scroll to position [369, 0]
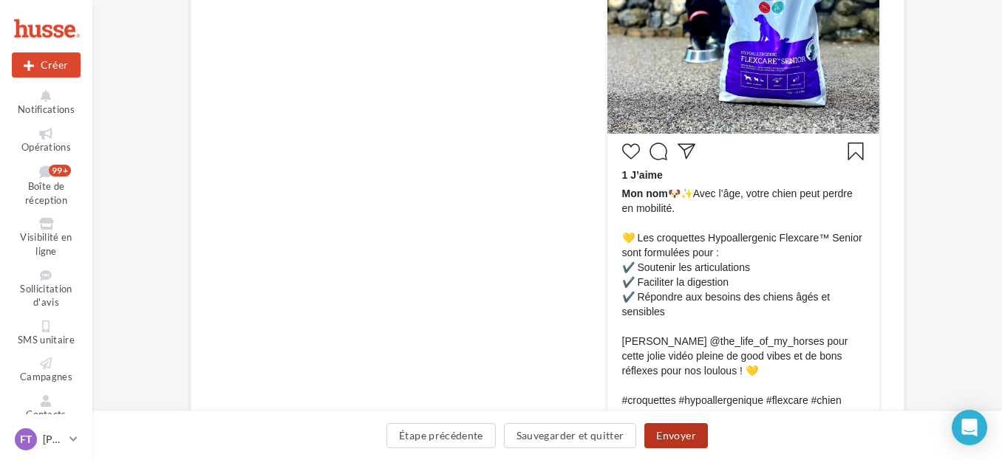
click at [678, 437] on button "Envoyer" at bounding box center [675, 435] width 63 height 25
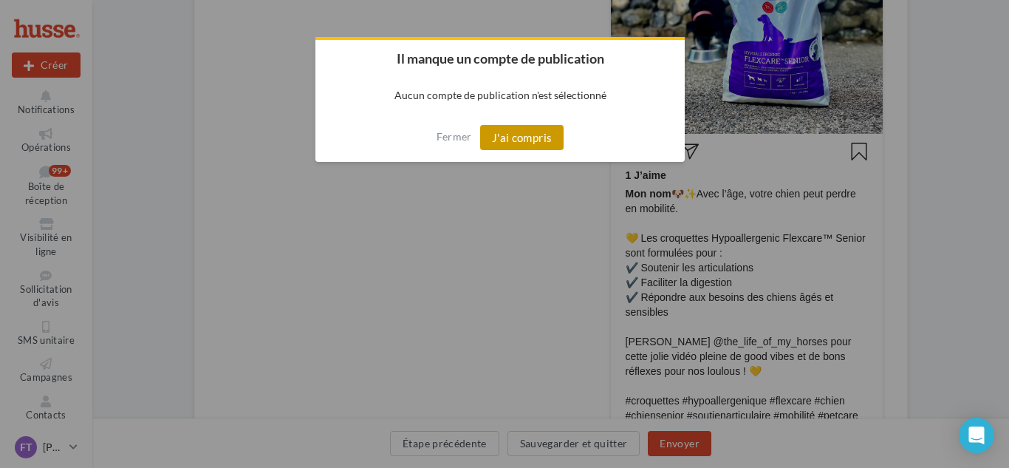
click at [522, 145] on button "J'ai compris" at bounding box center [522, 137] width 84 height 25
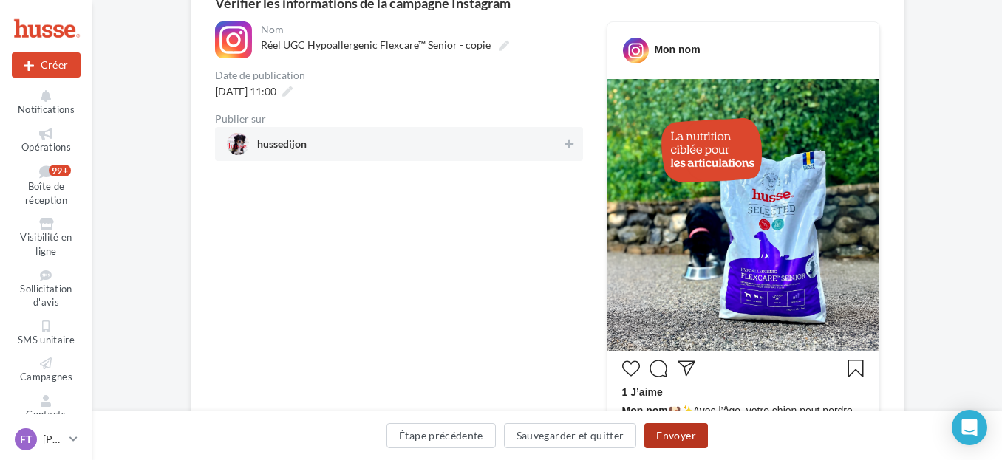
scroll to position [148, 0]
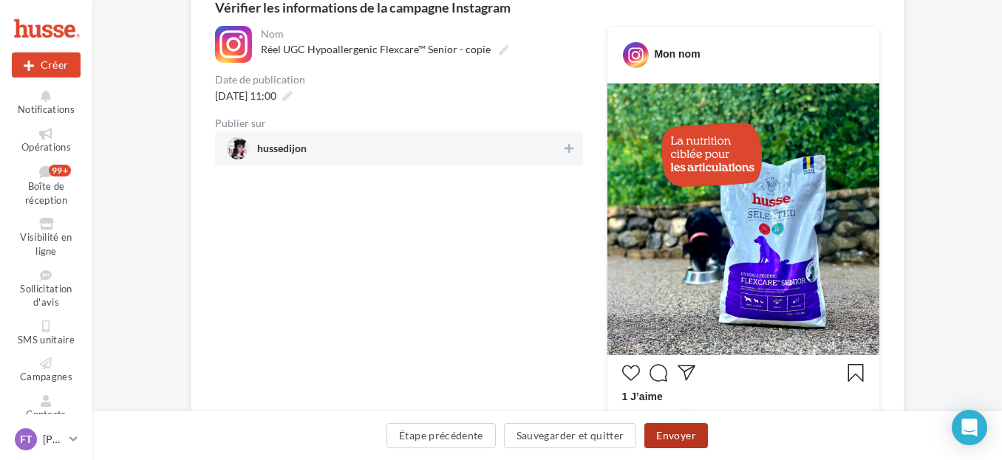
click at [679, 431] on button "Envoyer" at bounding box center [675, 435] width 63 height 25
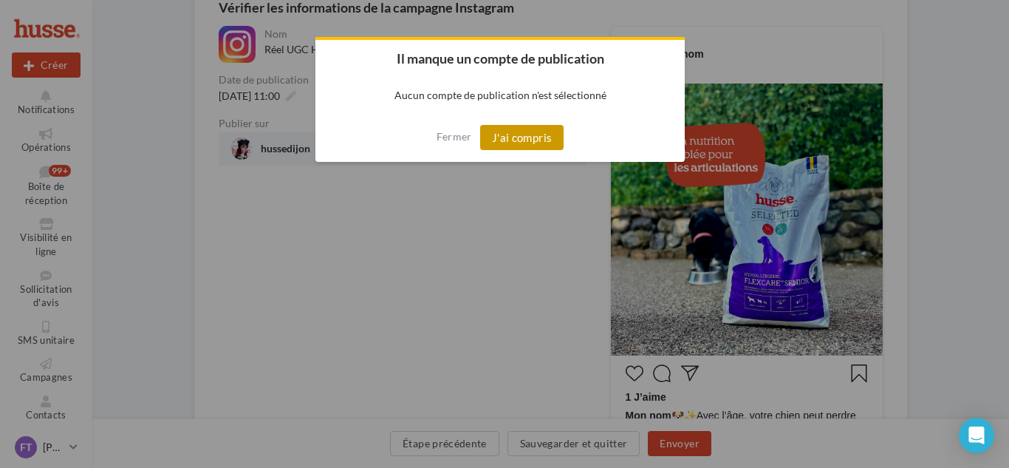
click at [530, 137] on button "J'ai compris" at bounding box center [522, 137] width 84 height 25
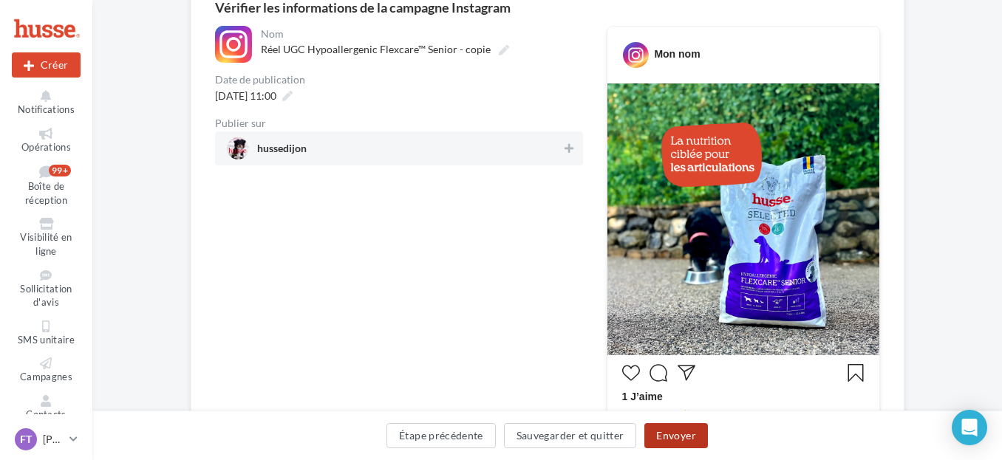
click at [666, 432] on button "Envoyer" at bounding box center [675, 435] width 63 height 25
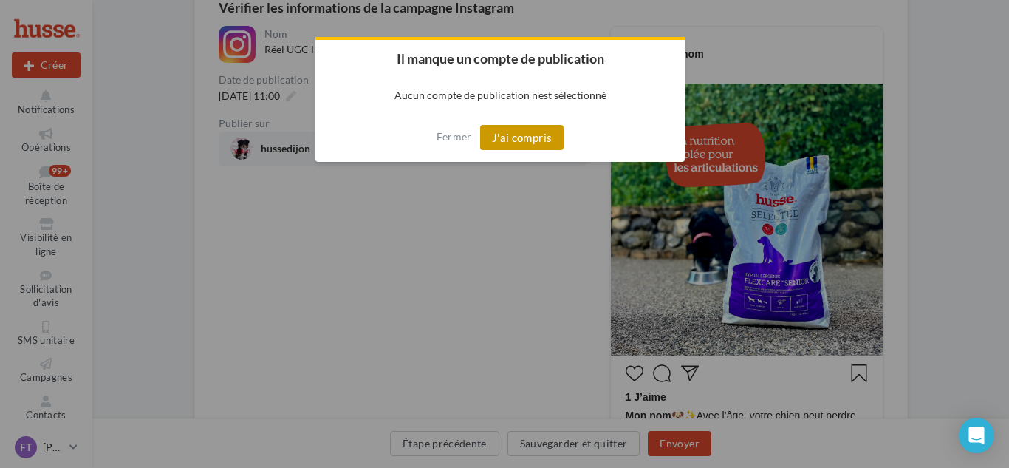
click at [544, 143] on button "J'ai compris" at bounding box center [522, 137] width 84 height 25
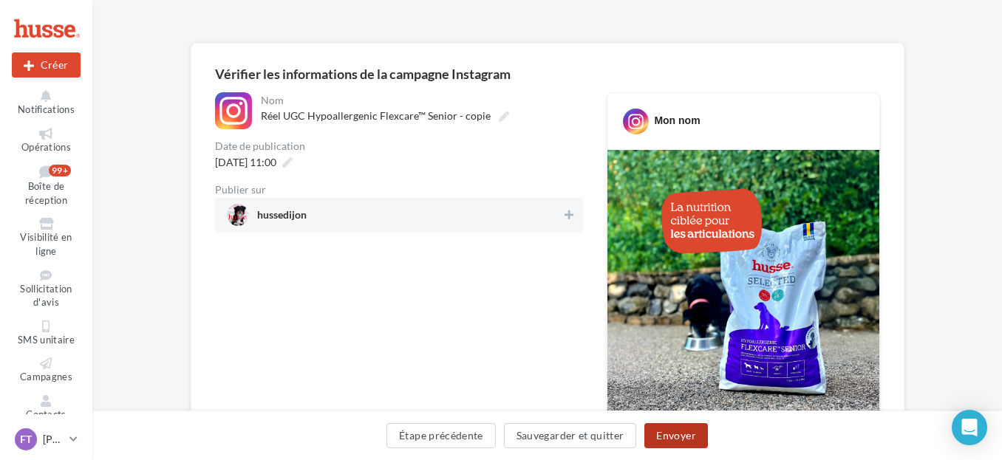
scroll to position [295, 0]
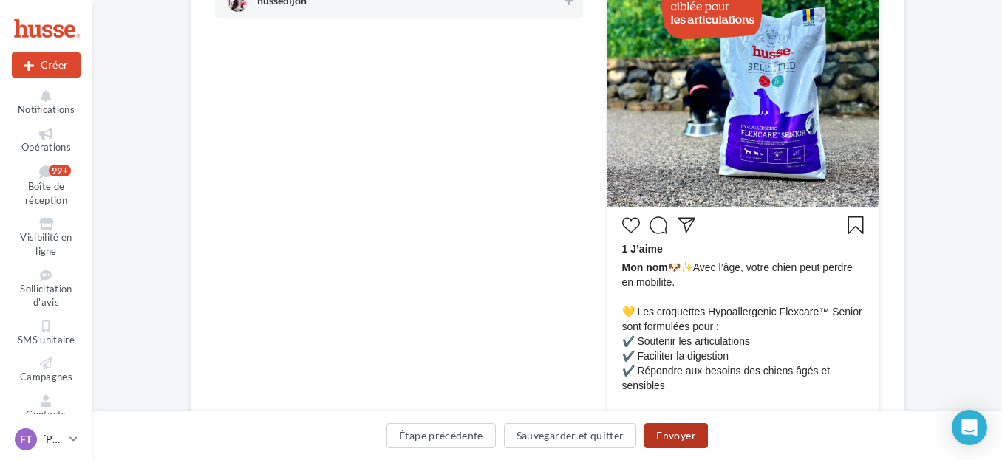
click at [669, 437] on button "Envoyer" at bounding box center [675, 435] width 63 height 25
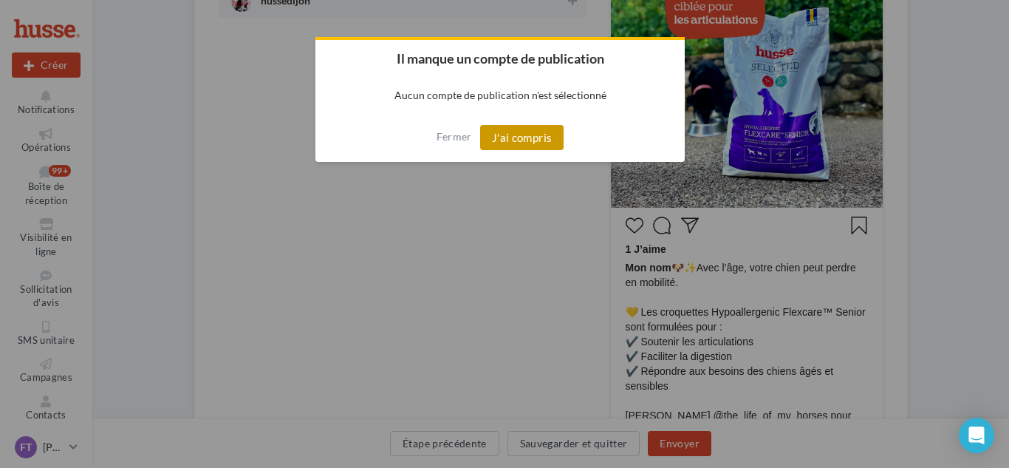
click at [522, 140] on button "J'ai compris" at bounding box center [522, 137] width 84 height 25
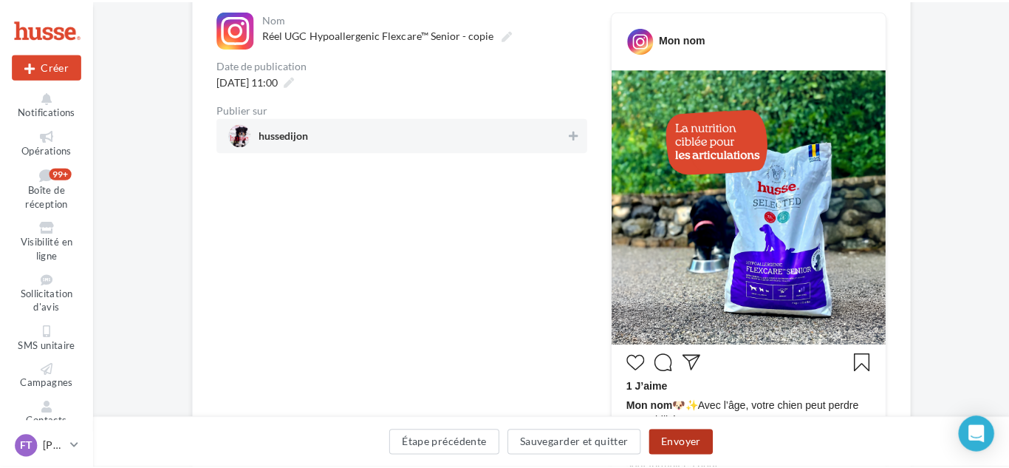
scroll to position [148, 0]
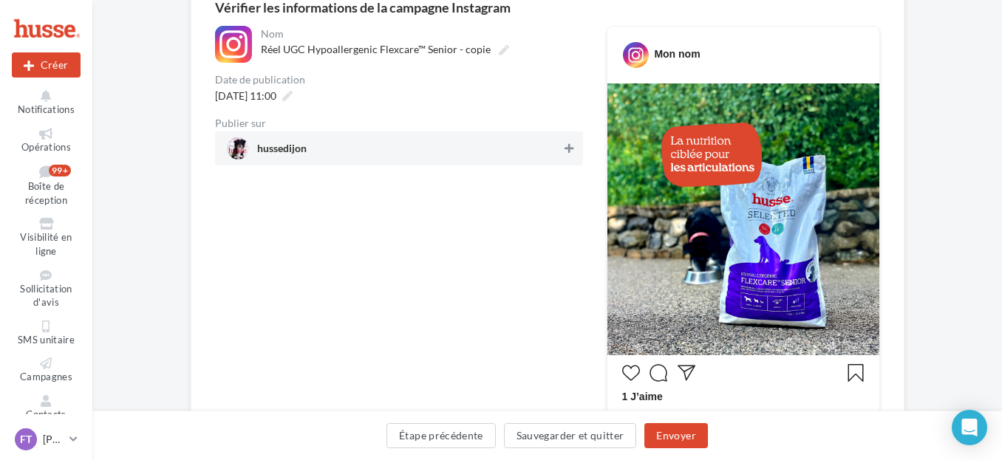
click at [568, 146] on icon at bounding box center [568, 148] width 9 height 10
click at [674, 439] on button "Envoyer" at bounding box center [675, 435] width 63 height 25
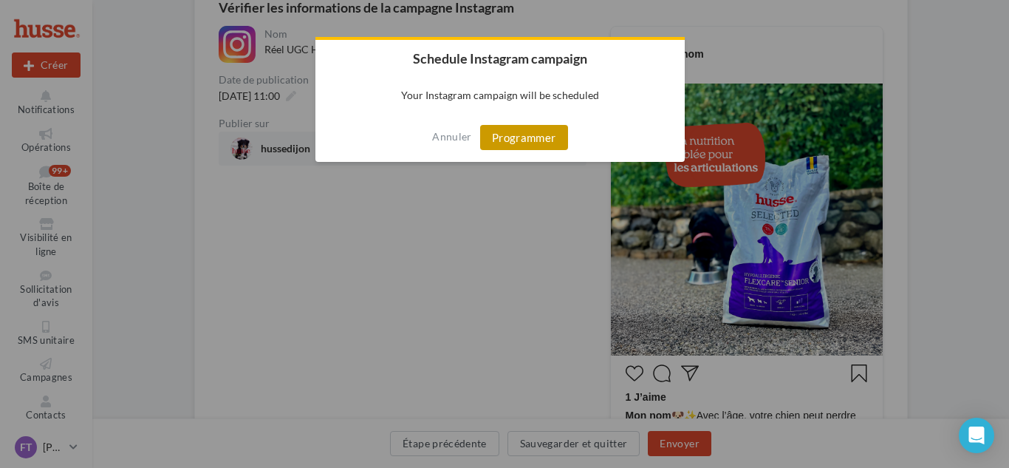
click at [525, 142] on button "Programmer" at bounding box center [524, 137] width 88 height 25
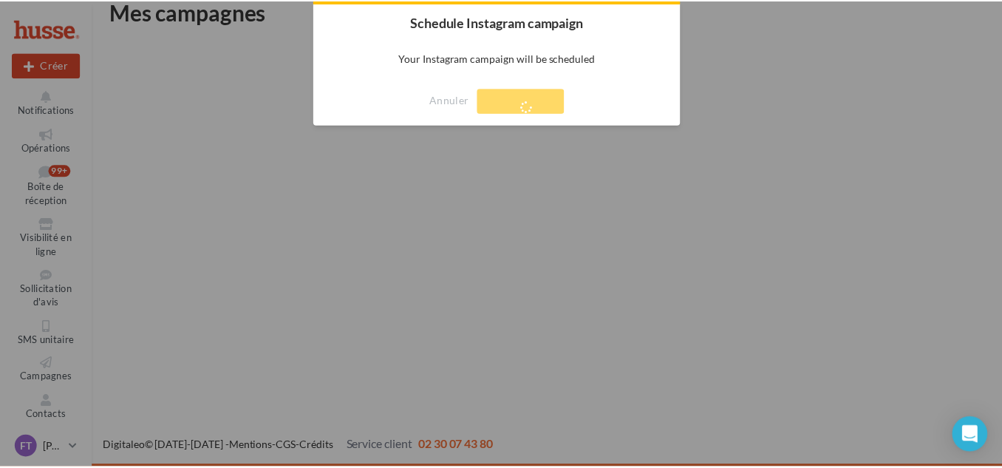
scroll to position [24, 0]
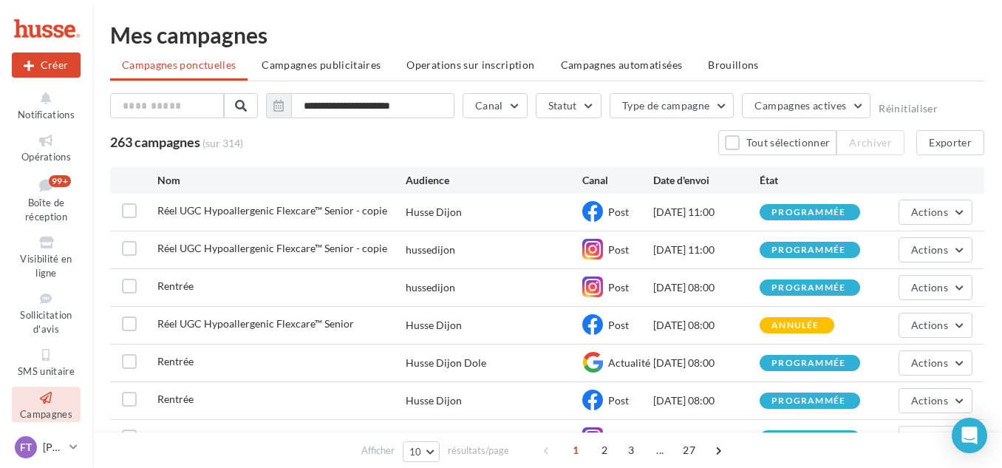
scroll to position [74, 0]
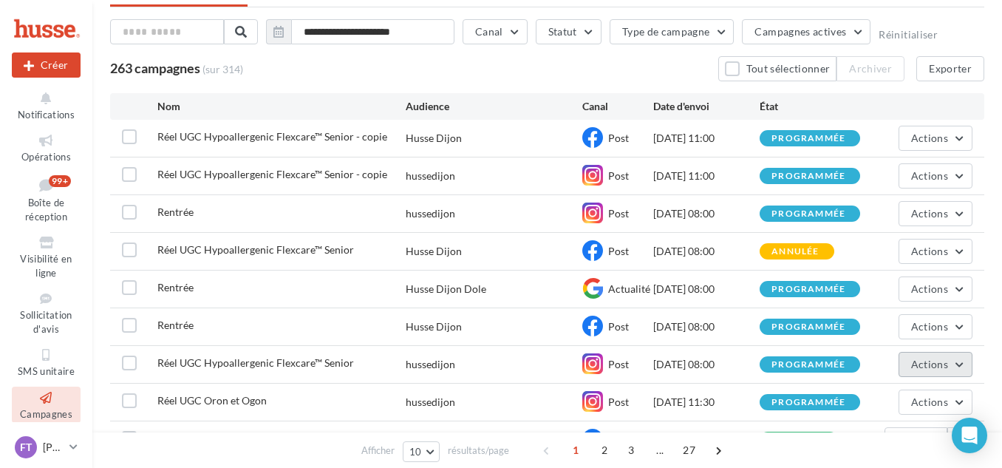
click at [909, 362] on button "Actions" at bounding box center [935, 364] width 74 height 25
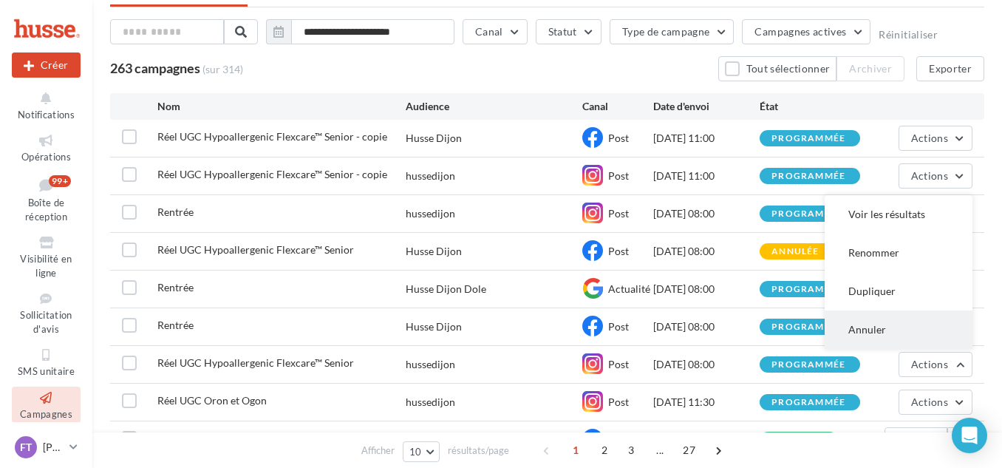
click at [868, 334] on button "Annuler" at bounding box center [898, 329] width 148 height 38
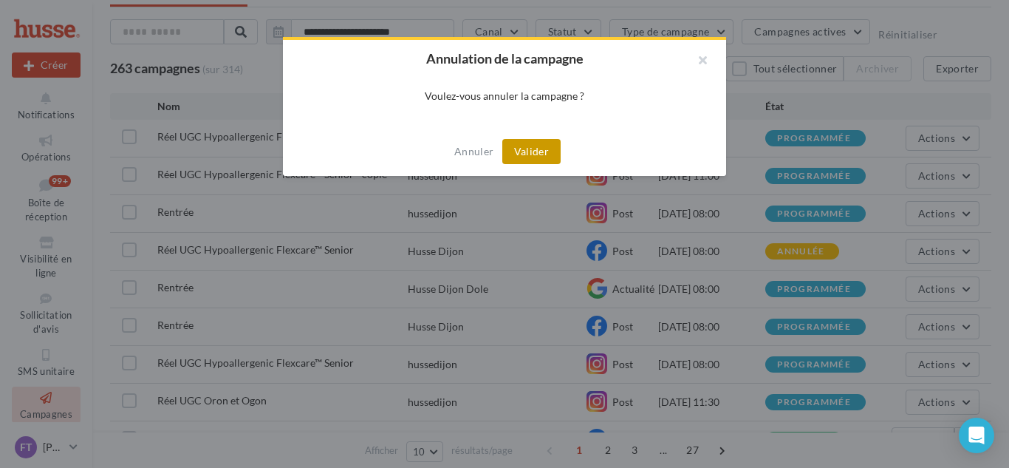
click at [525, 159] on button "Valider" at bounding box center [531, 151] width 58 height 25
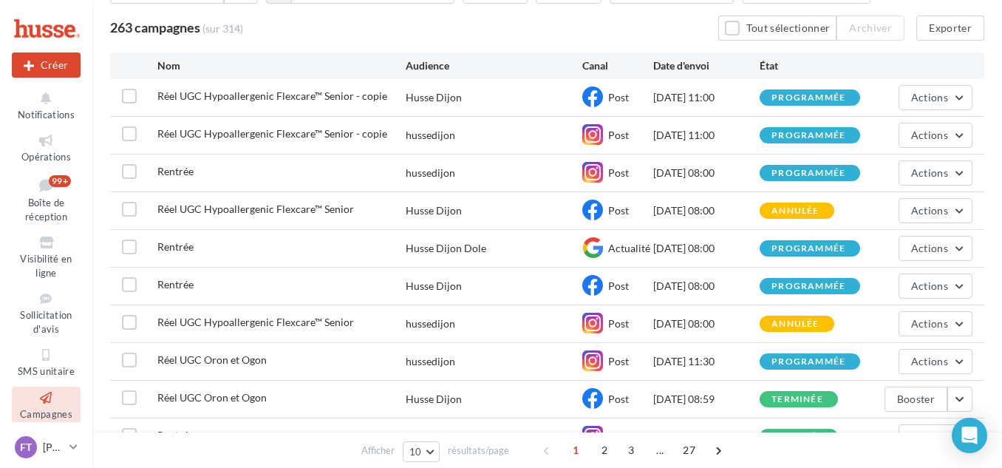
scroll to position [148, 0]
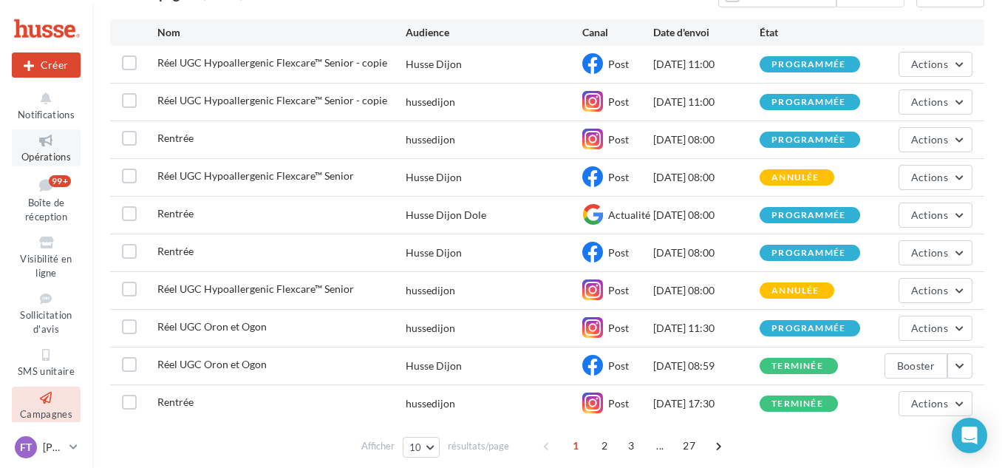
click at [50, 142] on icon at bounding box center [46, 140] width 60 height 17
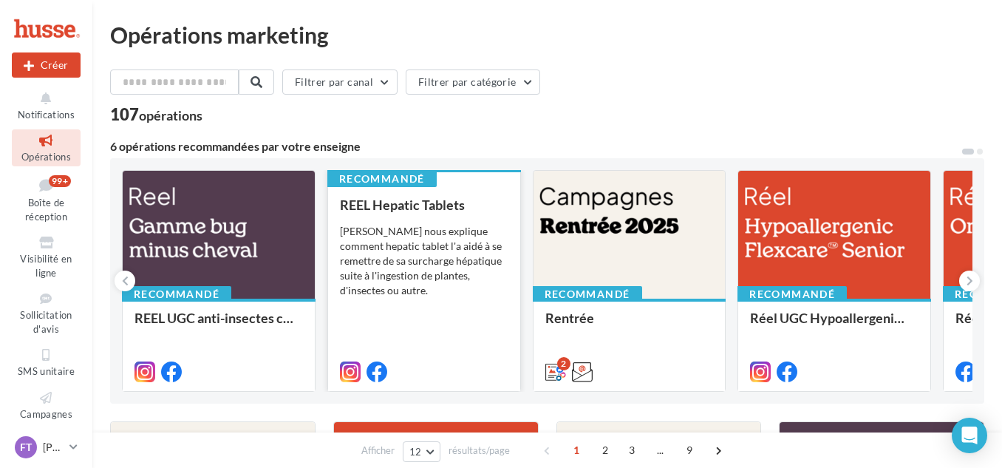
click at [410, 244] on div "Pepito nous explique comment hepatic tablet l'a aidé à se remettre de sa surcha…" at bounding box center [424, 261] width 168 height 74
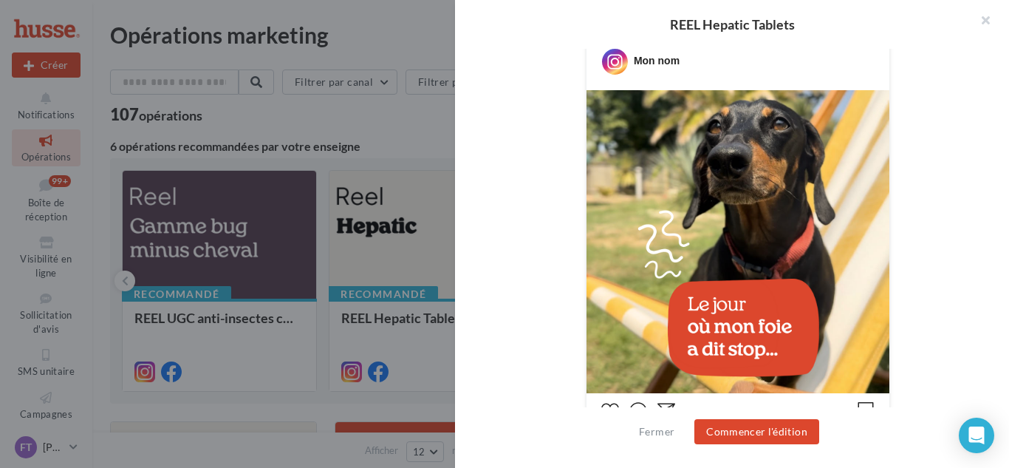
scroll to position [369, 0]
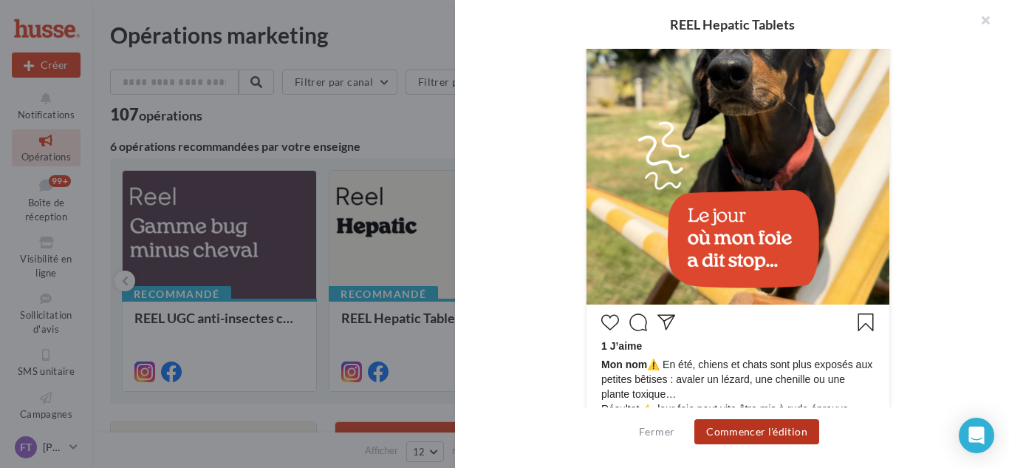
click at [756, 440] on button "Commencer l'édition" at bounding box center [756, 431] width 125 height 25
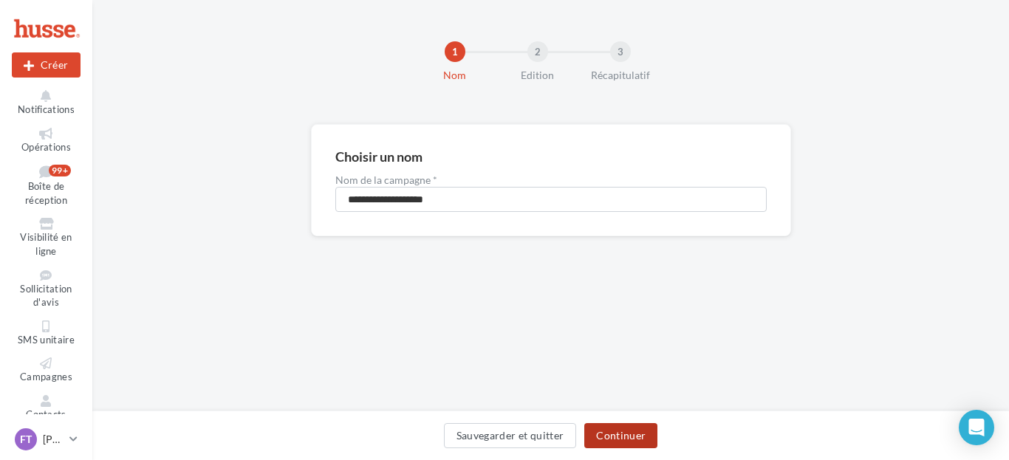
click at [624, 435] on button "Continuer" at bounding box center [620, 435] width 73 height 25
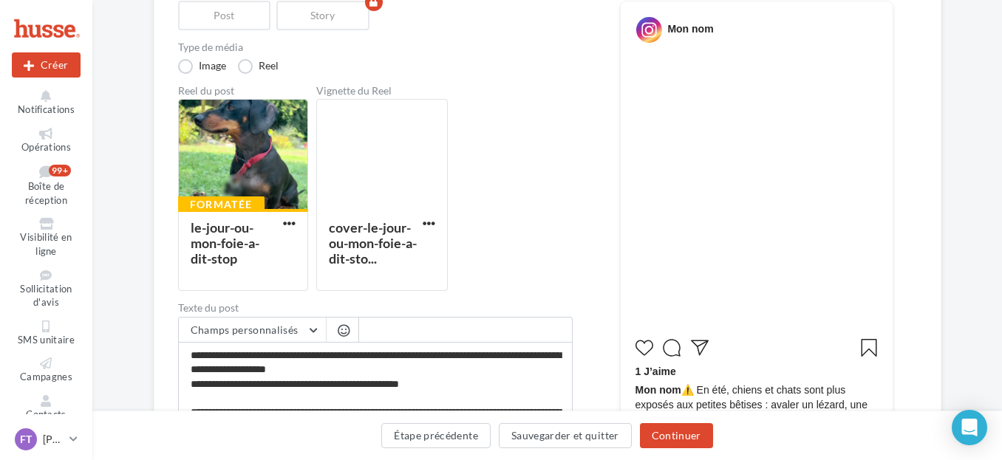
scroll to position [222, 0]
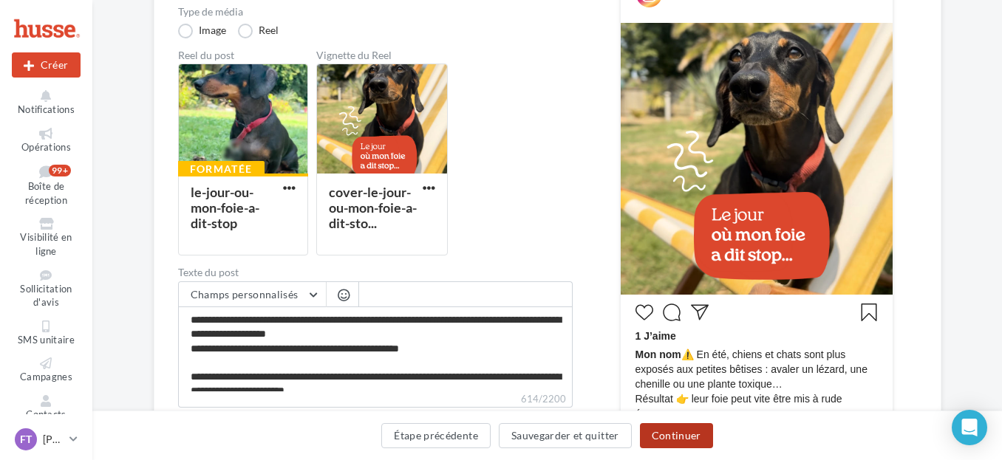
click at [663, 434] on button "Continuer" at bounding box center [676, 435] width 73 height 25
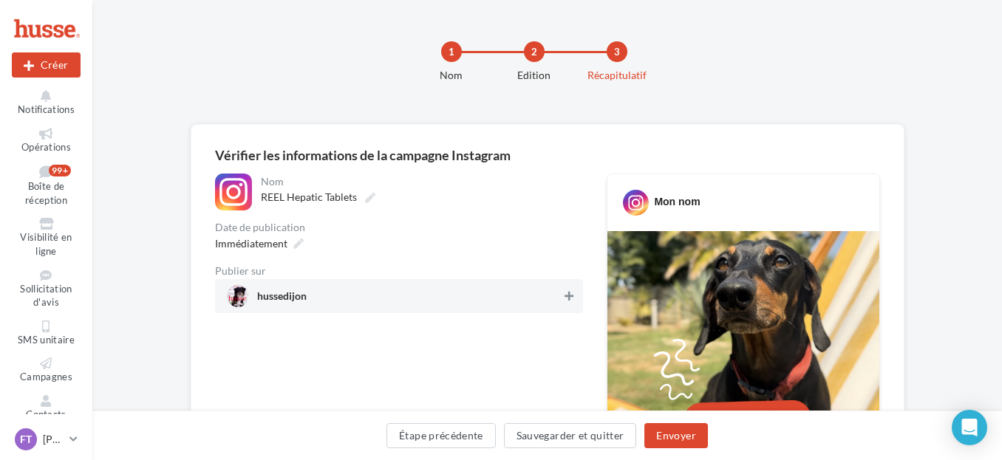
click at [572, 293] on icon at bounding box center [568, 296] width 9 height 10
click at [300, 243] on icon at bounding box center [298, 244] width 10 height 10
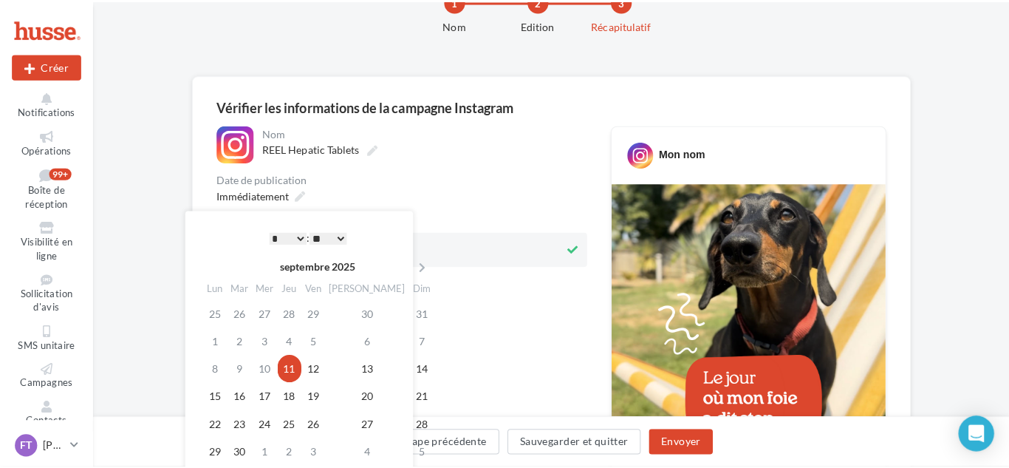
scroll to position [74, 0]
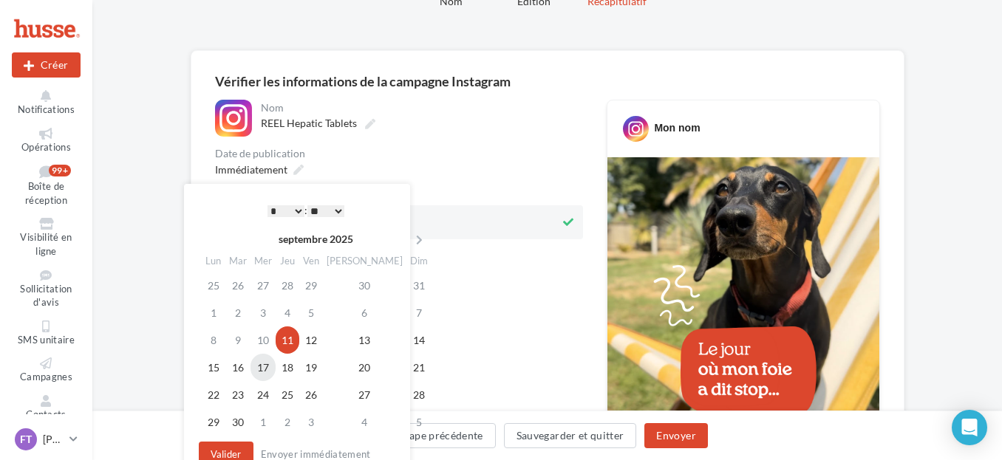
click at [269, 372] on td "17" at bounding box center [262, 367] width 25 height 27
click at [290, 211] on select "* * * * * * * * * * ** ** ** ** ** ** ** ** ** ** ** ** ** **" at bounding box center [285, 211] width 37 height 12
click at [296, 208] on select "* * * * * * * * * * ** ** ** ** ** ** ** ** ** ** ** ** ** **" at bounding box center [285, 211] width 37 height 12
click at [267, 205] on select "* * * * * * * * * * ** ** ** ** ** ** ** ** ** ** ** ** ** **" at bounding box center [285, 211] width 37 height 12
click at [319, 212] on select "** ** ** ** ** **" at bounding box center [325, 211] width 37 height 12
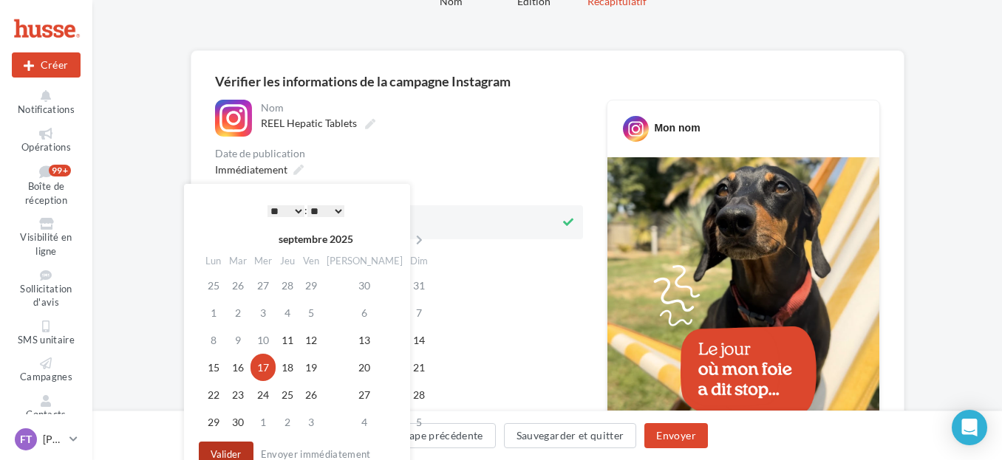
click at [225, 445] on button "Valider" at bounding box center [226, 454] width 55 height 25
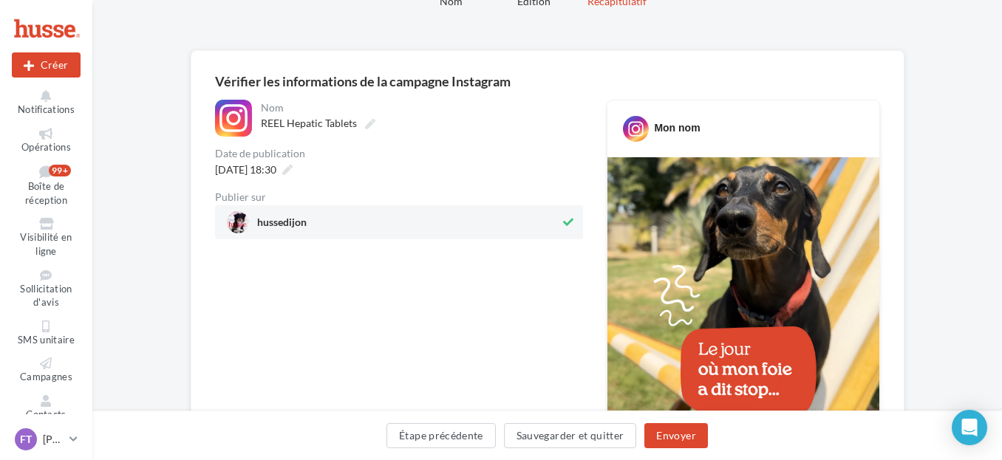
click at [785, 432] on div "Étape précédente Sauvegarder et quitter Envoyer" at bounding box center [547, 438] width 886 height 31
click at [672, 440] on button "Envoyer" at bounding box center [675, 435] width 63 height 25
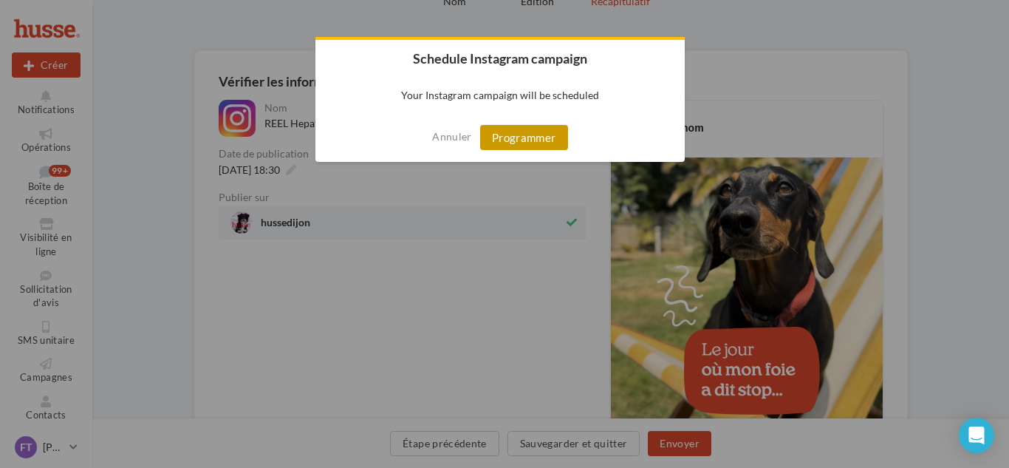
click at [518, 146] on button "Programmer" at bounding box center [524, 137] width 88 height 25
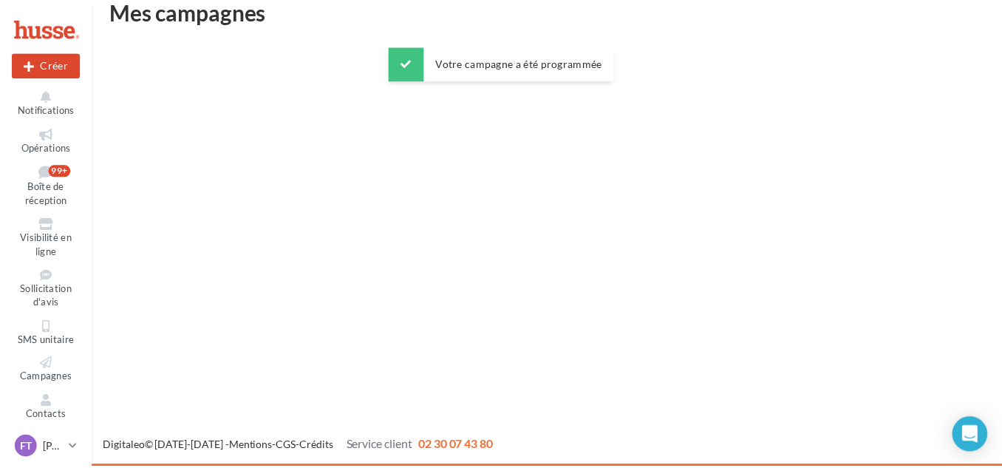
scroll to position [24, 0]
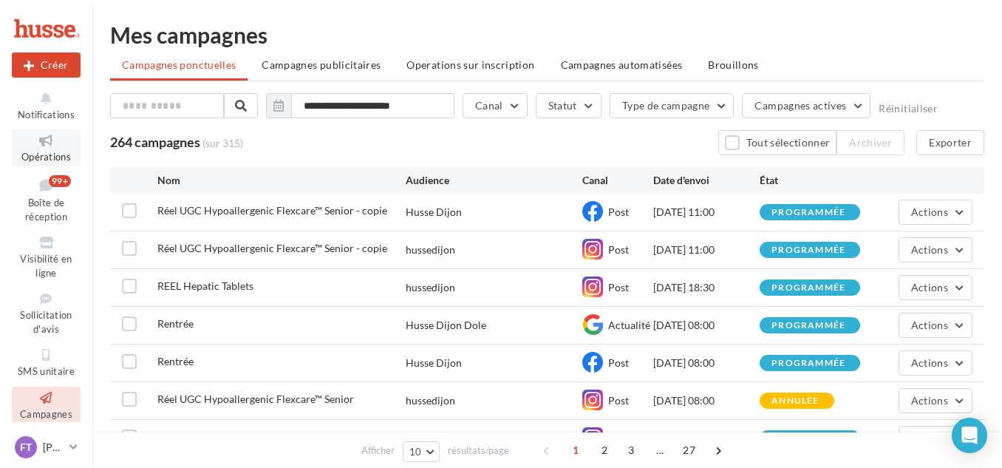
click at [53, 146] on icon at bounding box center [46, 140] width 60 height 17
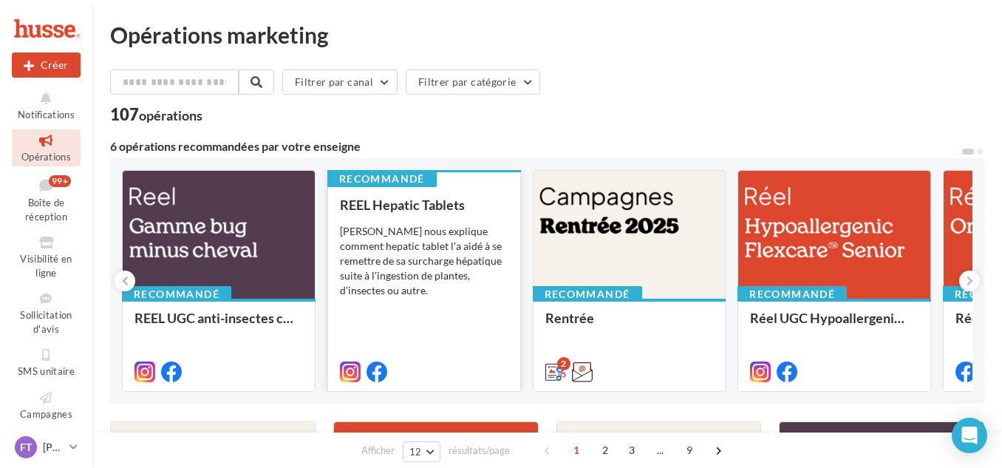
click at [431, 236] on div "[PERSON_NAME] nous explique comment hepatic tablet l'a aidé à se remettre de sa…" at bounding box center [424, 261] width 168 height 74
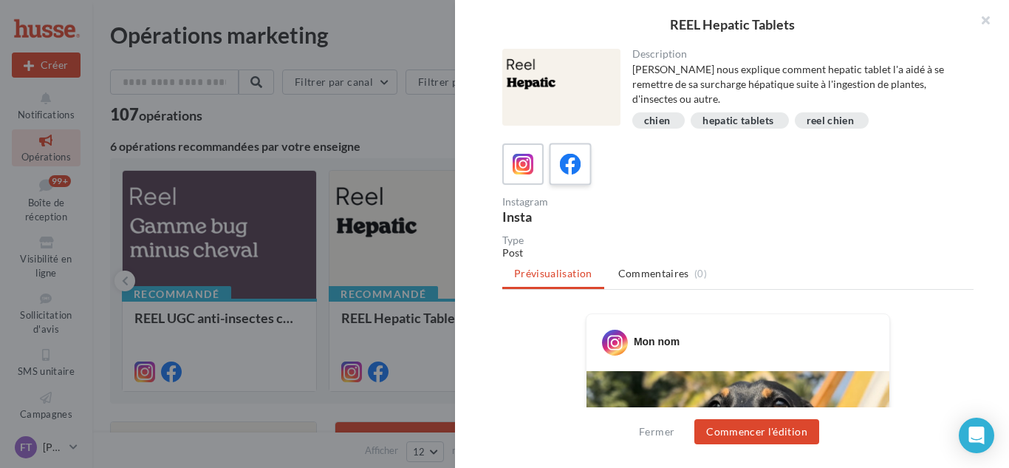
click at [582, 166] on div at bounding box center [570, 164] width 27 height 27
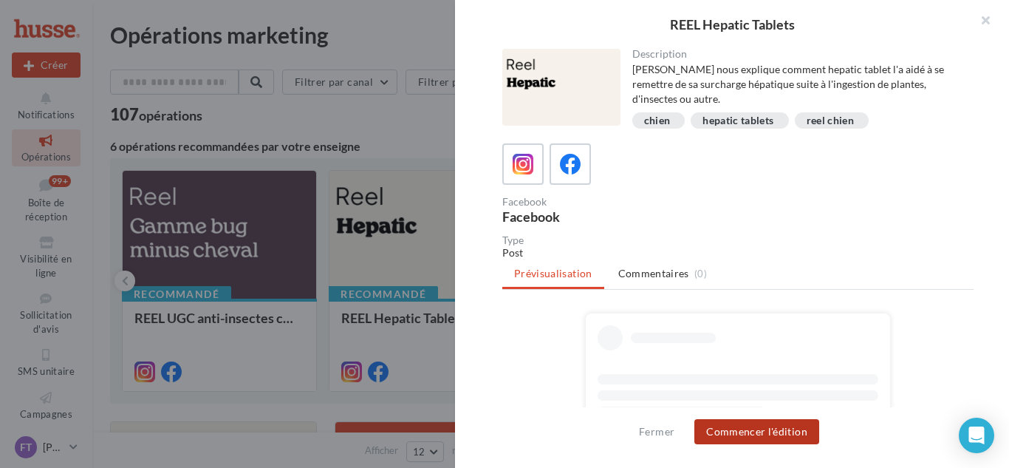
click at [760, 431] on button "Commencer l'édition" at bounding box center [756, 431] width 125 height 25
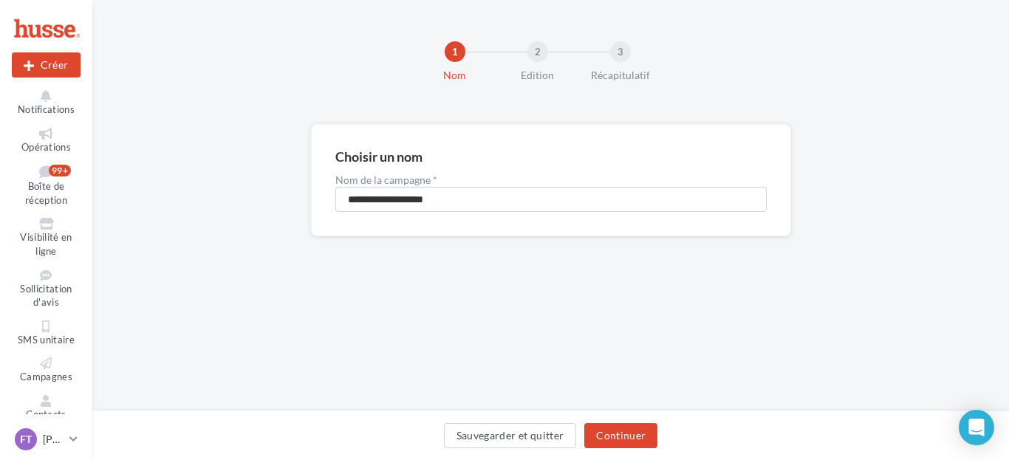
click at [620, 423] on div "Sauvegarder et quitter Continuer" at bounding box center [550, 435] width 917 height 49
click at [605, 445] on button "Continuer" at bounding box center [620, 435] width 73 height 25
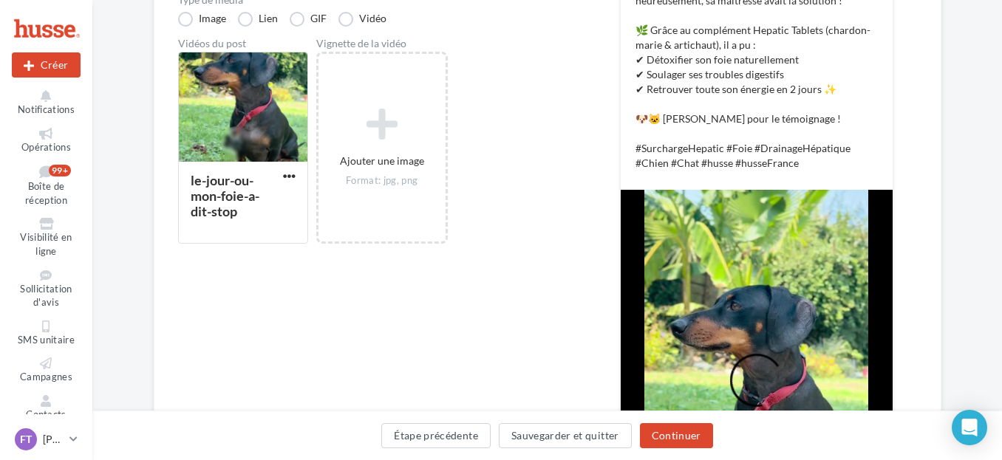
scroll to position [295, 0]
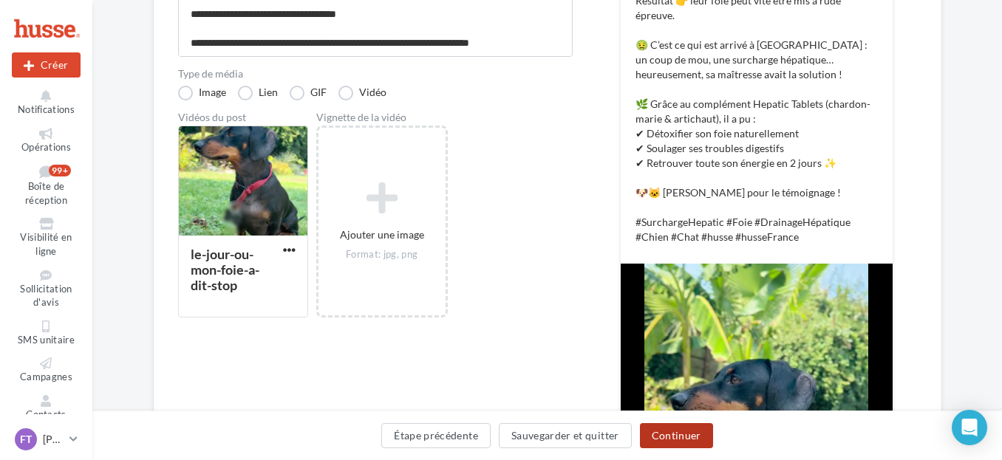
click at [680, 434] on button "Continuer" at bounding box center [676, 435] width 73 height 25
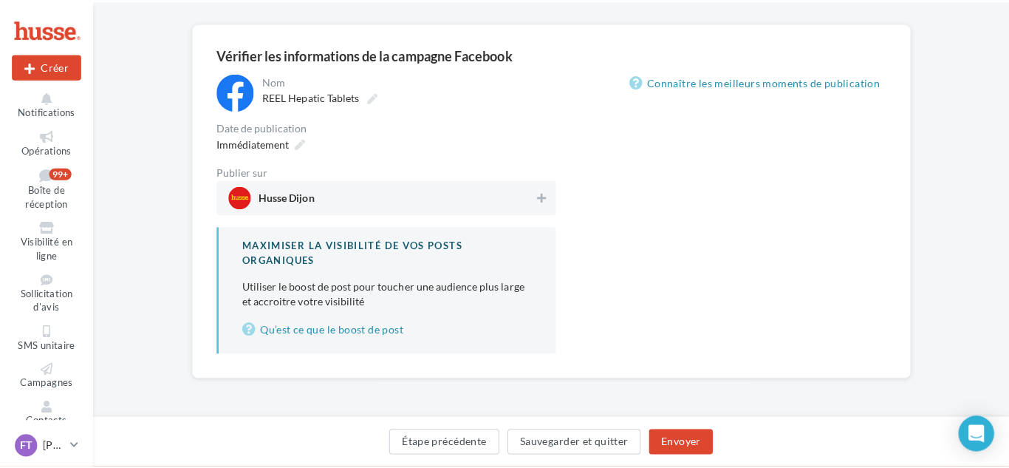
scroll to position [141, 0]
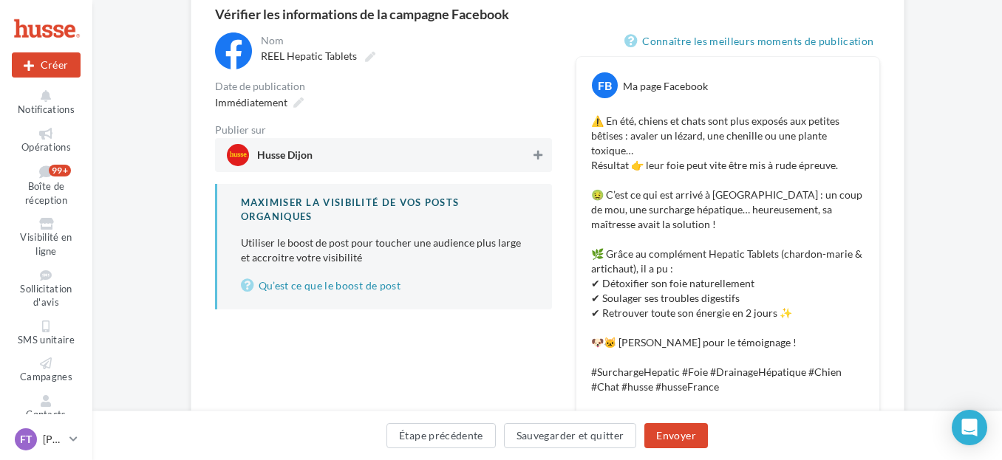
click at [536, 162] on button at bounding box center [537, 155] width 15 height 18
click at [295, 103] on icon at bounding box center [298, 103] width 10 height 10
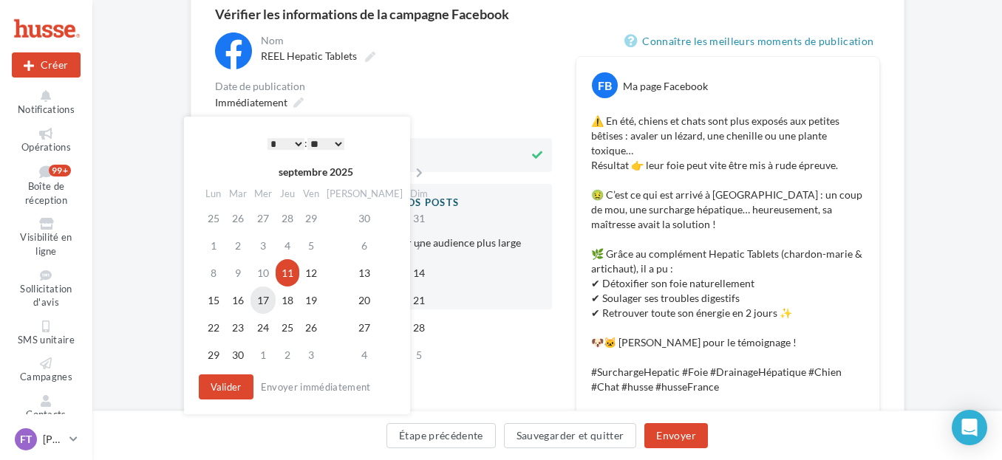
click at [269, 303] on td "17" at bounding box center [262, 300] width 25 height 27
click at [298, 144] on select "* * * * * * * * * * ** ** ** ** ** ** ** ** ** ** ** ** ** **" at bounding box center [285, 144] width 37 height 12
click at [230, 389] on button "Valider" at bounding box center [226, 387] width 55 height 25
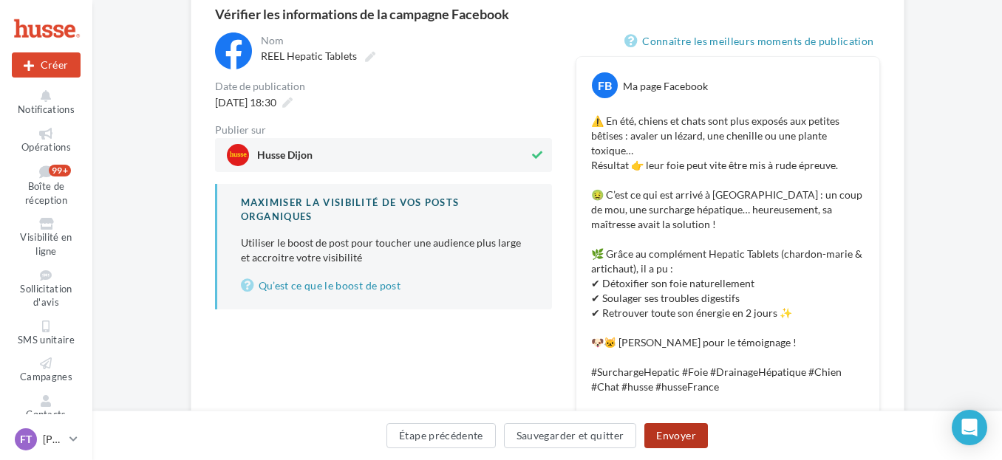
click at [662, 433] on button "Envoyer" at bounding box center [675, 435] width 63 height 25
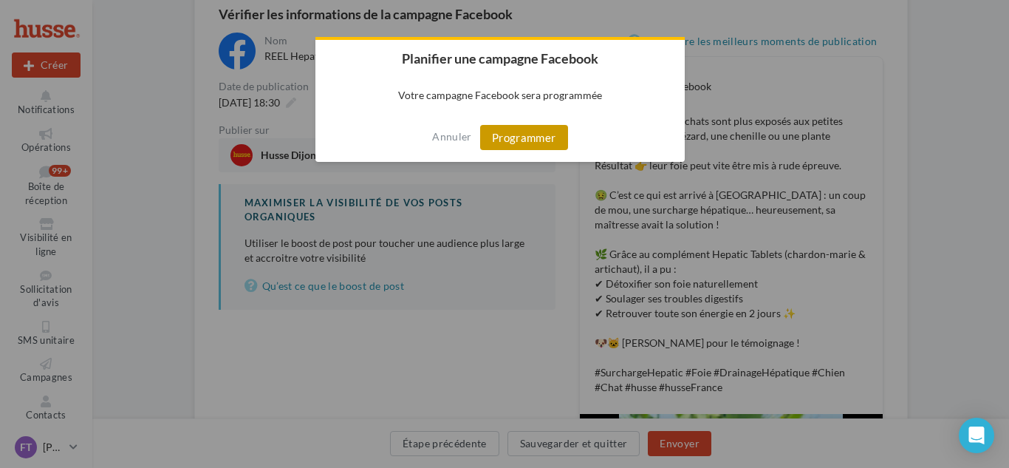
click at [523, 146] on button "Programmer" at bounding box center [524, 137] width 88 height 25
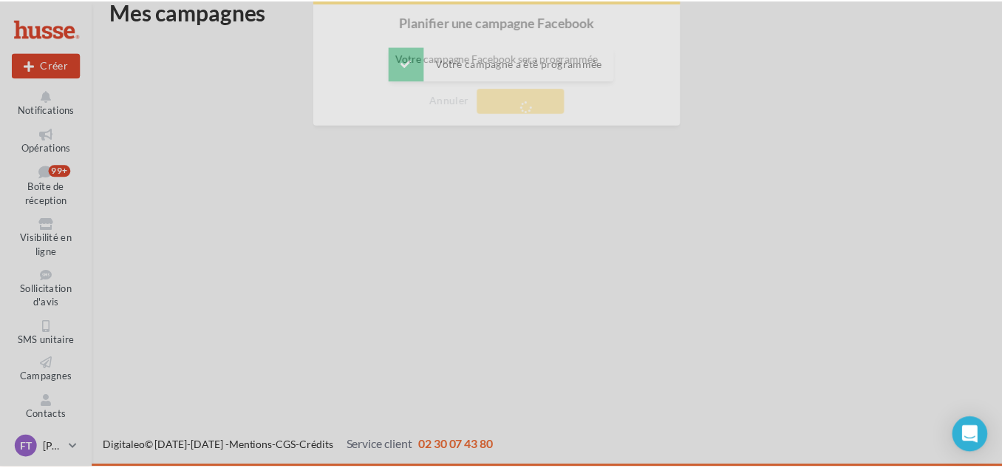
scroll to position [24, 0]
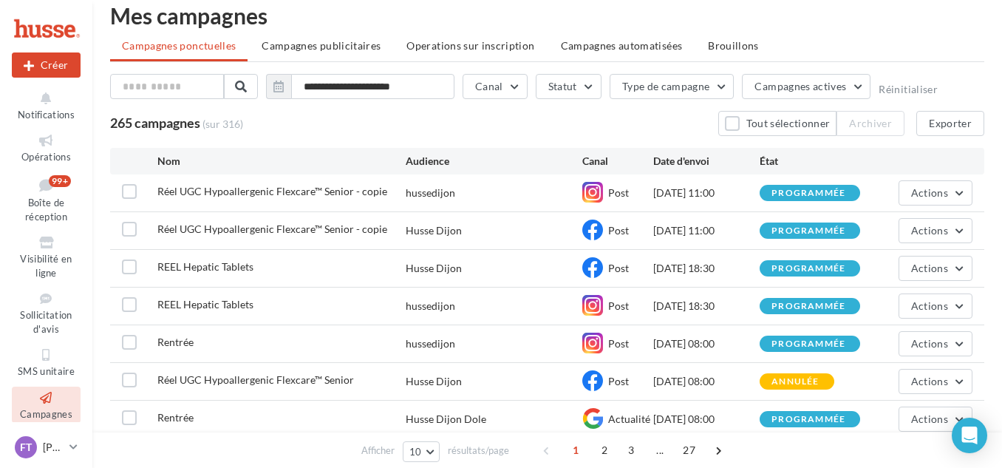
scroll to position [74, 0]
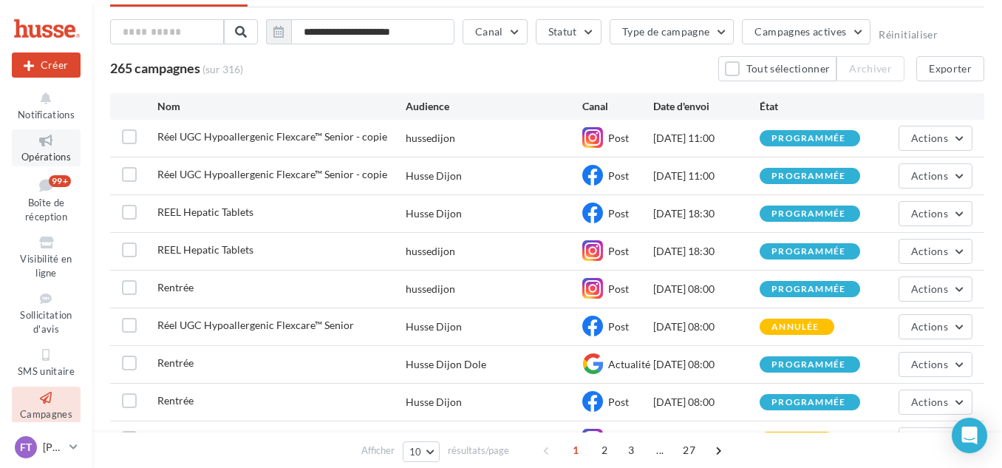
click at [46, 163] on span "Opérations" at bounding box center [45, 157] width 49 height 12
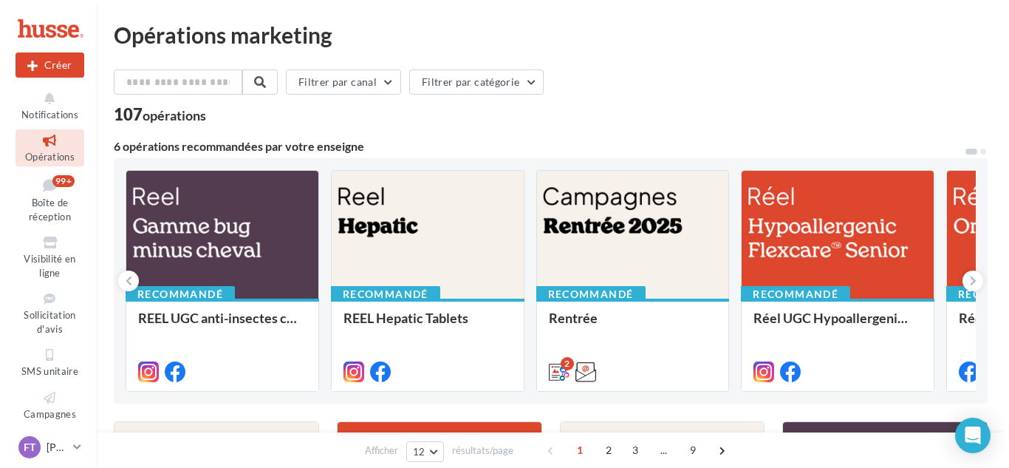
scroll to position [74, 0]
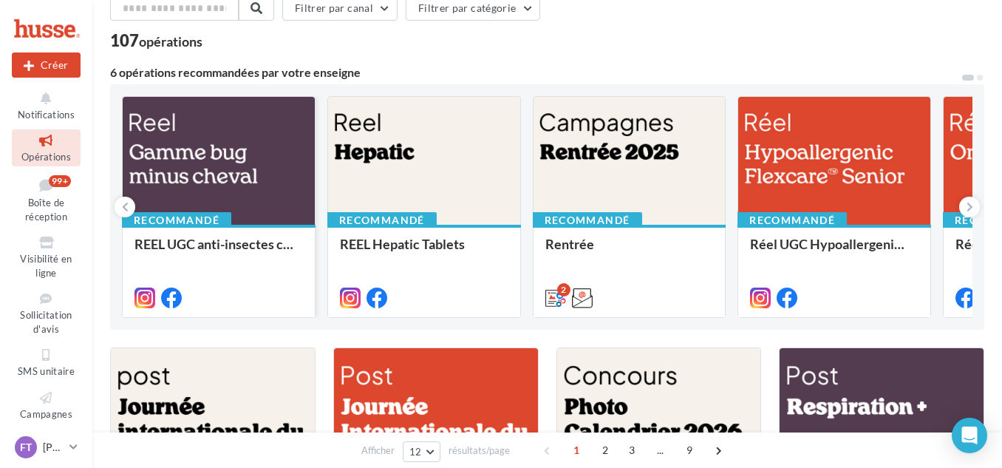
click at [242, 147] on div at bounding box center [219, 161] width 192 height 129
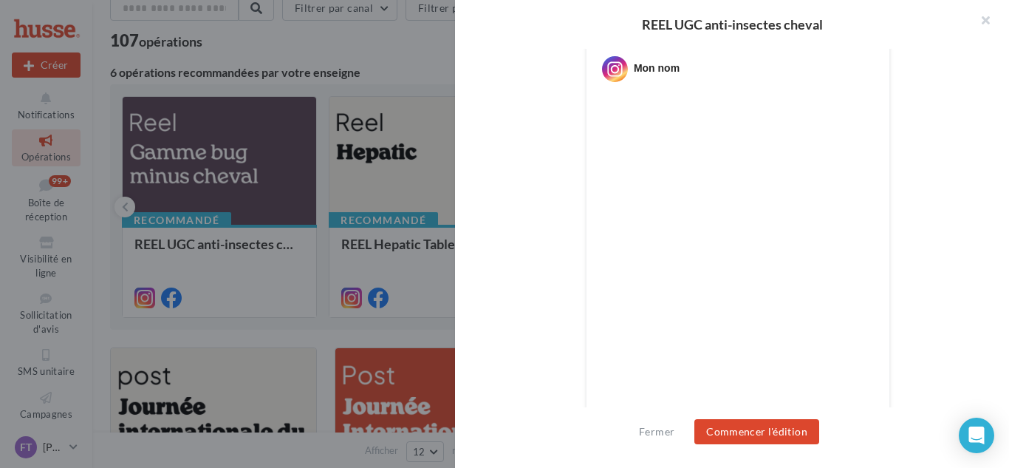
scroll to position [295, 0]
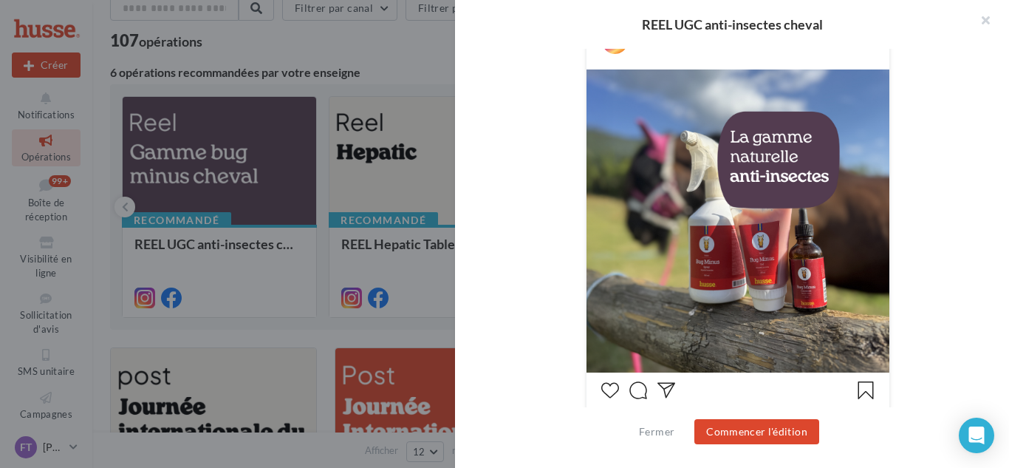
click at [750, 417] on div "Fermer Commencer l'édition" at bounding box center [732, 437] width 554 height 61
click at [744, 433] on button "Commencer l'édition" at bounding box center [756, 431] width 125 height 25
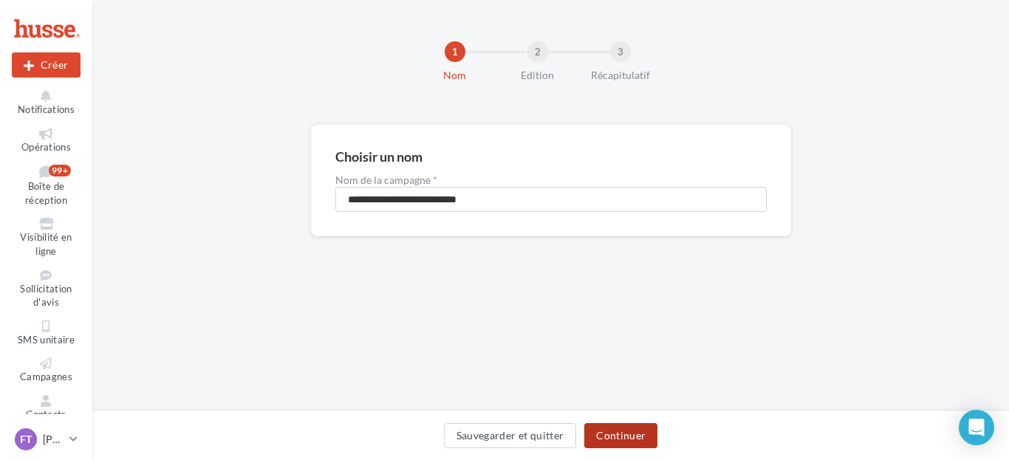
click at [640, 436] on button "Continuer" at bounding box center [620, 435] width 73 height 25
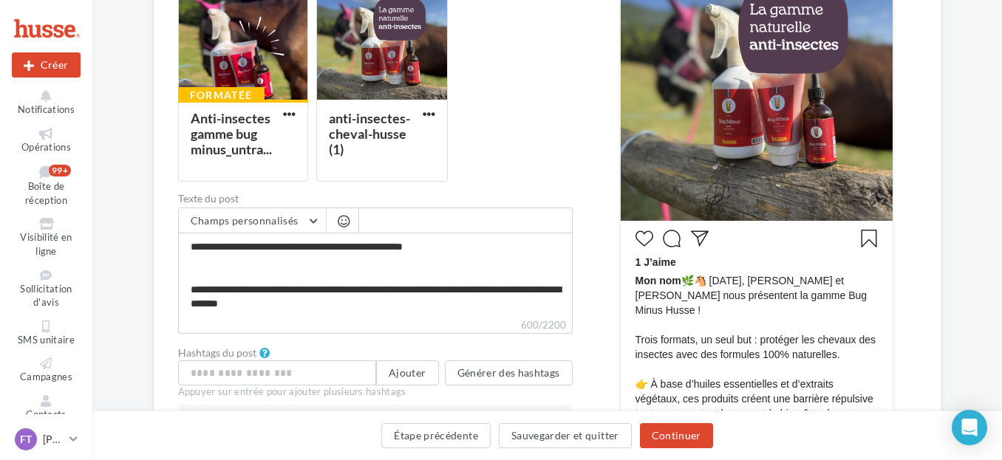
scroll to position [169, 0]
click at [655, 431] on button "Continuer" at bounding box center [676, 435] width 73 height 25
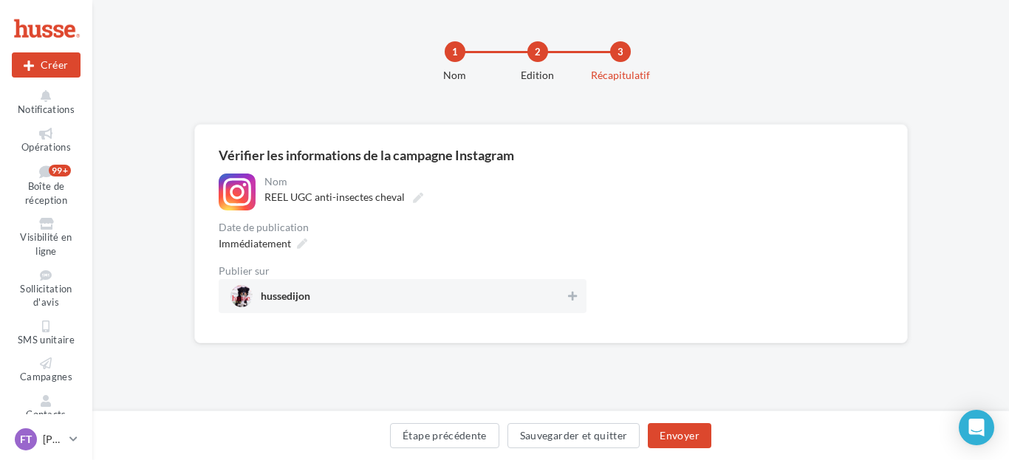
click at [571, 25] on div "1 Nom 2 Edition 3 Récapitulatif" at bounding box center [574, 68] width 917 height 89
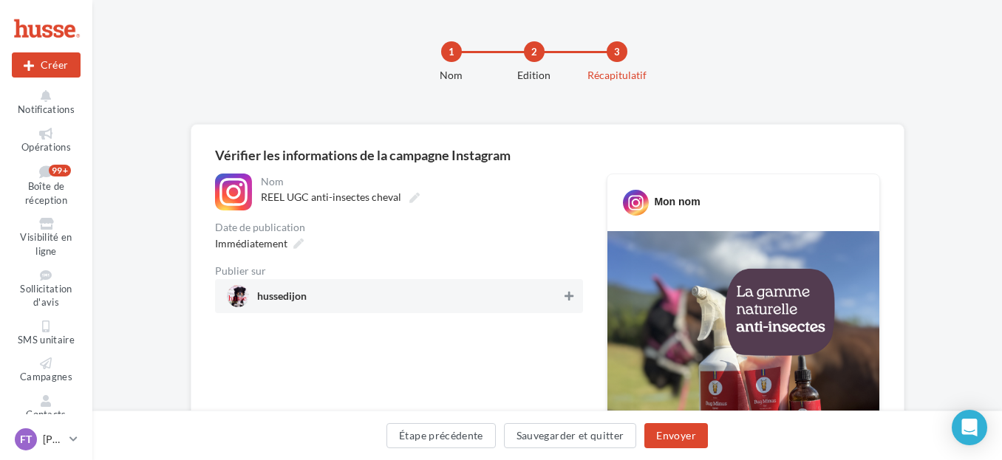
click at [569, 297] on icon at bounding box center [568, 296] width 9 height 10
click at [295, 249] on icon at bounding box center [298, 244] width 10 height 10
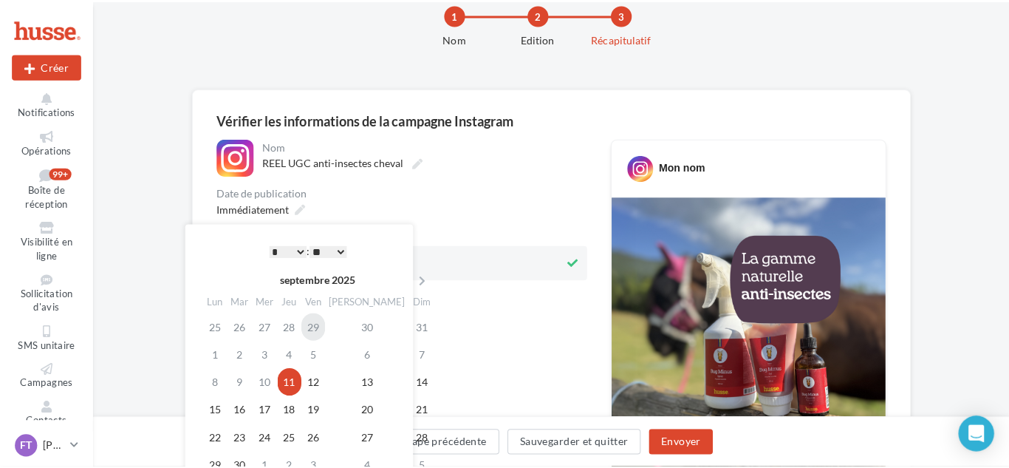
scroll to position [74, 0]
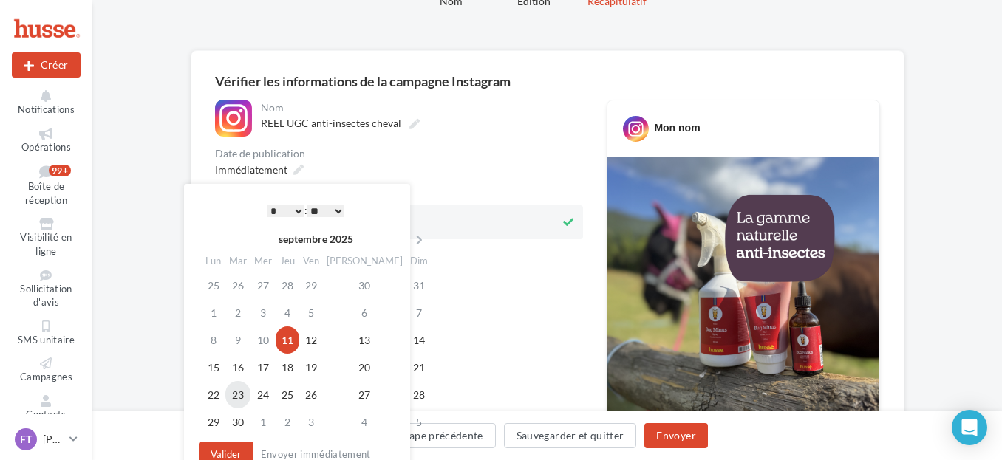
click at [250, 393] on td "23" at bounding box center [237, 394] width 25 height 27
click at [298, 211] on select "* * * * * * * * * * ** ** ** ** ** ** ** ** ** ** ** ** ** **" at bounding box center [285, 211] width 37 height 12
click at [330, 208] on select "** ** ** ** ** **" at bounding box center [325, 211] width 37 height 12
click at [234, 458] on button "Valider" at bounding box center [226, 454] width 55 height 25
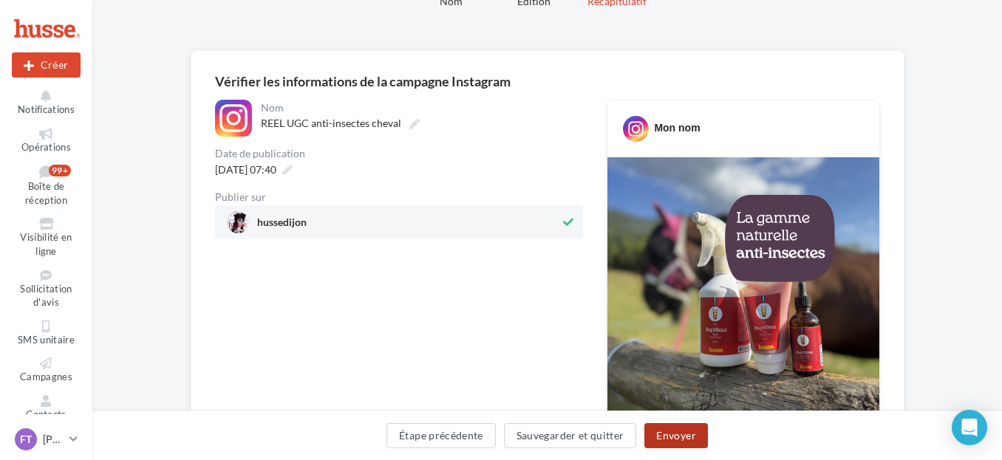
click at [661, 438] on button "Envoyer" at bounding box center [675, 435] width 63 height 25
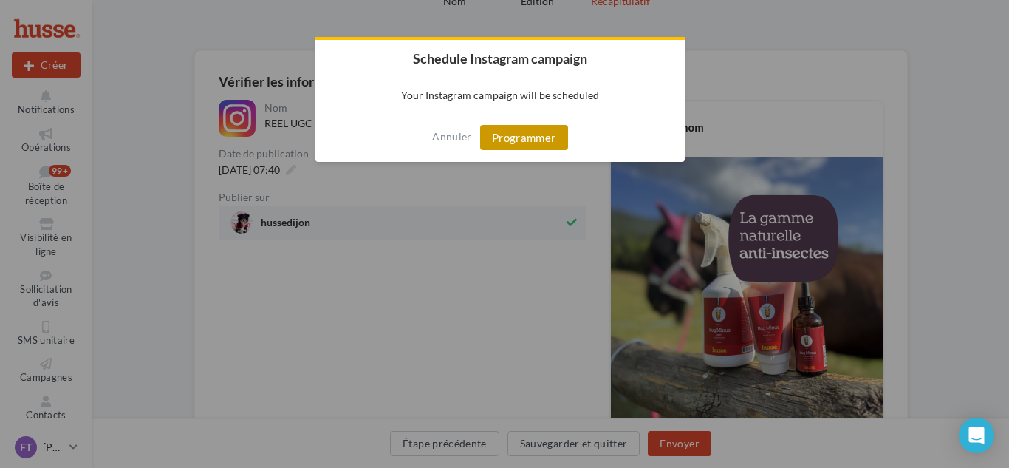
click at [517, 137] on button "Programmer" at bounding box center [524, 137] width 88 height 25
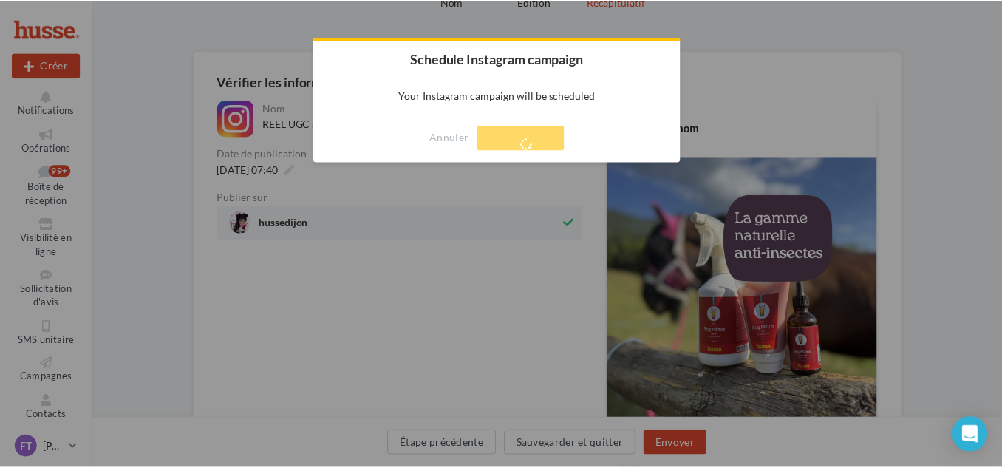
scroll to position [24, 0]
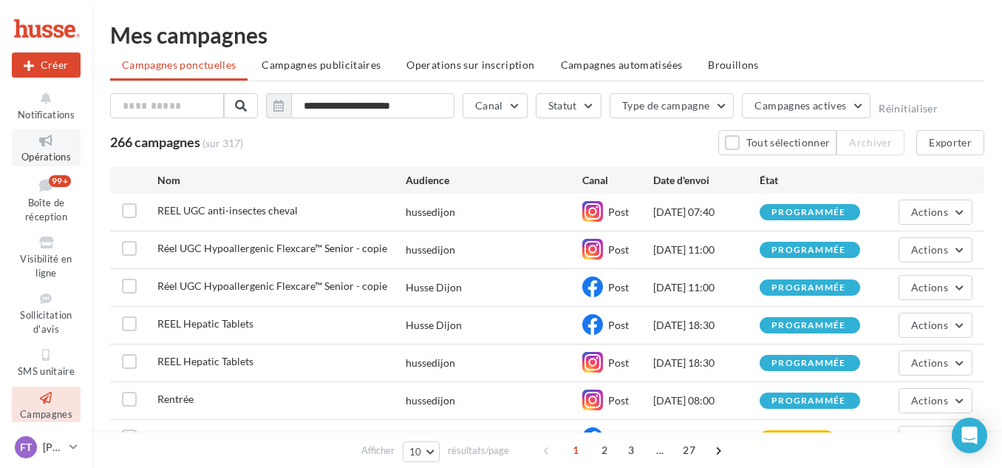
click at [46, 150] on link "Opérations" at bounding box center [46, 147] width 69 height 36
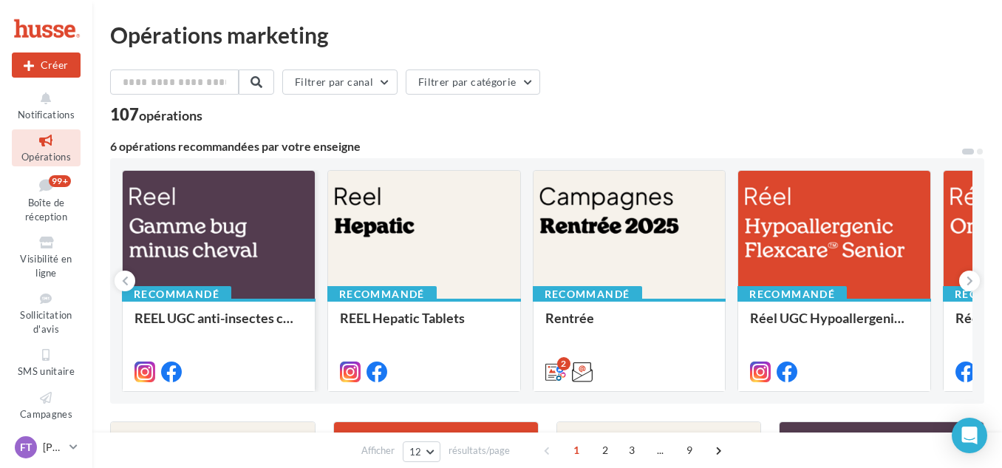
click at [199, 256] on div at bounding box center [219, 235] width 192 height 129
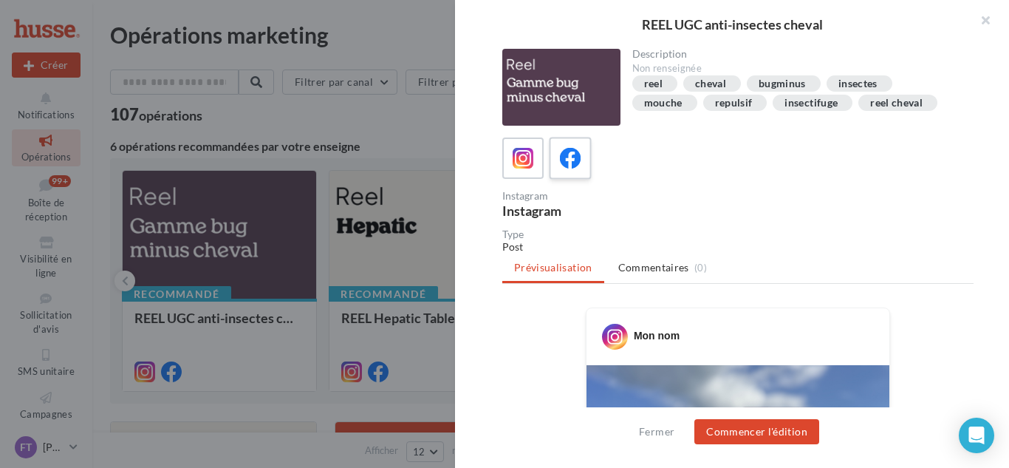
click at [573, 159] on icon at bounding box center [570, 158] width 21 height 21
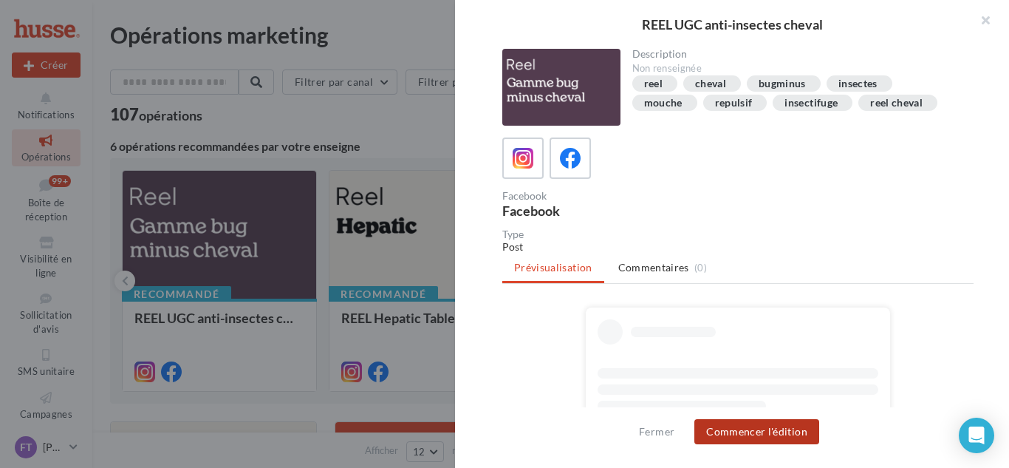
click at [749, 437] on button "Commencer l'édition" at bounding box center [756, 431] width 125 height 25
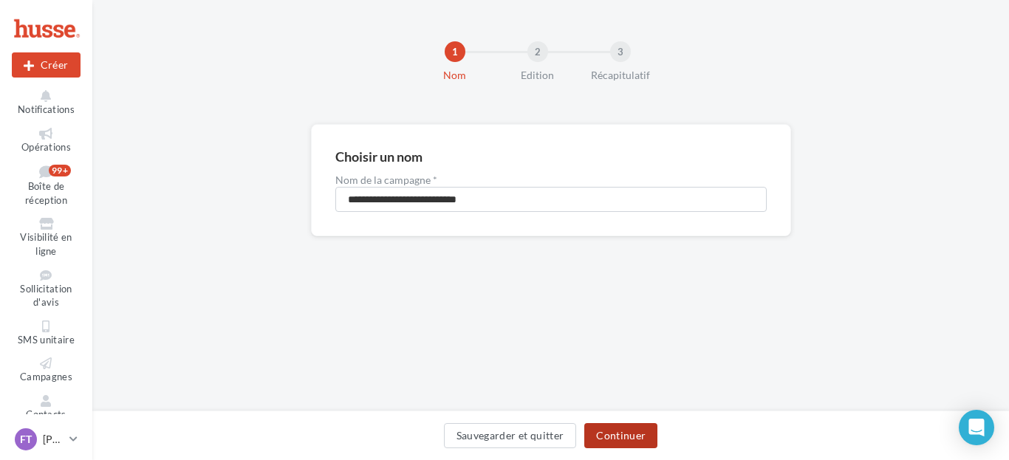
click at [616, 440] on button "Continuer" at bounding box center [620, 435] width 73 height 25
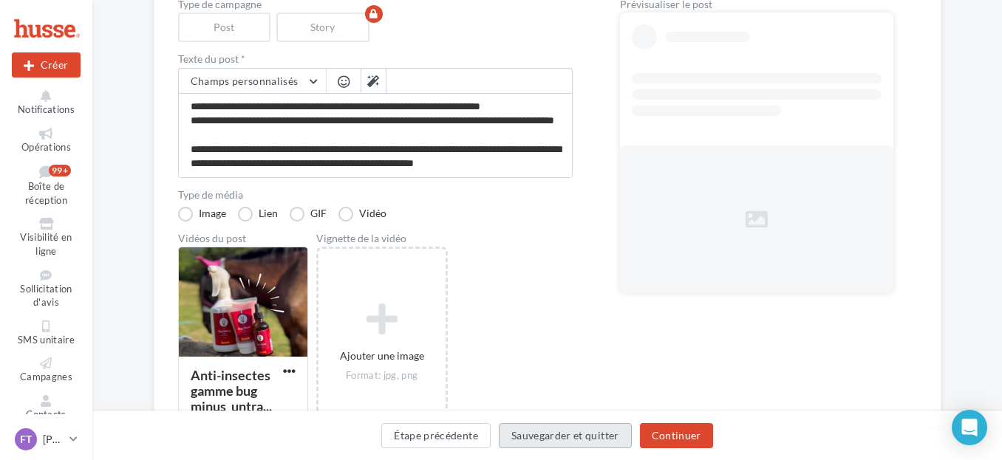
scroll to position [222, 0]
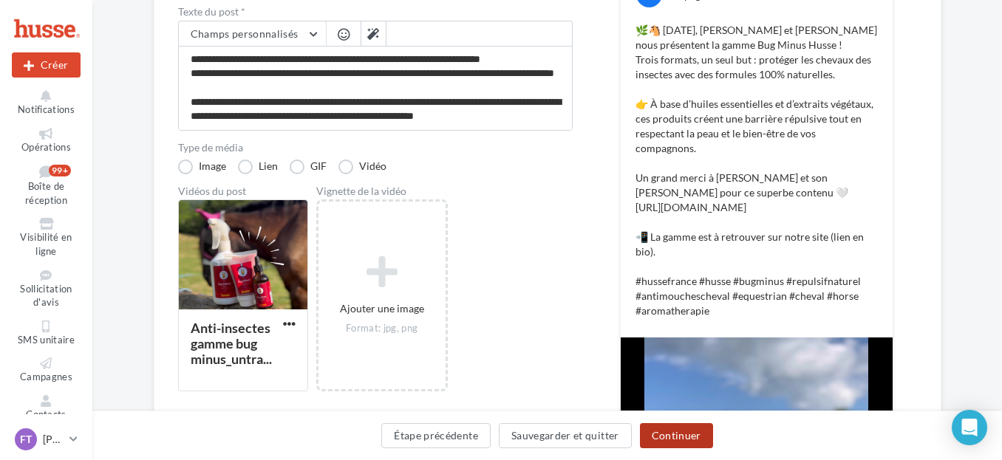
click at [678, 445] on button "Continuer" at bounding box center [676, 435] width 73 height 25
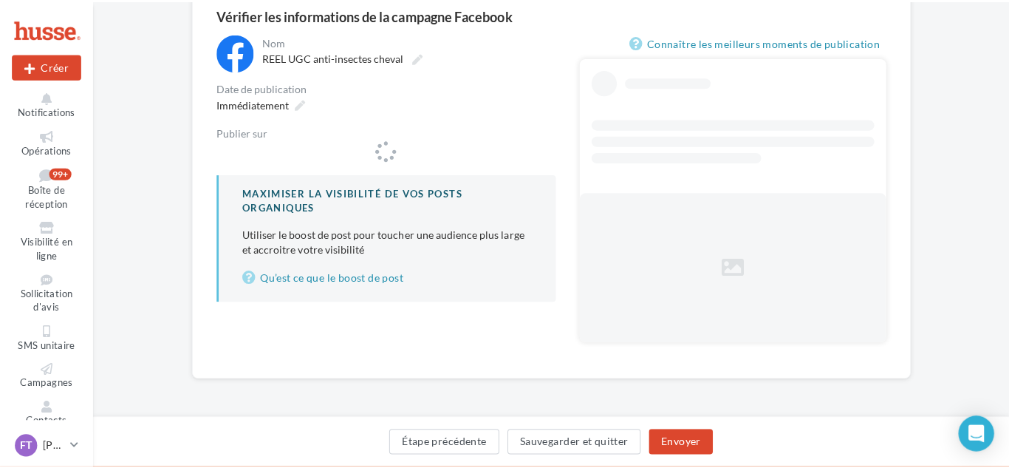
scroll to position [141, 0]
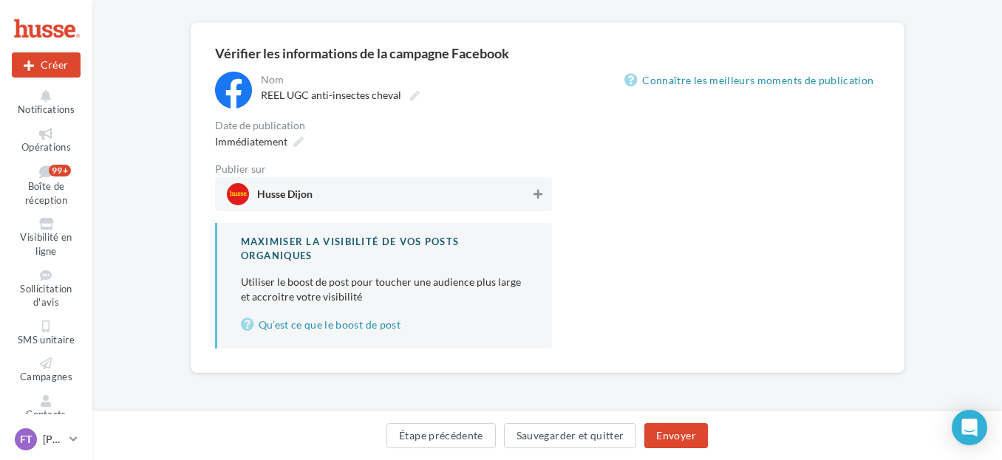
click at [544, 185] on button at bounding box center [537, 194] width 15 height 18
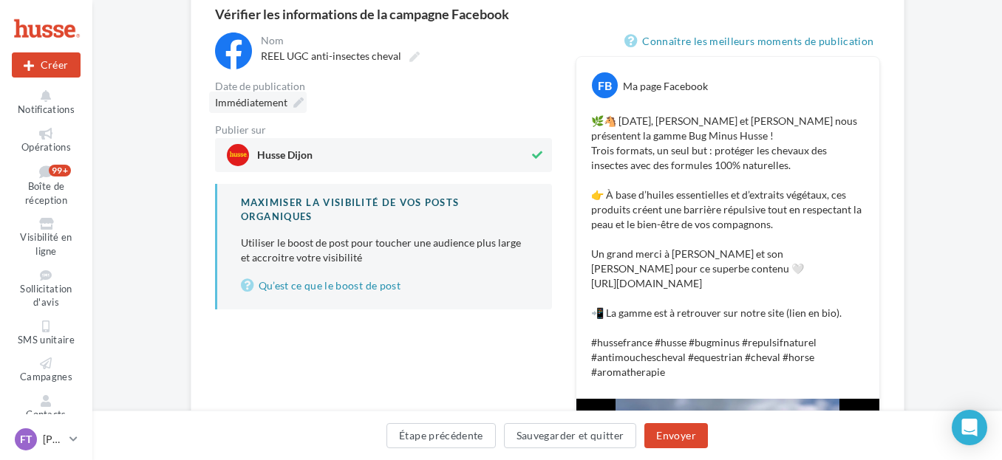
click at [299, 100] on icon at bounding box center [298, 103] width 10 height 10
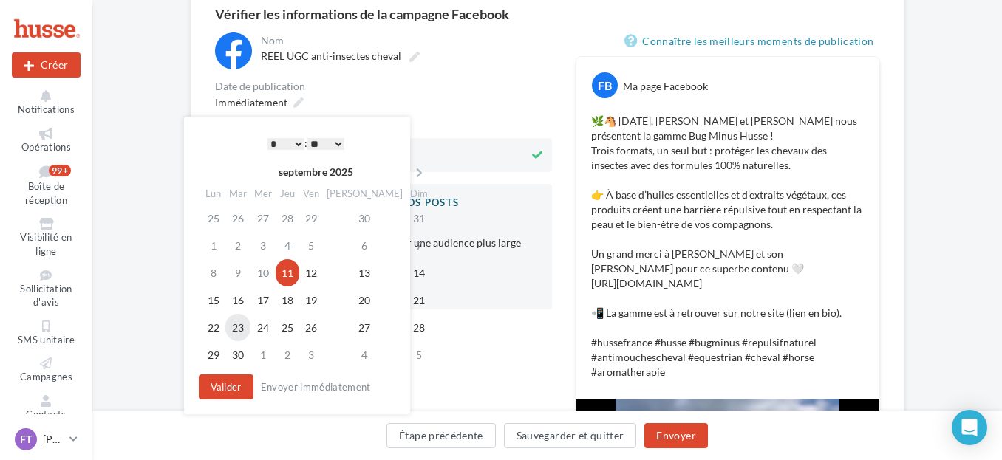
click at [241, 332] on td "23" at bounding box center [237, 327] width 25 height 27
click at [294, 144] on select "* * * * * * * * * * ** ** ** ** ** ** ** ** ** ** ** ** ** **" at bounding box center [285, 144] width 37 height 12
click at [331, 143] on select "** ** ** ** ** **" at bounding box center [325, 144] width 37 height 12
click at [238, 382] on button "Valider" at bounding box center [226, 387] width 55 height 25
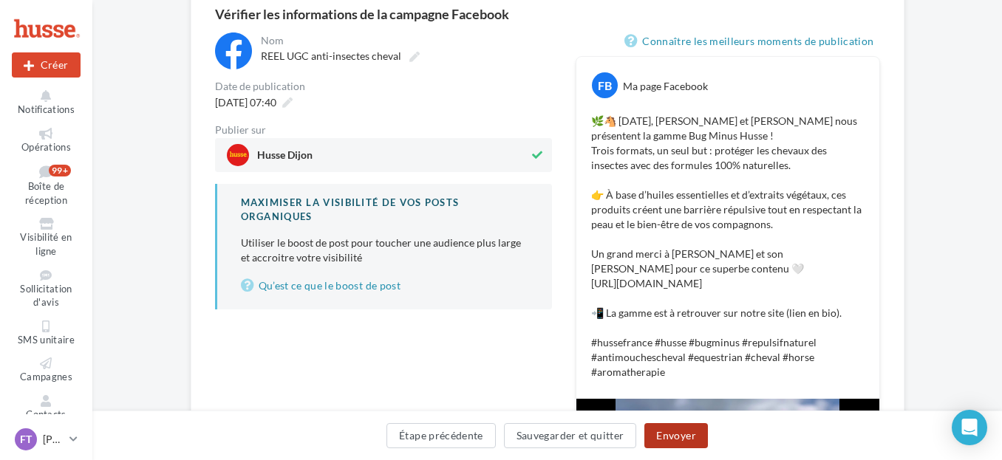
click at [673, 431] on button "Envoyer" at bounding box center [675, 435] width 63 height 25
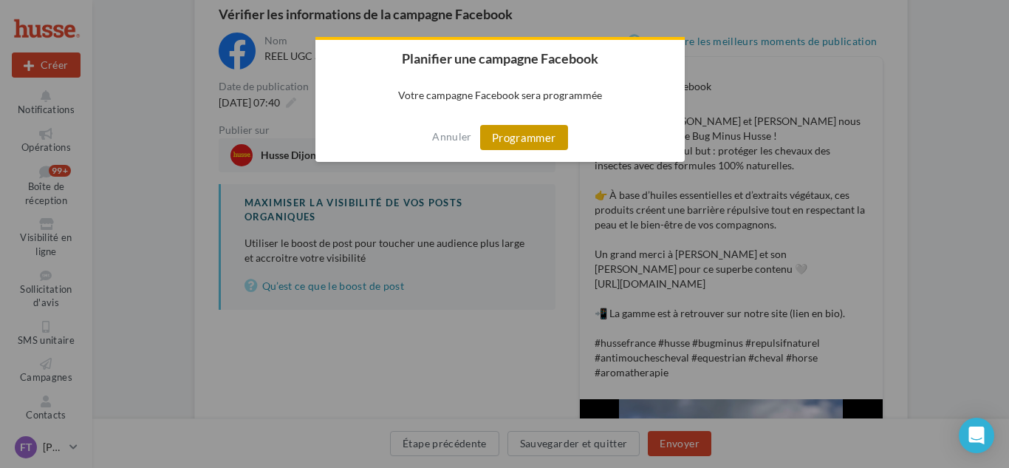
click at [515, 146] on button "Programmer" at bounding box center [524, 137] width 88 height 25
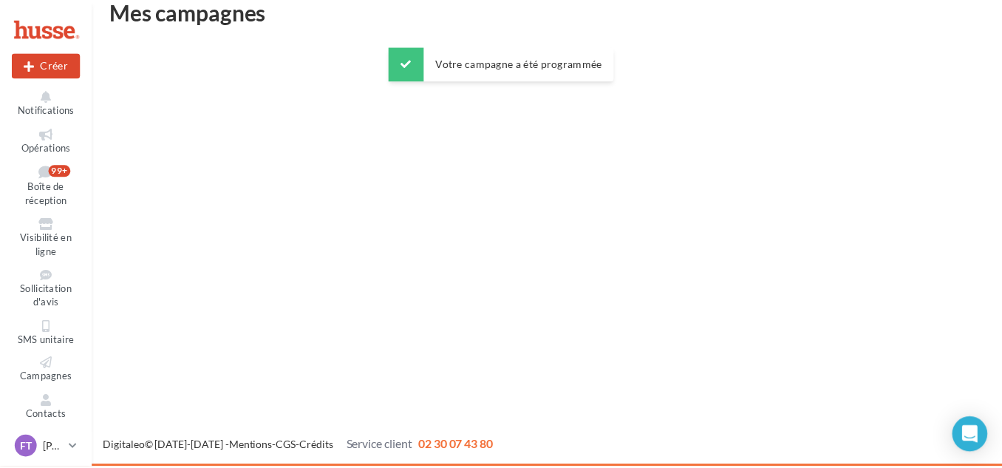
scroll to position [24, 0]
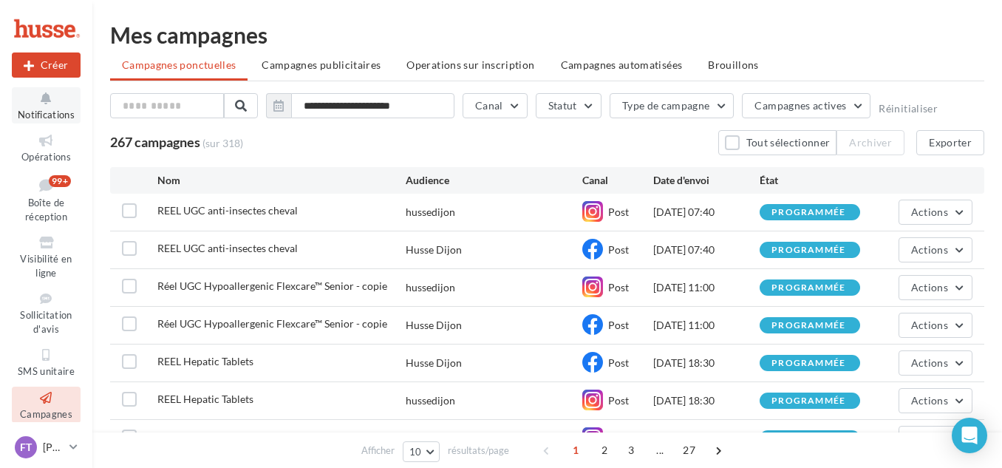
click at [57, 102] on icon at bounding box center [46, 98] width 60 height 17
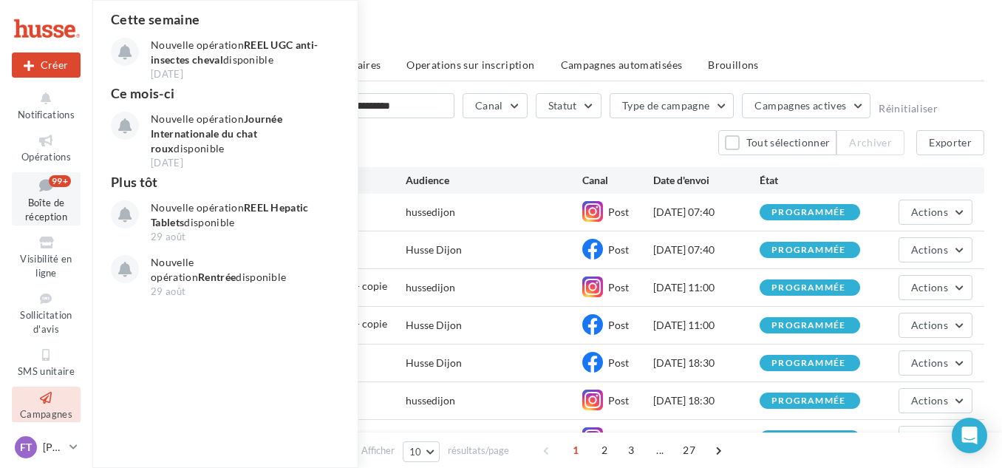
click at [41, 188] on icon at bounding box center [46, 185] width 60 height 20
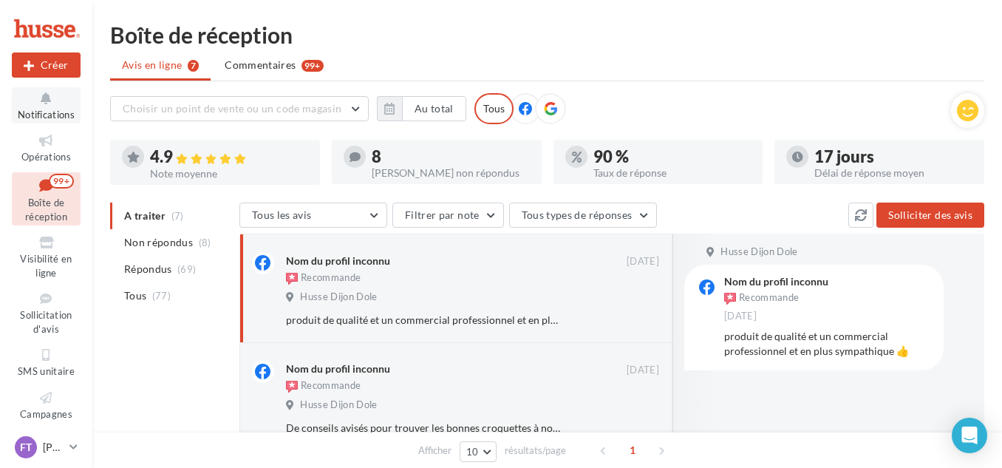
click at [30, 110] on span "Notifications" at bounding box center [46, 115] width 57 height 12
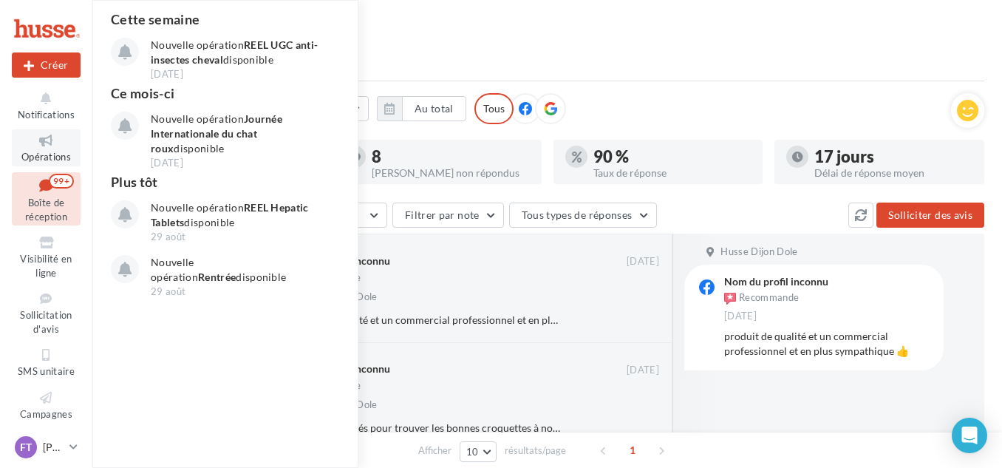
click at [44, 141] on icon at bounding box center [46, 140] width 60 height 17
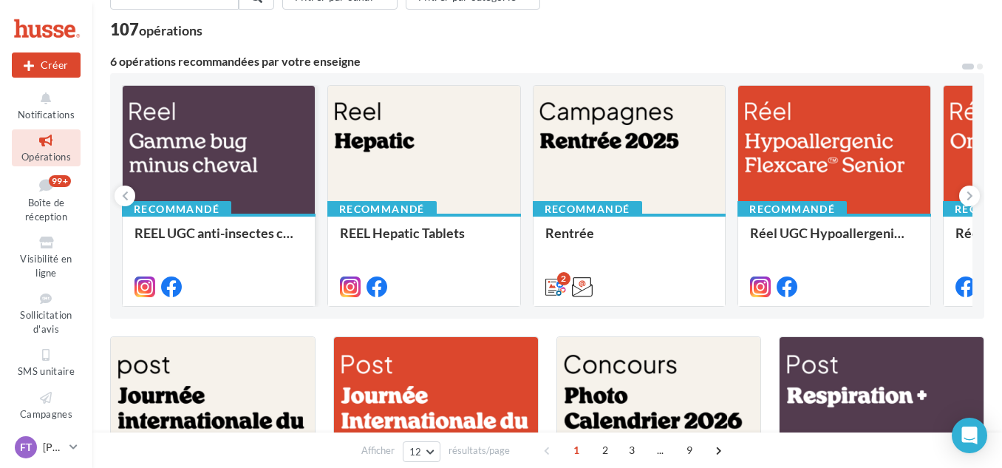
scroll to position [222, 0]
